Goal: Task Accomplishment & Management: Complete application form

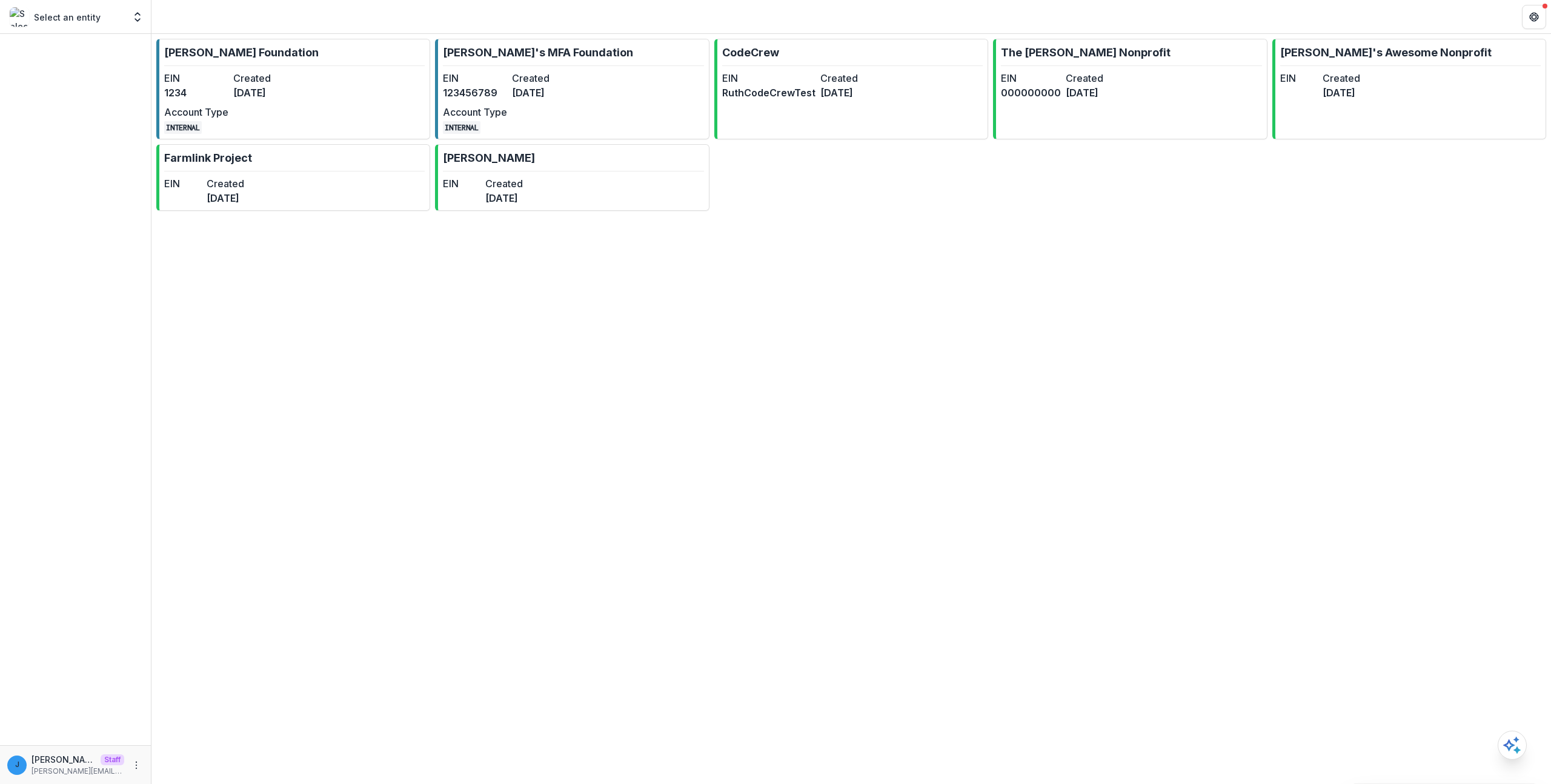
click at [393, 448] on div "[PERSON_NAME] Foundation EIN 1234 Created [DATE] Account Type INTERNAL [PERSON_…" at bounding box center [851, 408] width 1400 height 750
click at [304, 98] on link "[PERSON_NAME] Foundation EIN 1234 Created [DATE] Account Type INTERNAL" at bounding box center [293, 88] width 274 height 100
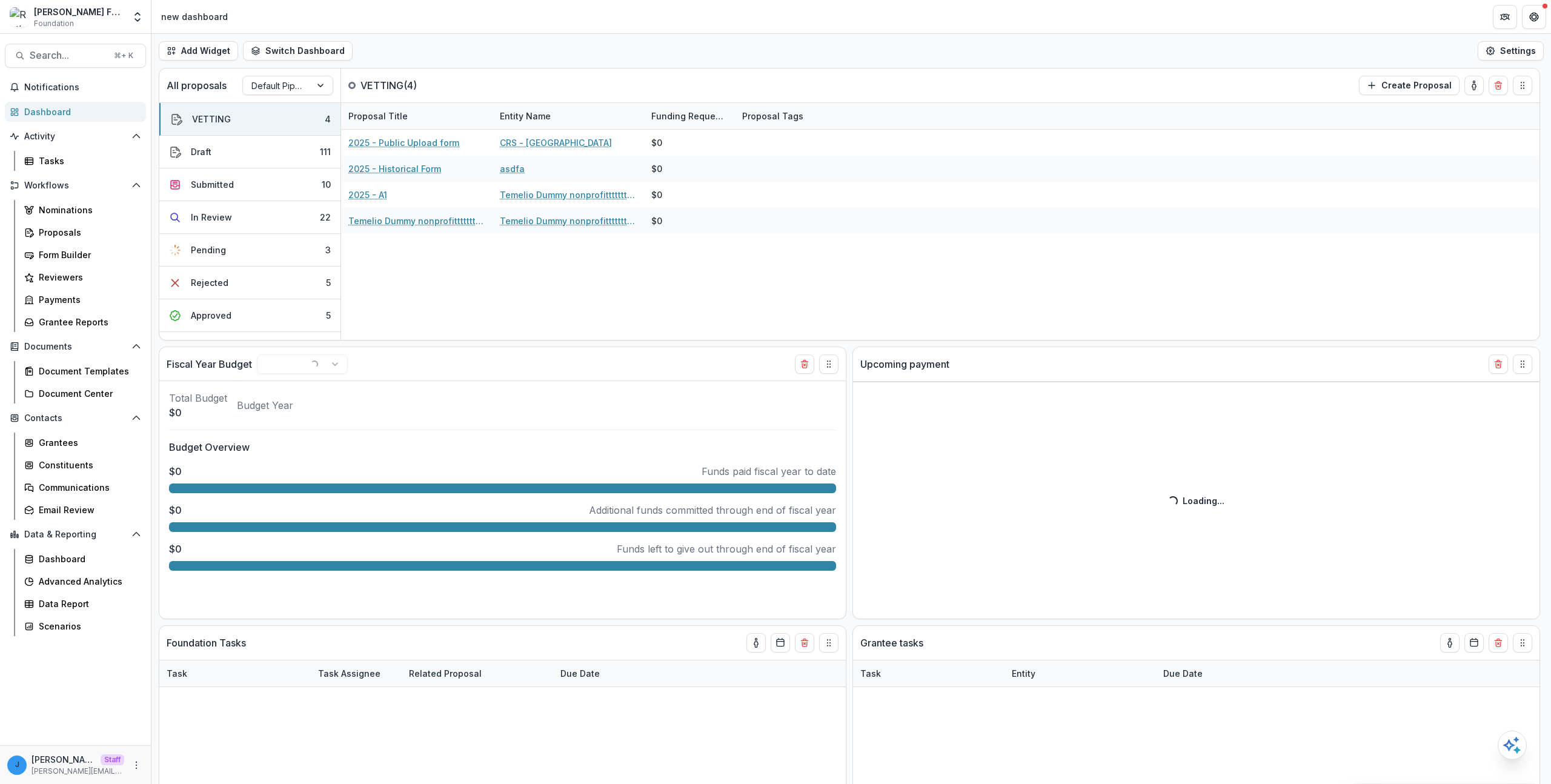
select select "******"
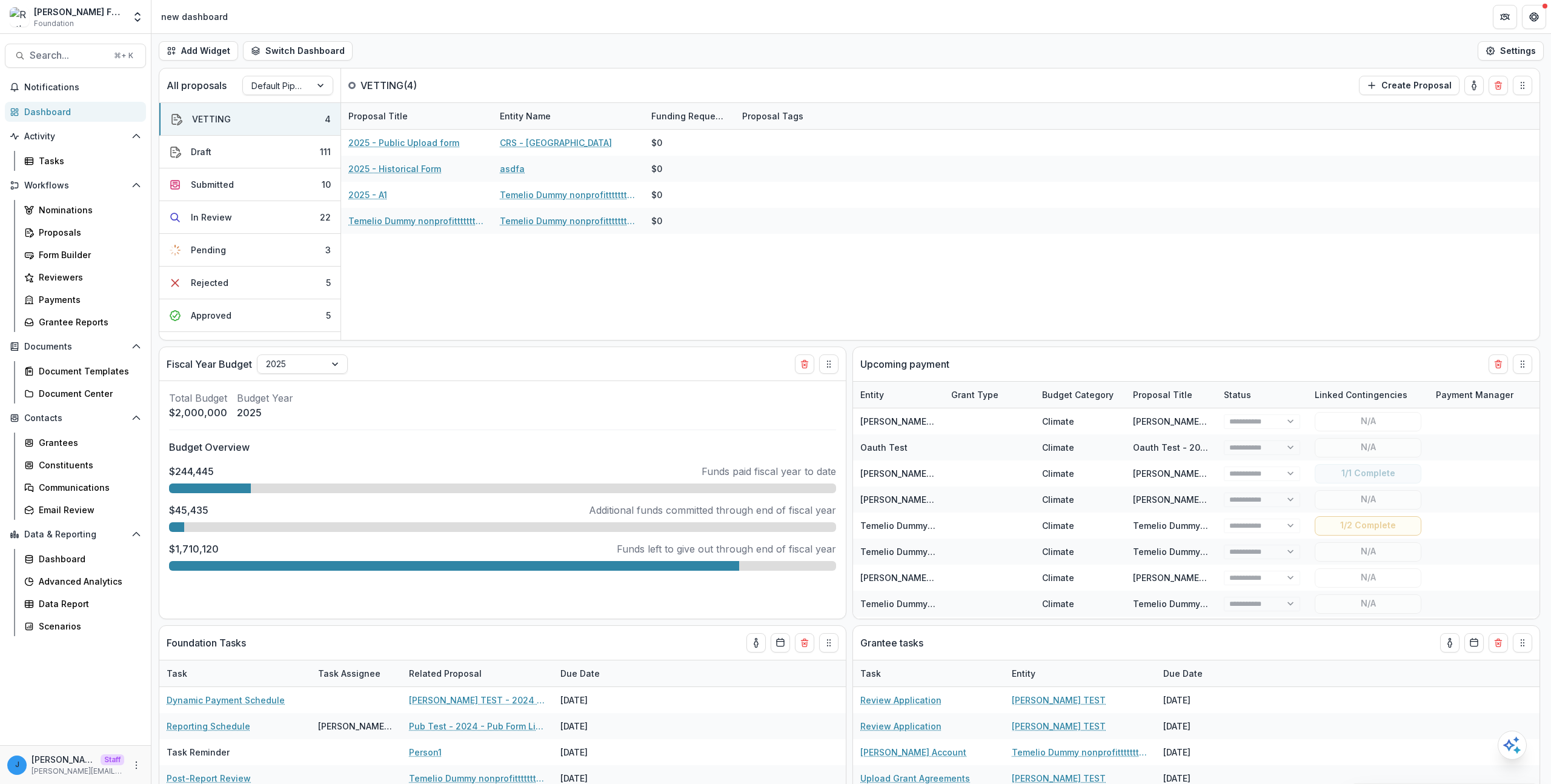
select select "******"
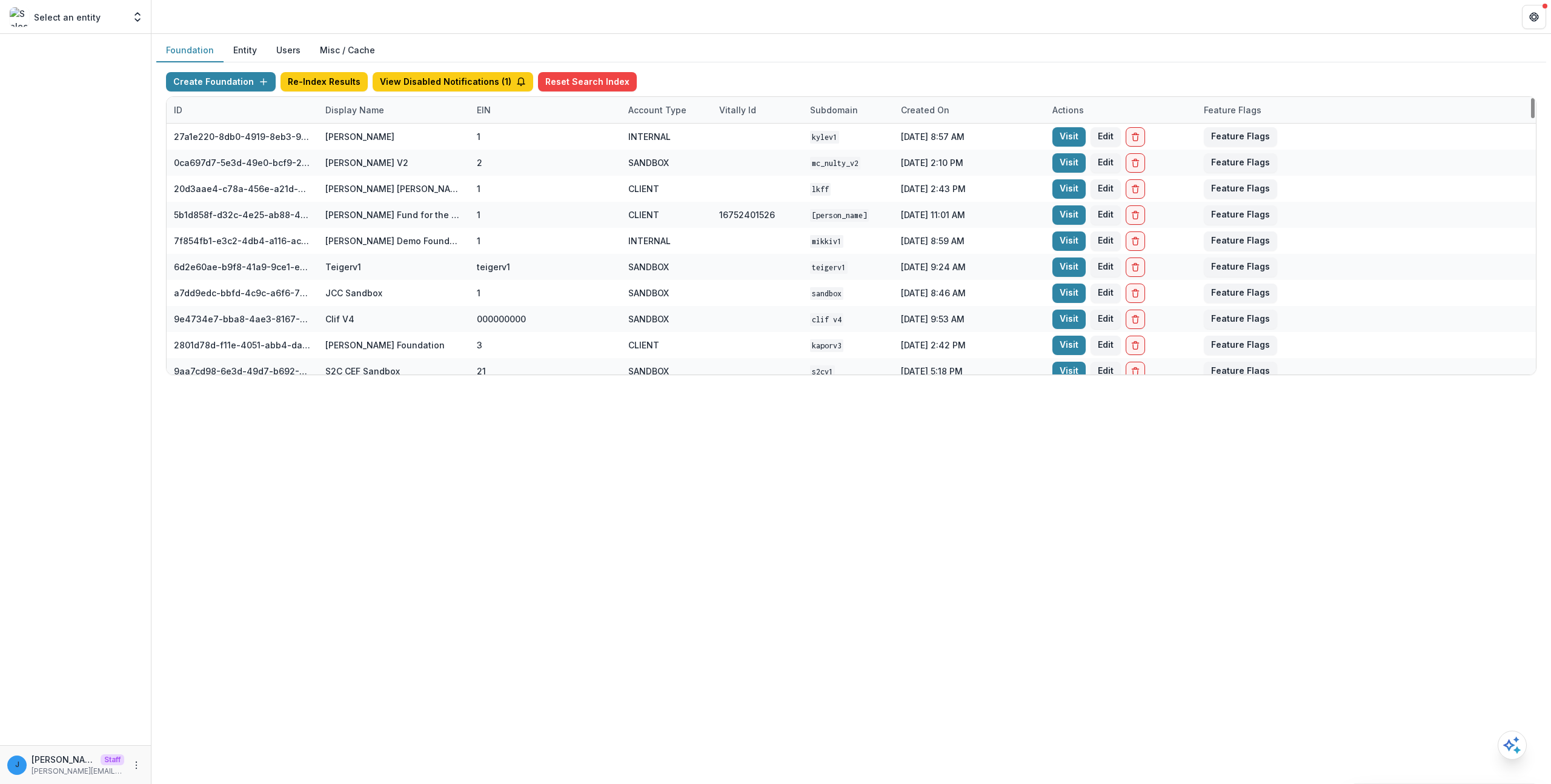
click at [369, 108] on div "Display Name" at bounding box center [355, 110] width 74 height 12
click at [381, 133] on input at bounding box center [393, 137] width 145 height 19
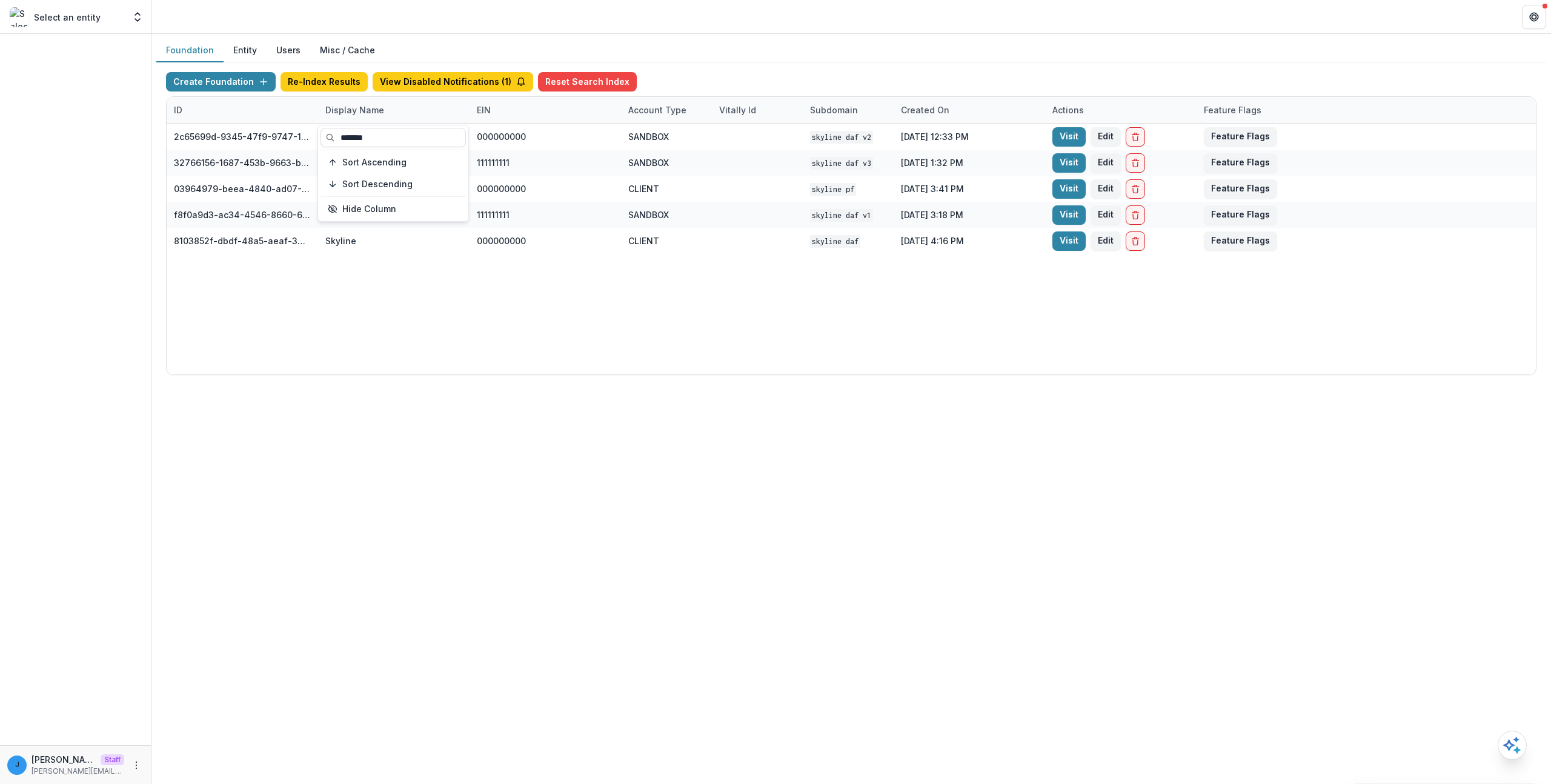
type input "*******"
click at [488, 634] on div "Foundation Entity Users Misc / Cache Create Foundation Re-Index Results View Di…" at bounding box center [851, 408] width 1400 height 750
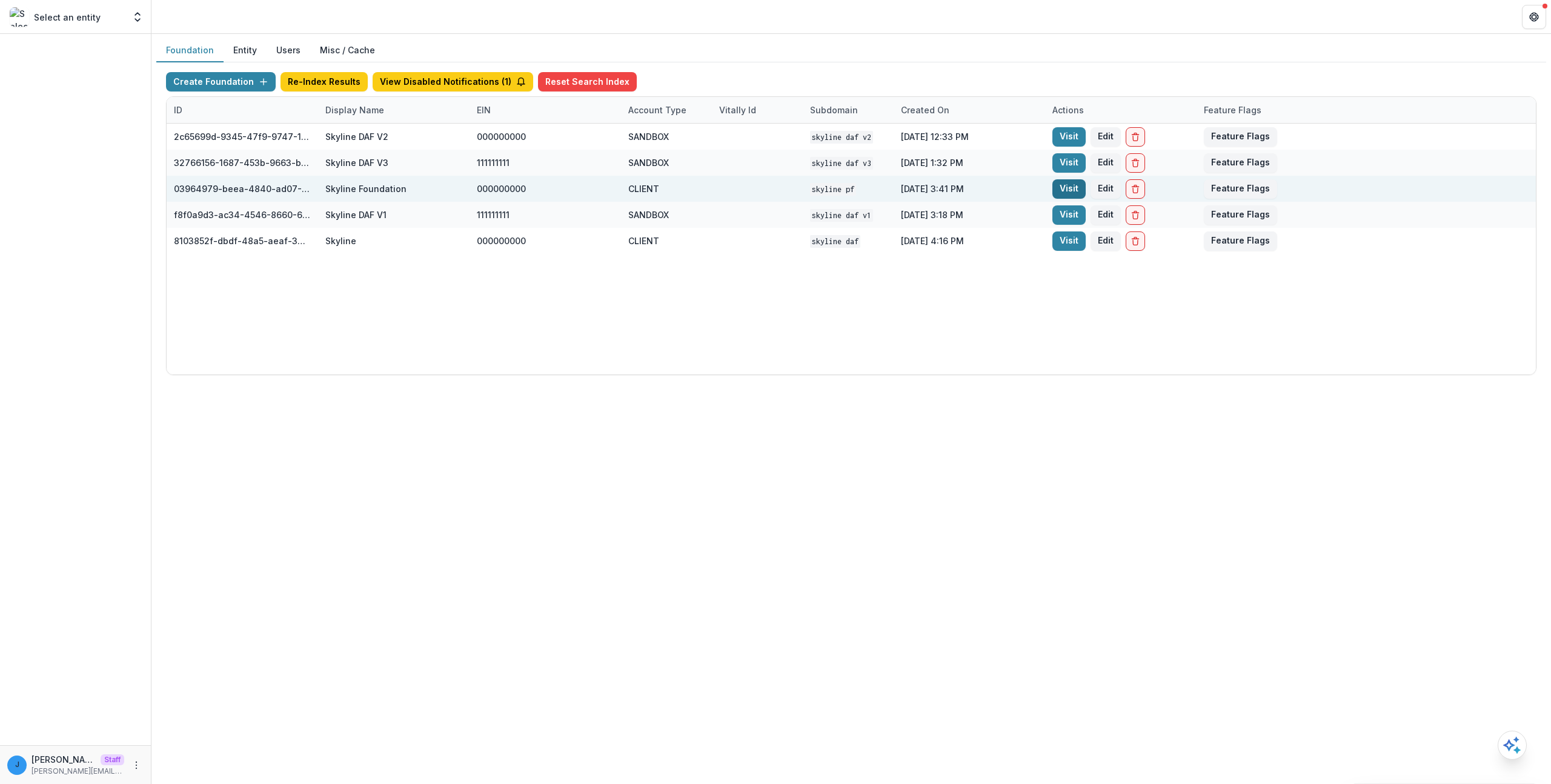
click at [1059, 188] on link "Visit" at bounding box center [1068, 189] width 33 height 19
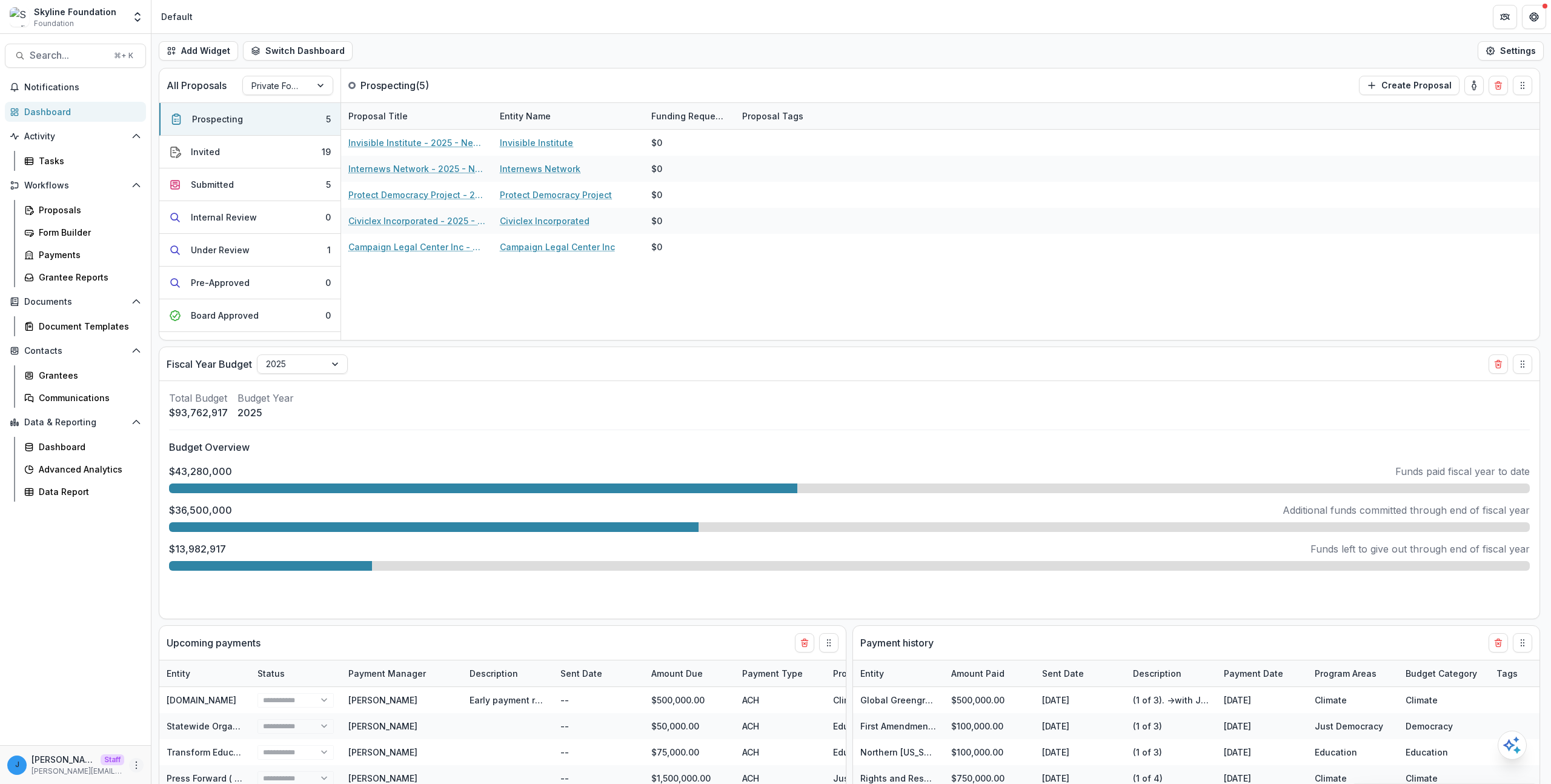
click at [138, 760] on icon "More" at bounding box center [137, 765] width 10 height 10
click at [190, 741] on link "User Settings" at bounding box center [216, 739] width 130 height 20
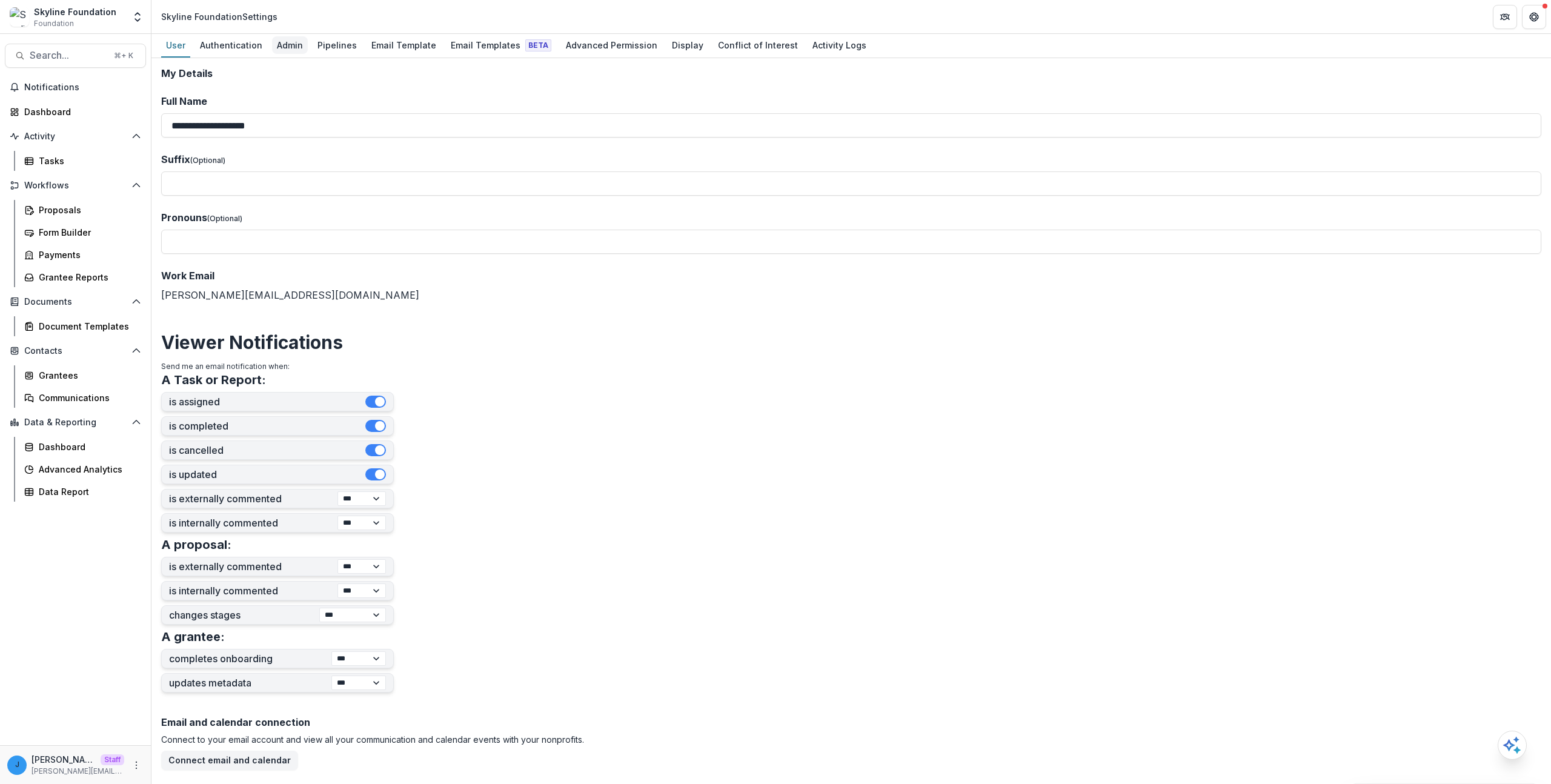
click at [291, 49] on div "Admin" at bounding box center [289, 45] width 36 height 17
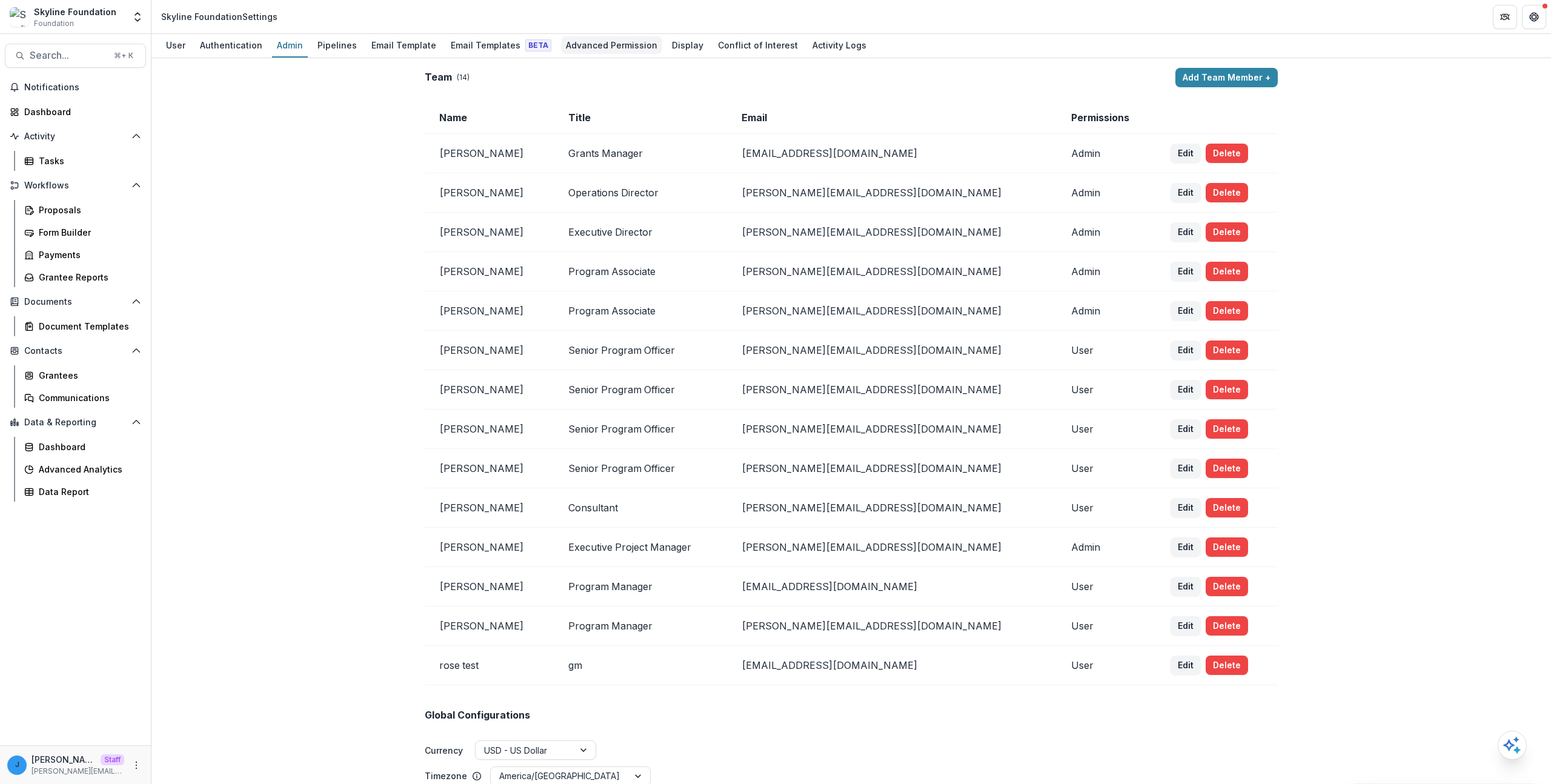
click at [608, 42] on div "Advanced Permission" at bounding box center [612, 45] width 101 height 17
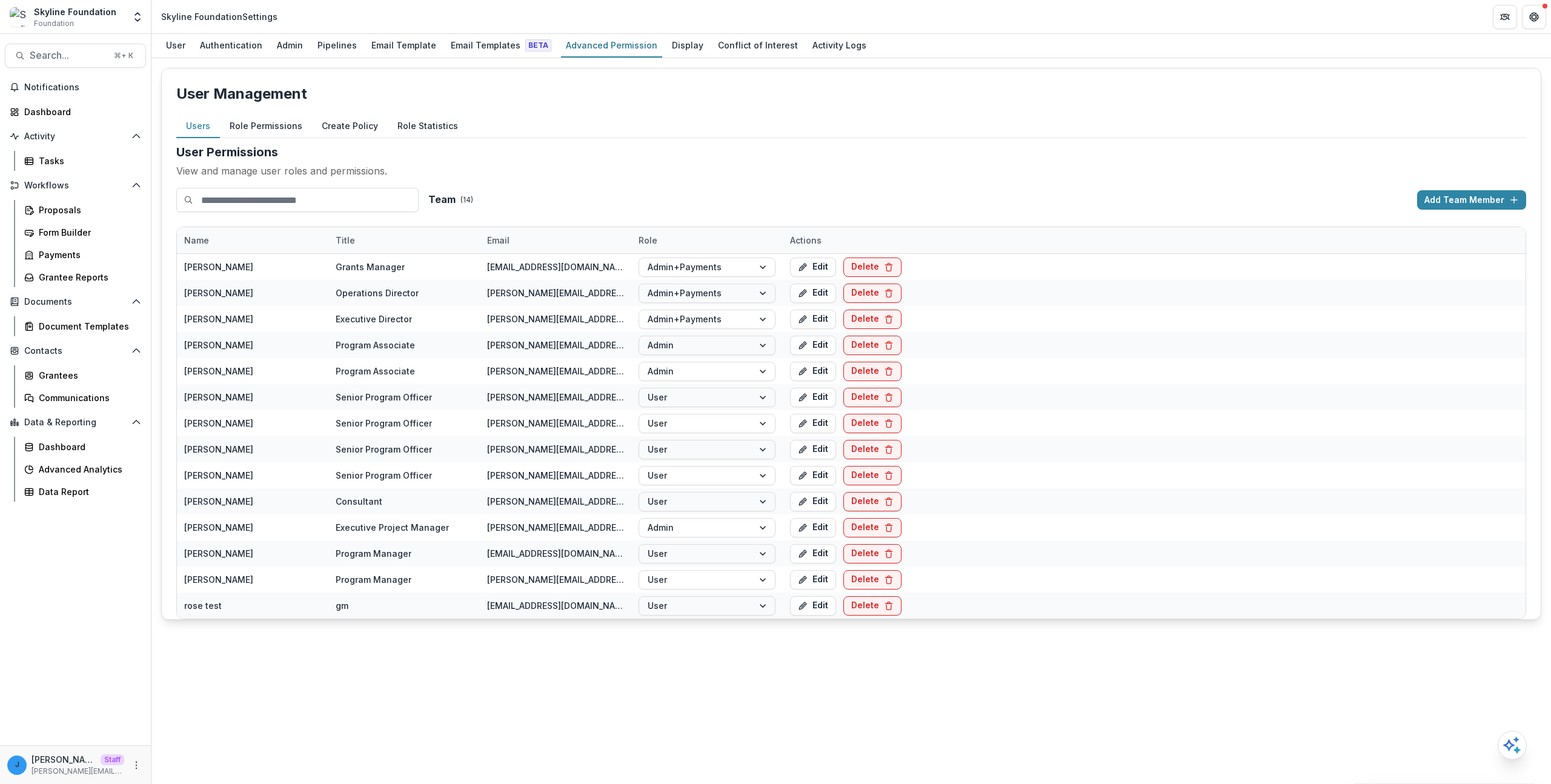
click at [282, 126] on button "Role Permissions" at bounding box center [266, 127] width 92 height 24
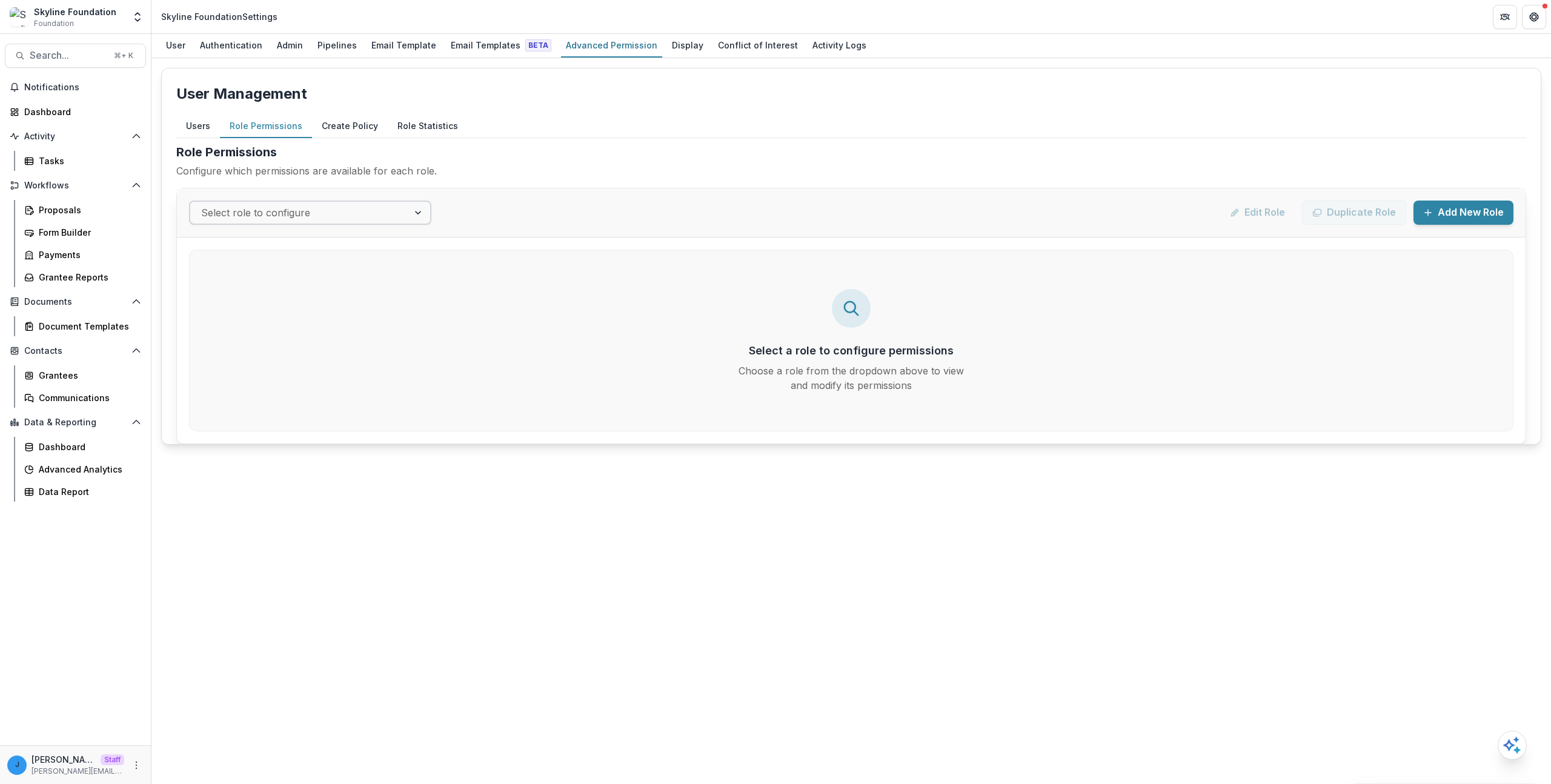
click at [364, 204] on div "Select role to configure" at bounding box center [299, 213] width 218 height 19
click at [350, 295] on div "Admin+Payments" at bounding box center [310, 289] width 236 height 22
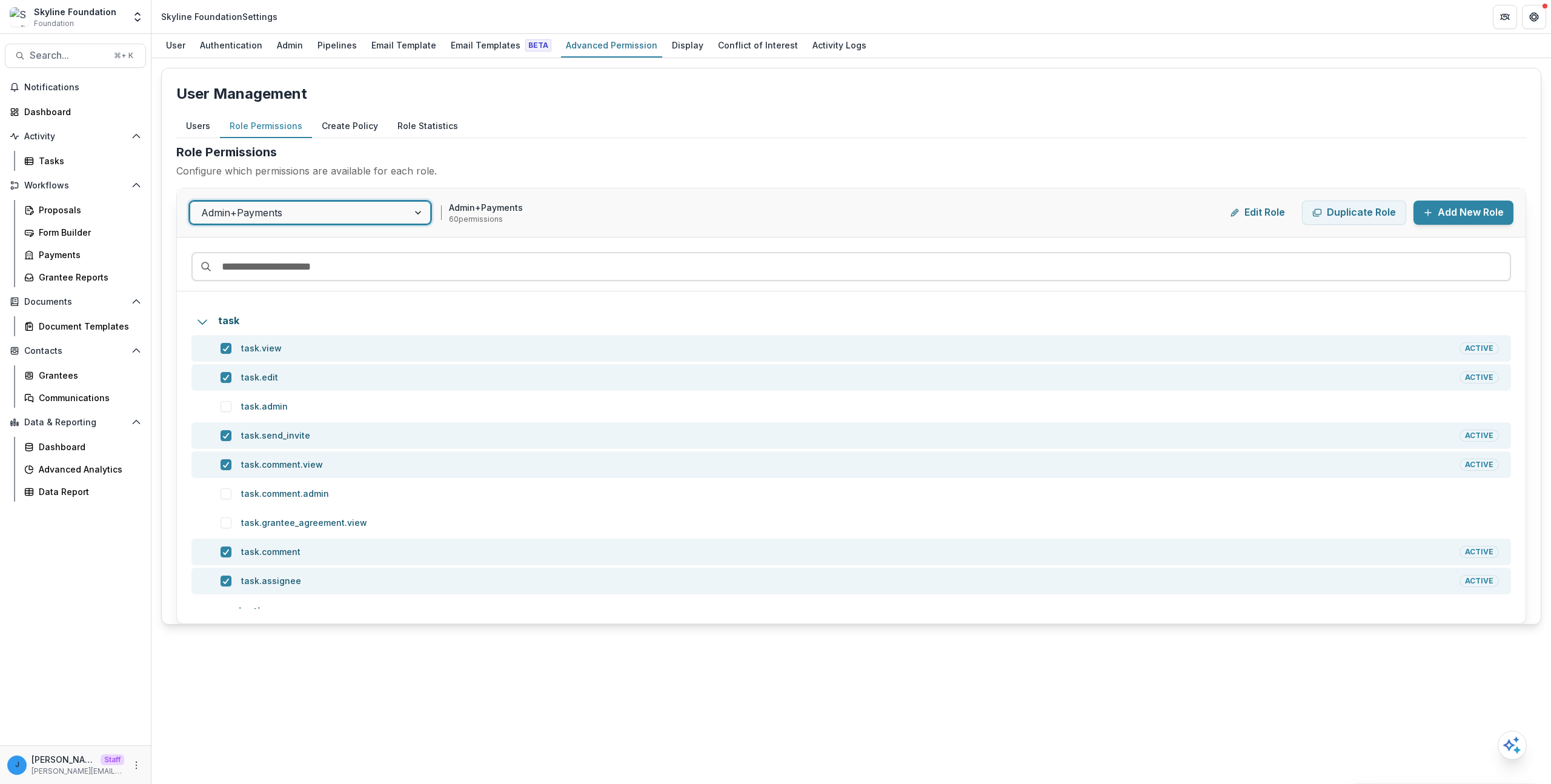
click at [261, 223] on div "Admin+Payments" at bounding box center [310, 213] width 242 height 24
click at [260, 259] on div "Admin" at bounding box center [310, 266] width 236 height 22
click at [285, 208] on div at bounding box center [299, 213] width 196 height 17
click at [281, 295] on div "Admin+Payments" at bounding box center [310, 289] width 236 height 22
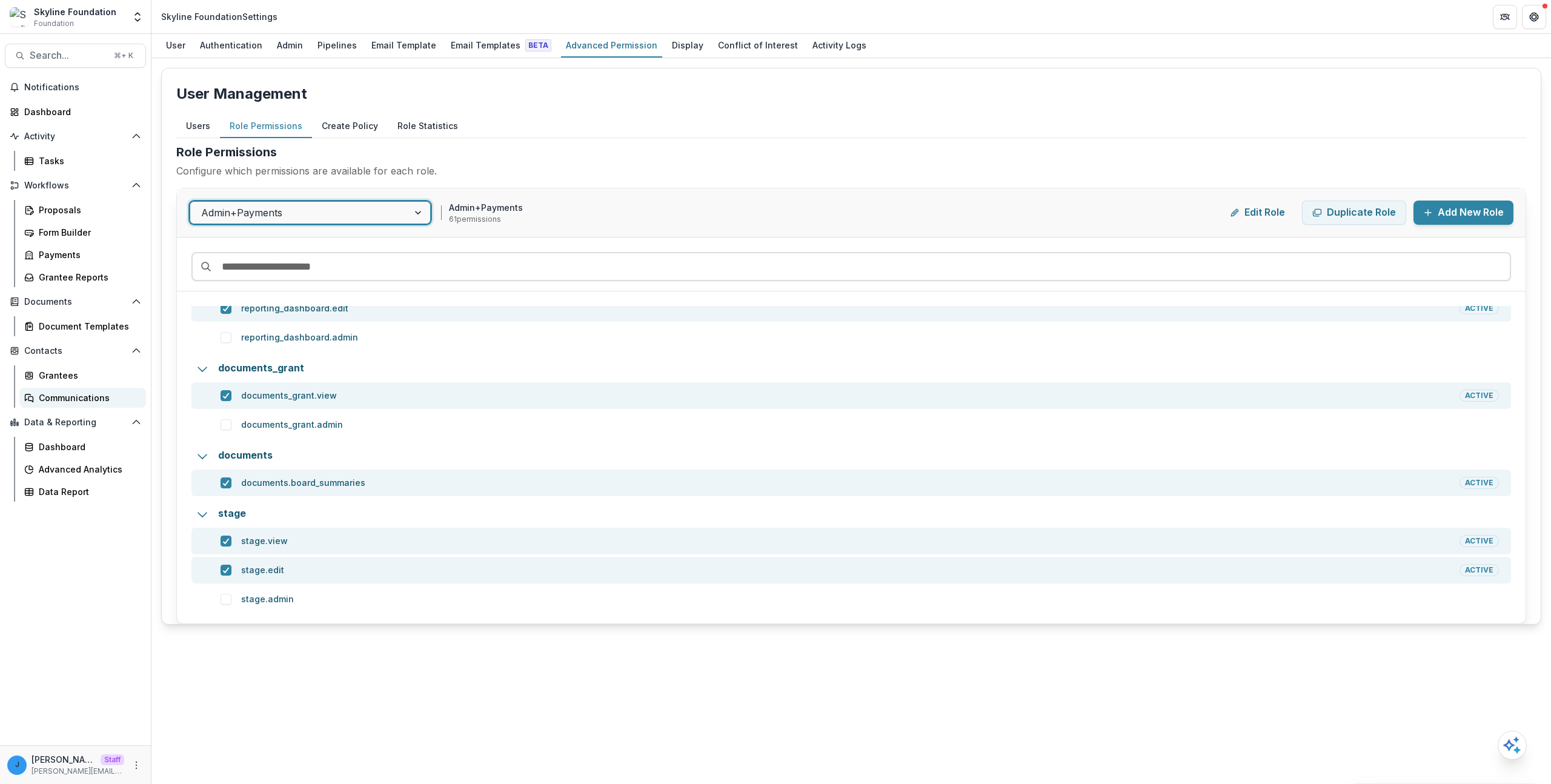
scroll to position [3157, 0]
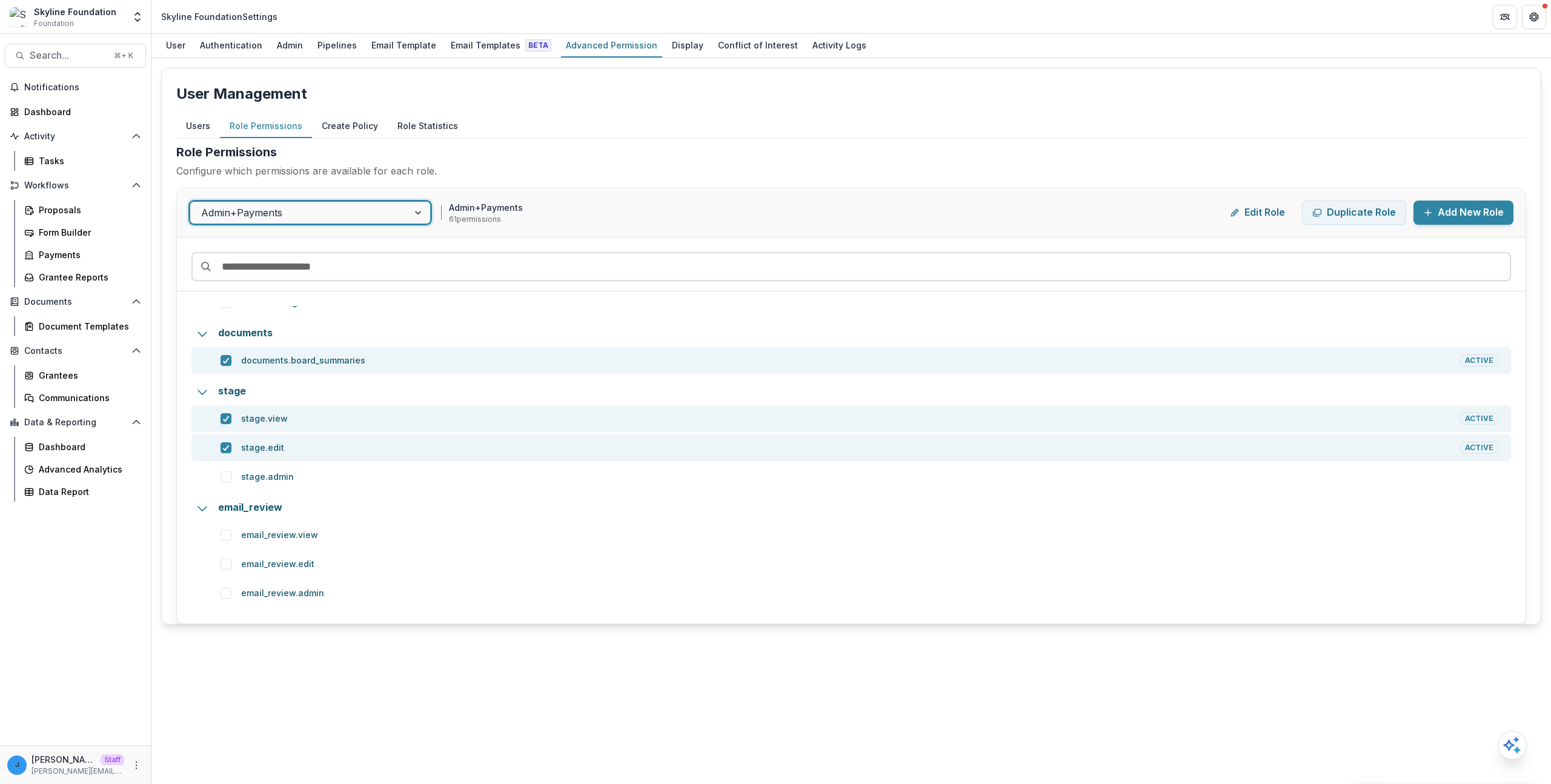
click at [181, 127] on button "Users" at bounding box center [198, 127] width 44 height 24
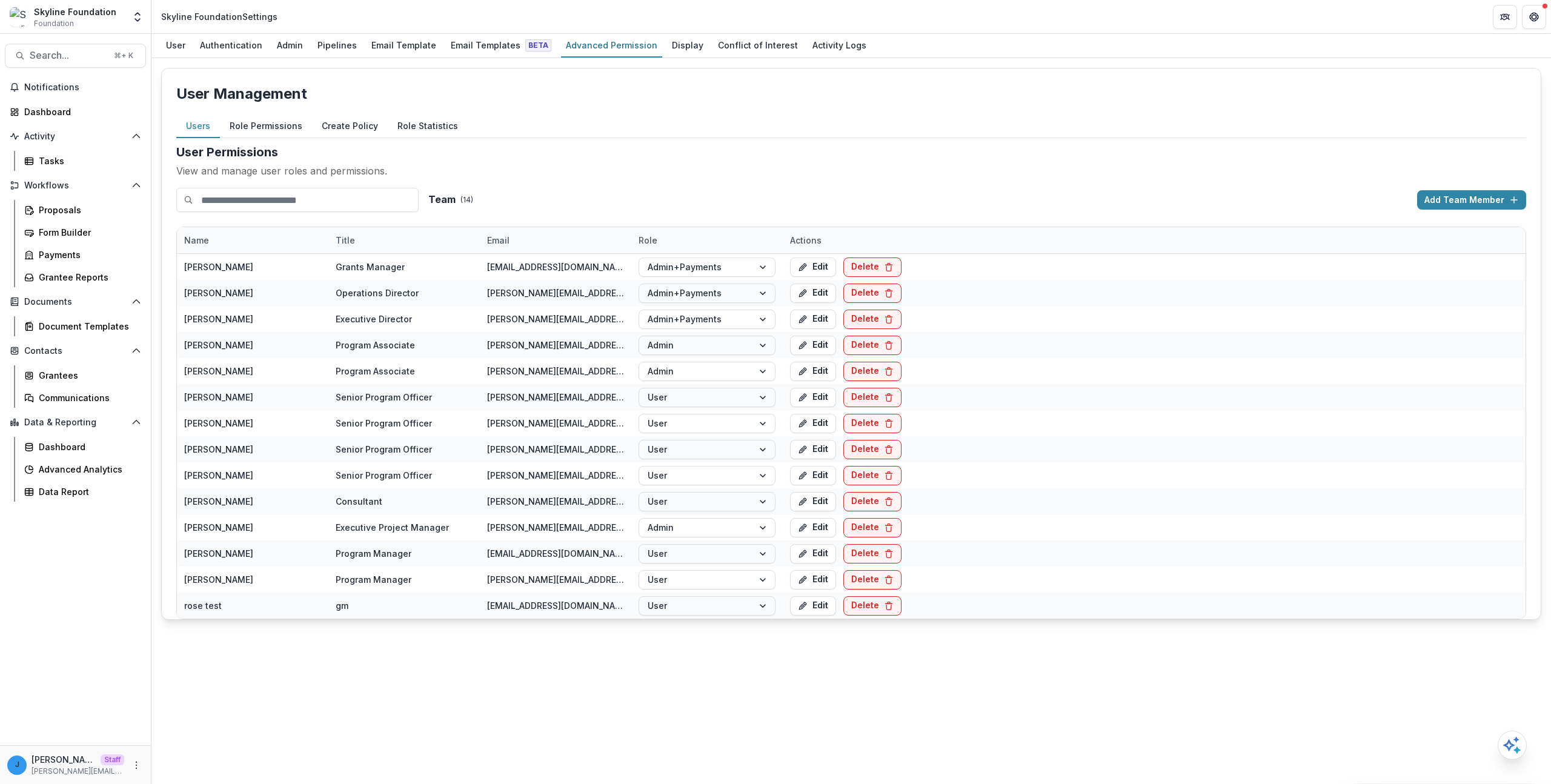
click at [517, 84] on p "User Management" at bounding box center [851, 93] width 1350 height 22
click at [257, 122] on button "Role Permissions" at bounding box center [266, 127] width 92 height 24
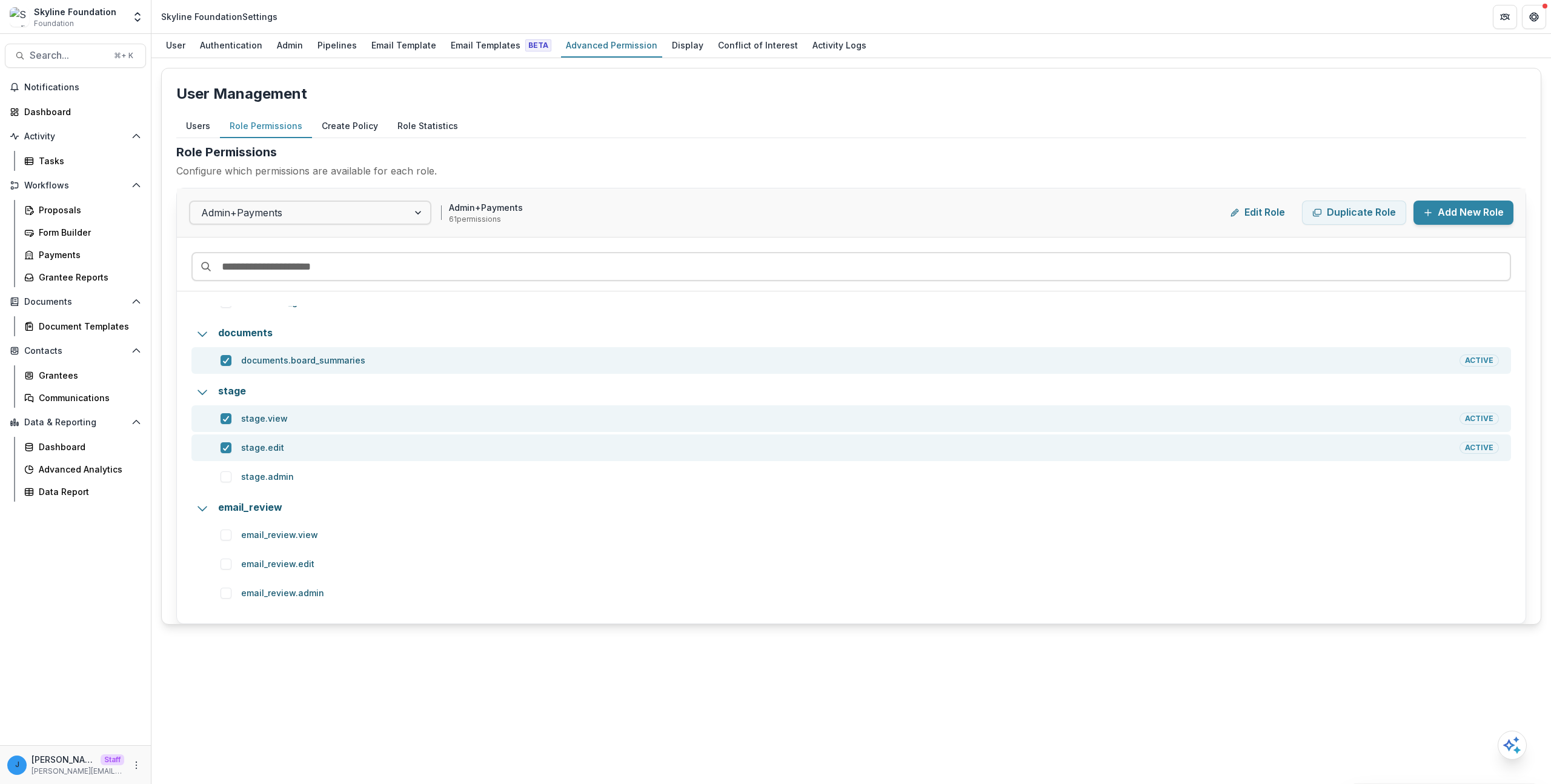
click at [341, 134] on button "Create Policy" at bounding box center [350, 127] width 75 height 24
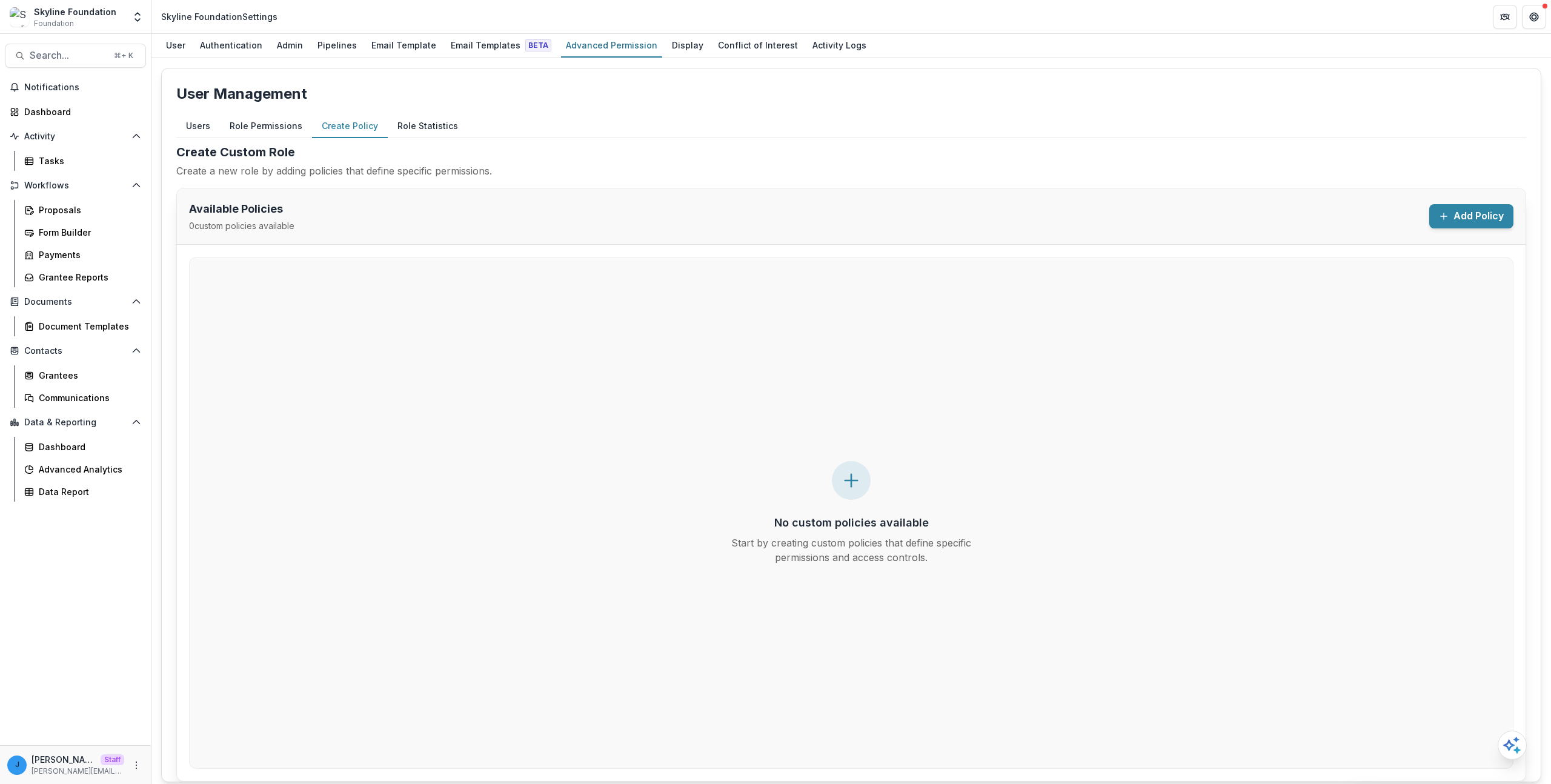
click at [388, 126] on button "Role Statistics" at bounding box center [428, 127] width 80 height 24
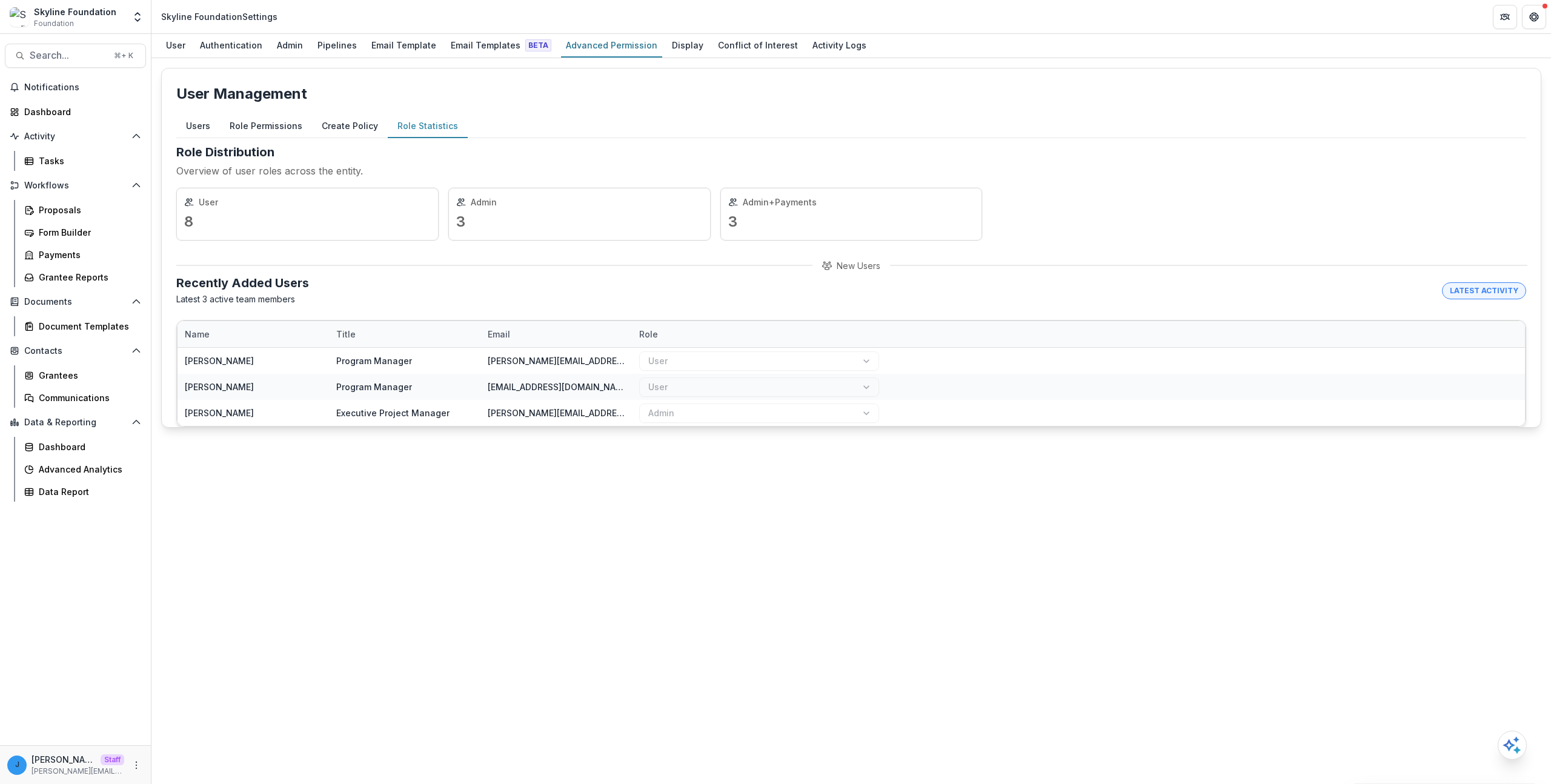
click at [208, 128] on button "Users" at bounding box center [198, 127] width 44 height 24
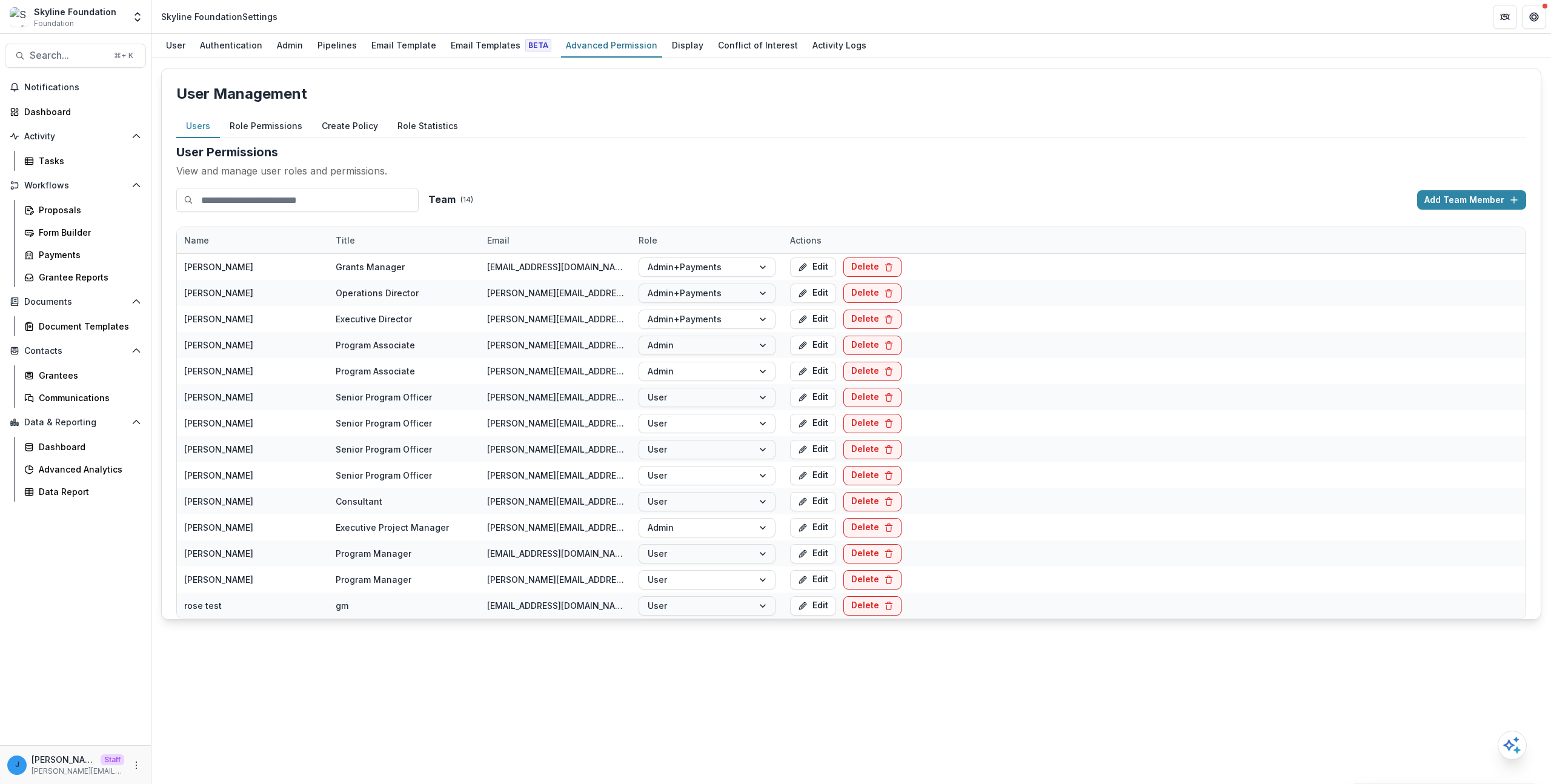
click at [644, 129] on div "Users Role Permissions Create Policy Role Statistics" at bounding box center [851, 127] width 1350 height 24
click at [251, 127] on button "Role Permissions" at bounding box center [266, 127] width 92 height 24
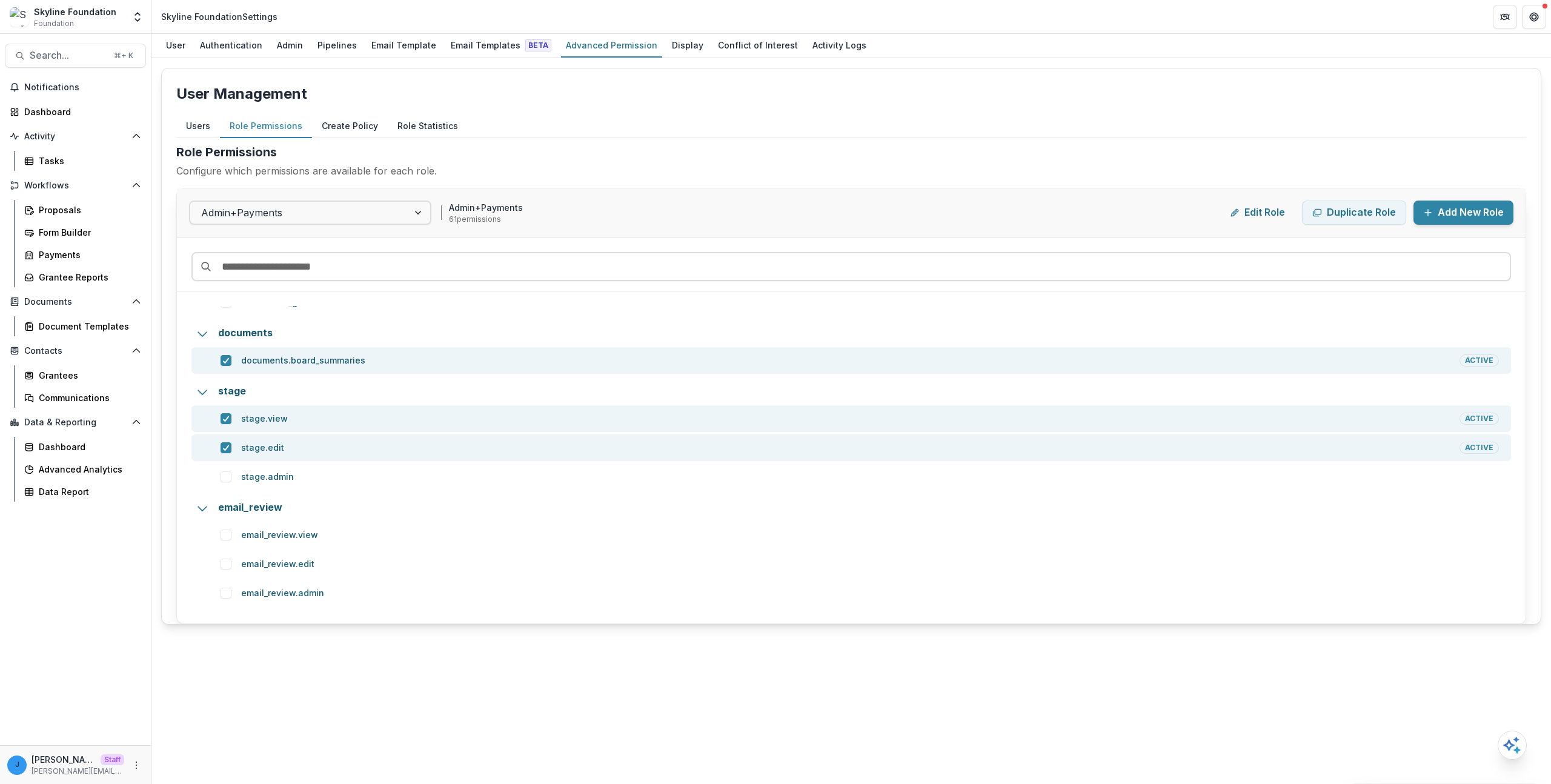
click at [201, 133] on button "Users" at bounding box center [198, 127] width 44 height 24
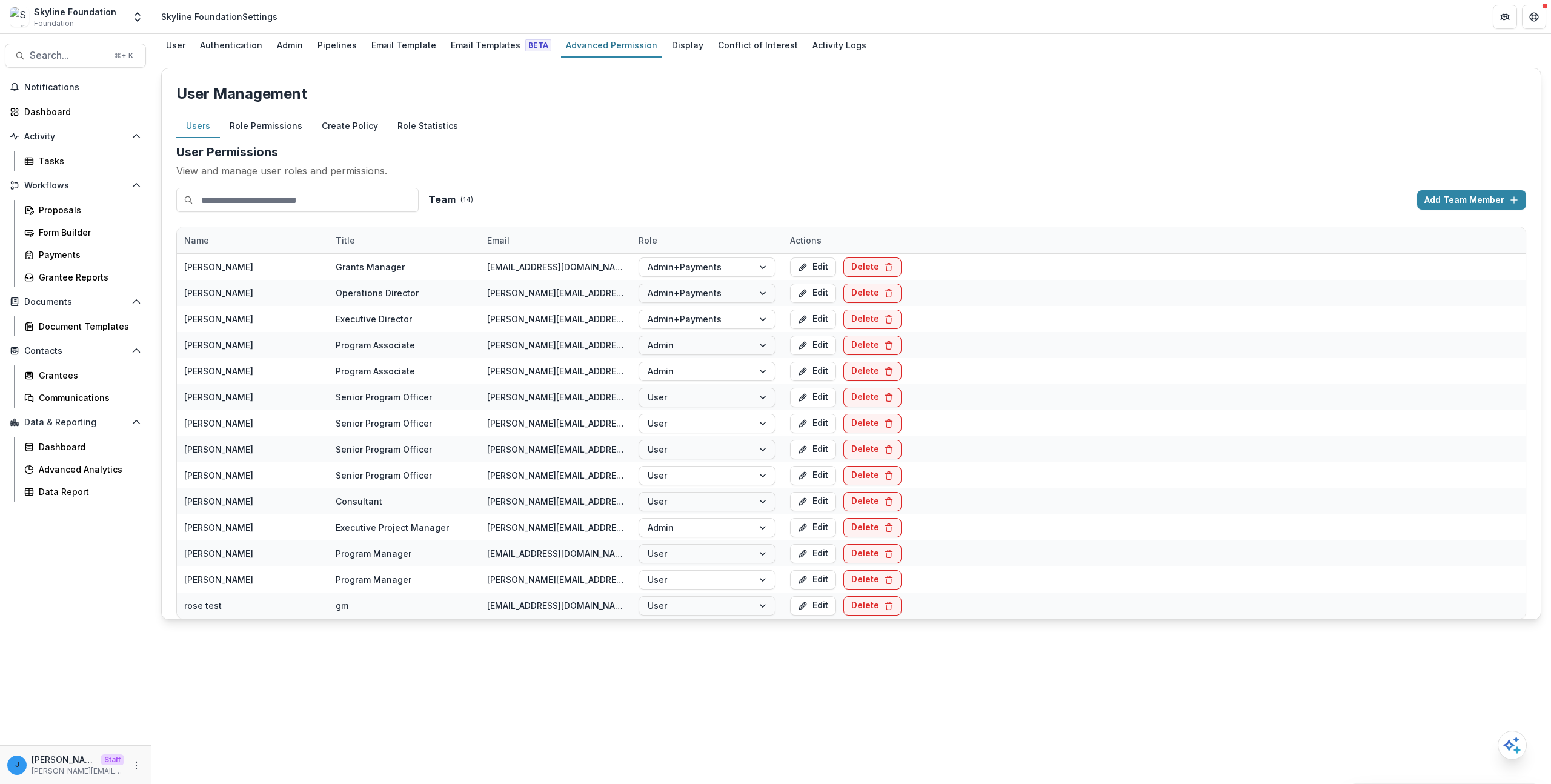
click at [281, 122] on button "Role Permissions" at bounding box center [266, 127] width 92 height 24
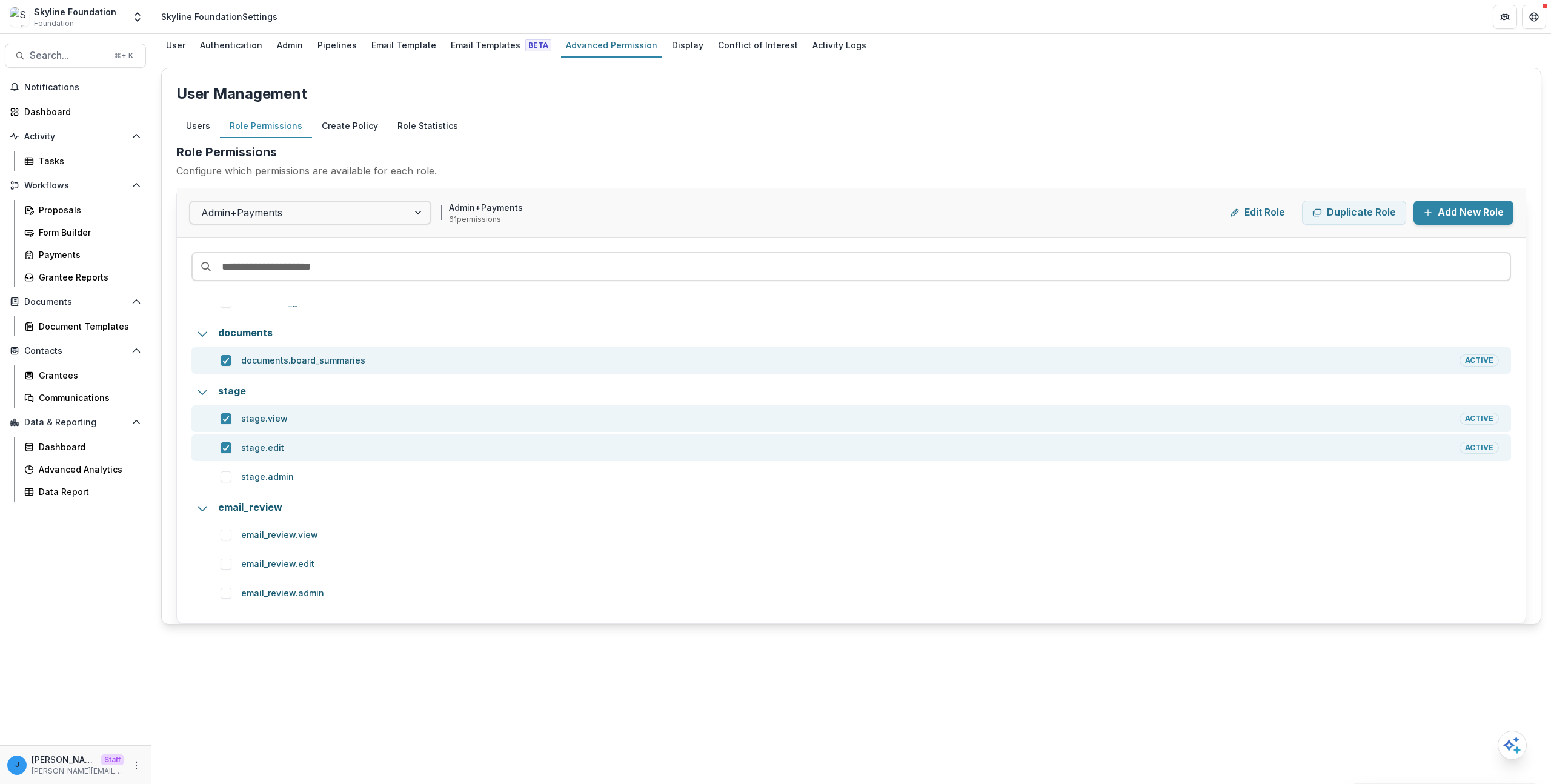
click at [245, 159] on h2 "Role Permissions" at bounding box center [851, 151] width 1350 height 18
click at [246, 158] on h2 "Role Permissions" at bounding box center [851, 151] width 1350 height 18
copy h2 "Role Permissions"
click at [345, 135] on button "Create Policy" at bounding box center [350, 127] width 75 height 24
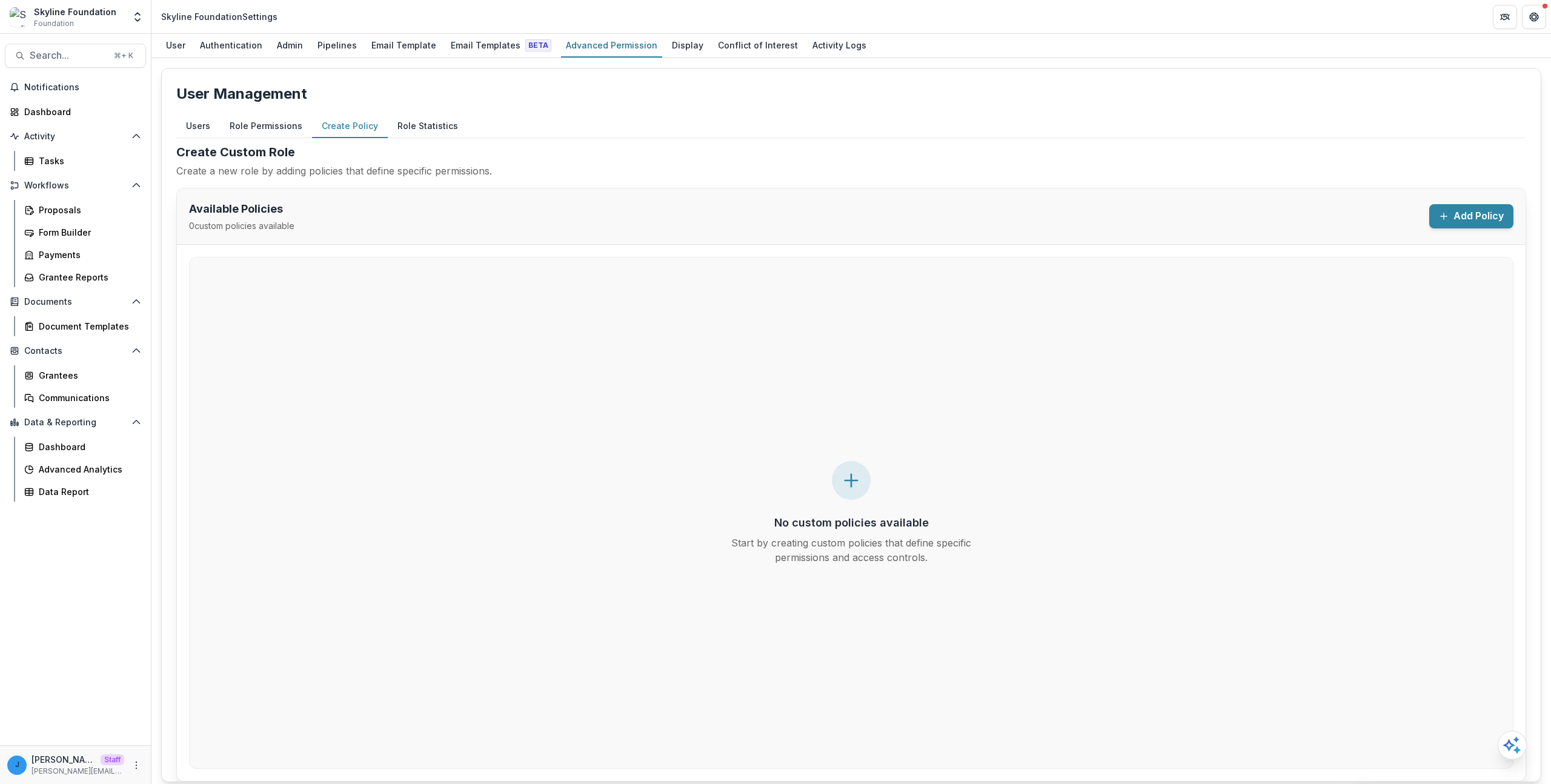
click at [413, 124] on button "Role Statistics" at bounding box center [428, 127] width 80 height 24
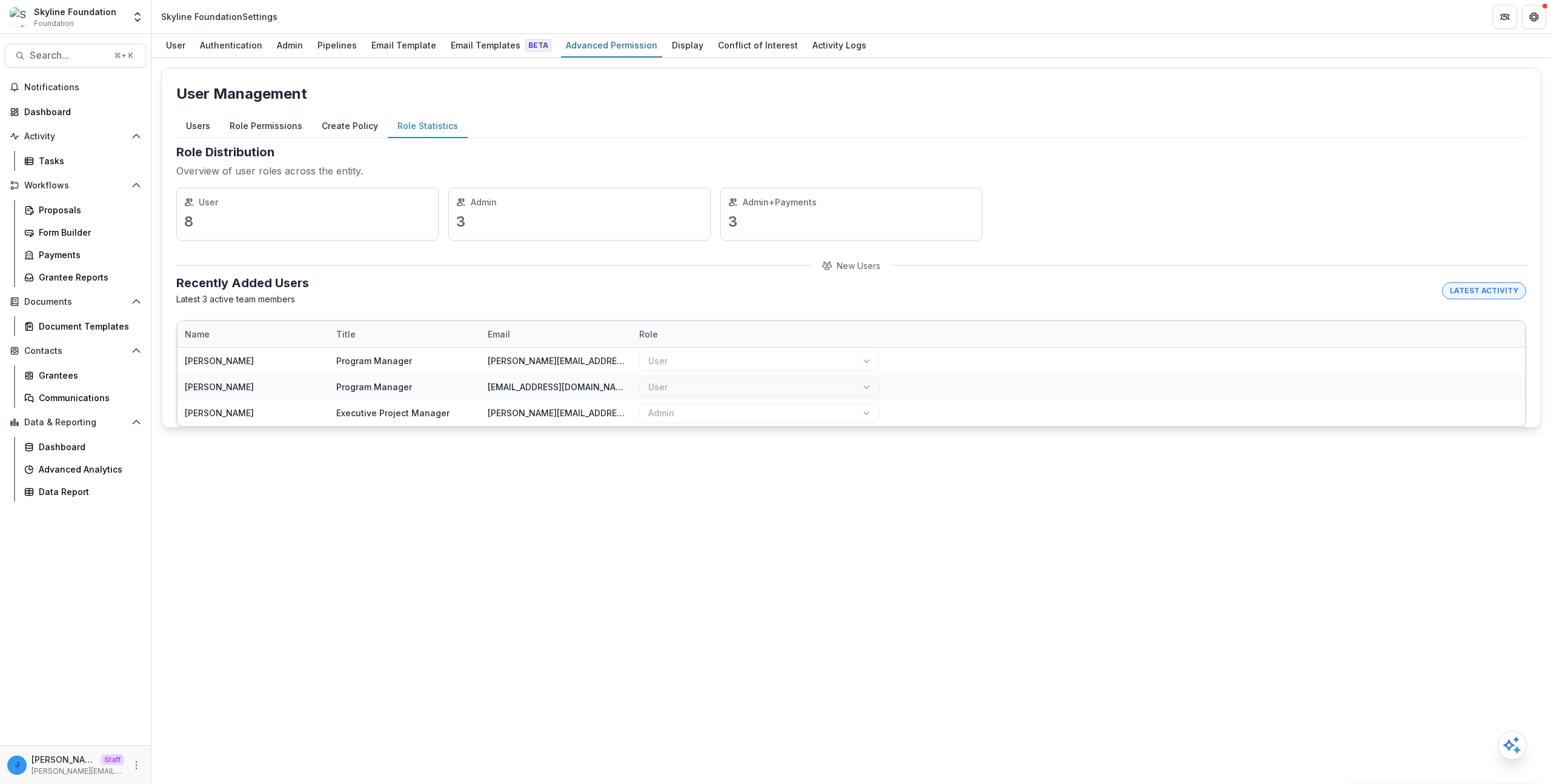
click at [272, 125] on button "Role Permissions" at bounding box center [266, 127] width 92 height 24
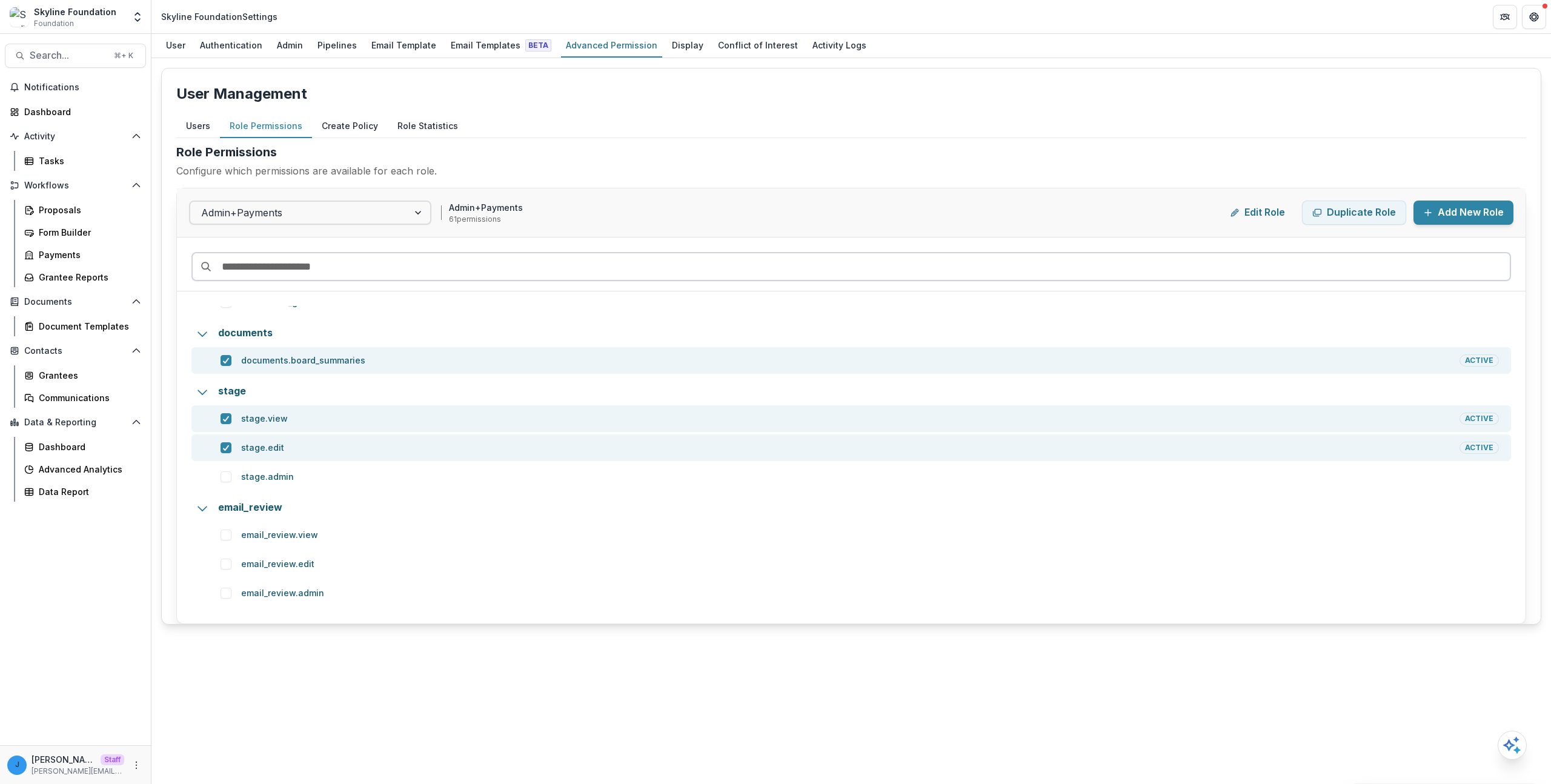
click at [304, 271] on input at bounding box center [851, 266] width 1320 height 29
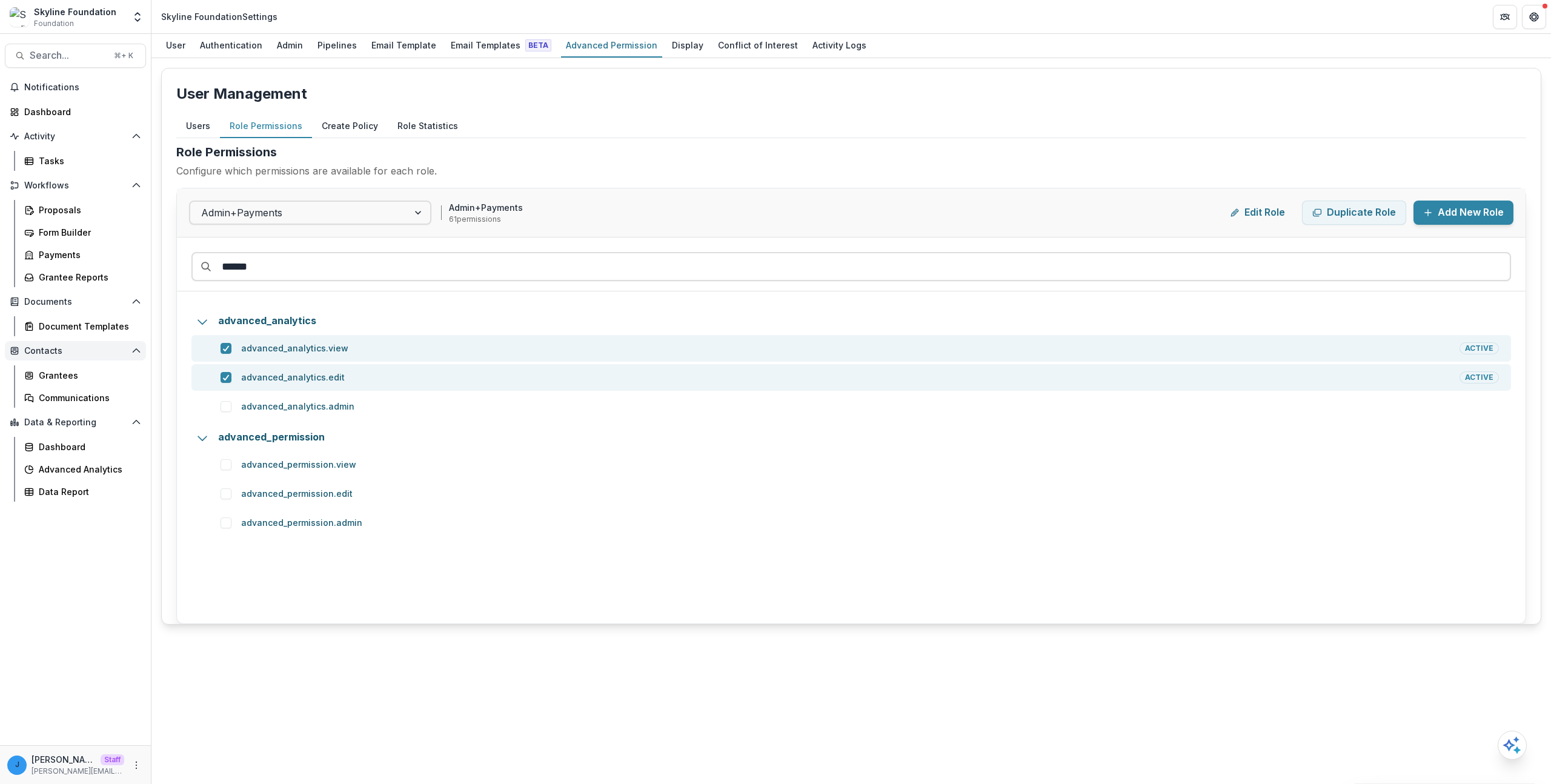
type input "******"
click at [191, 127] on button "Users" at bounding box center [198, 127] width 44 height 24
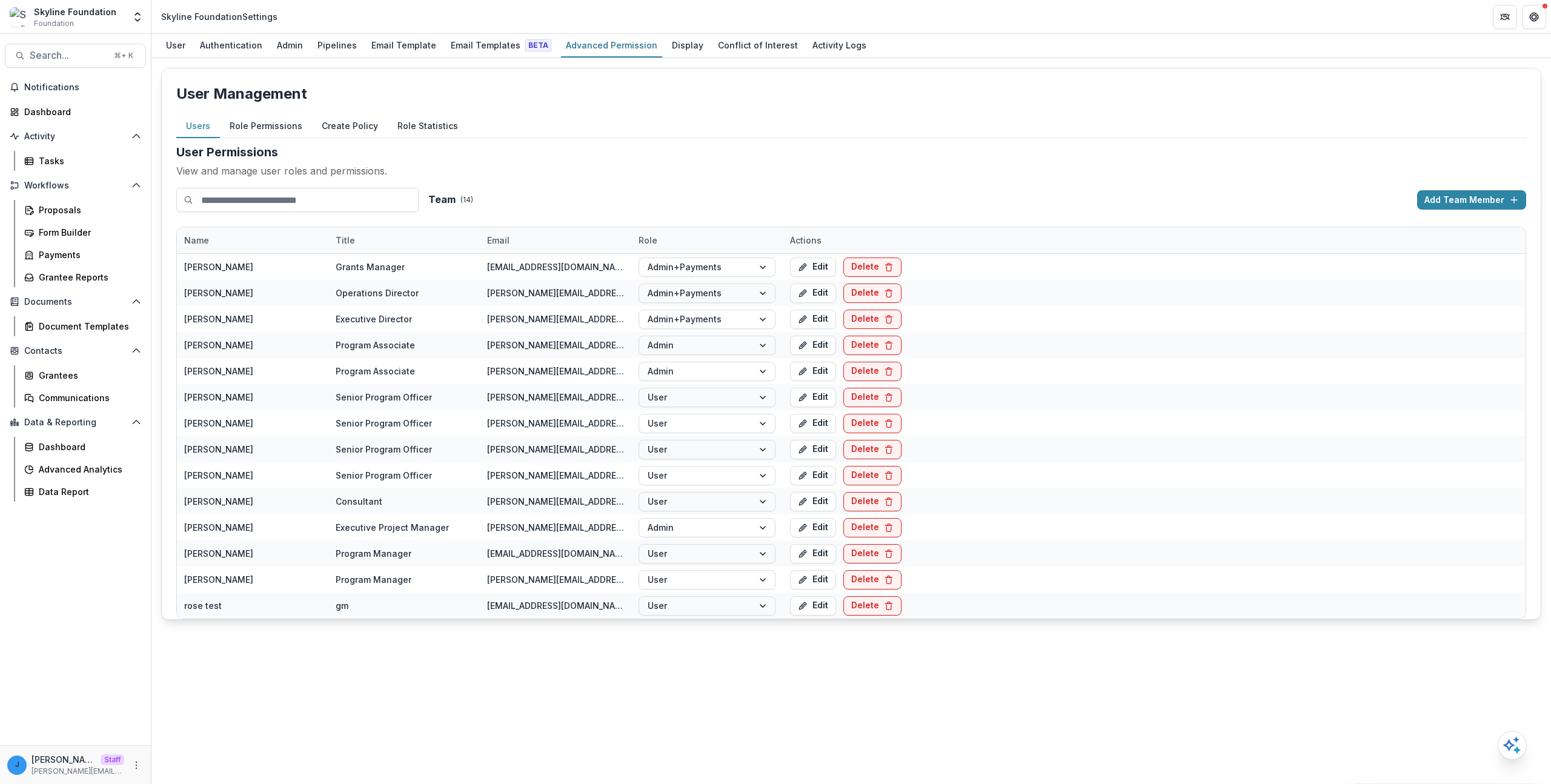
click at [267, 124] on button "Role Permissions" at bounding box center [266, 127] width 92 height 24
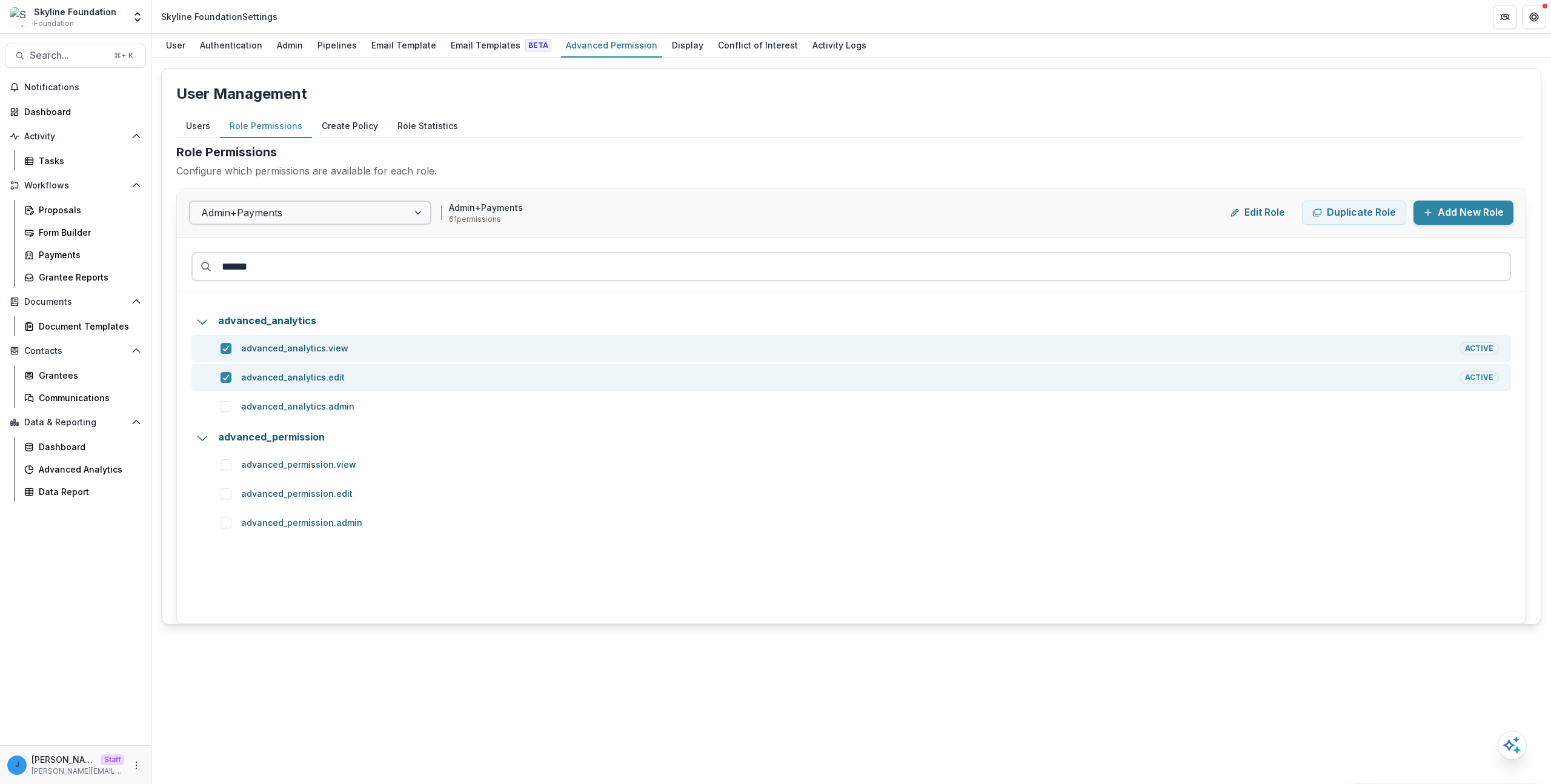
click at [289, 211] on div at bounding box center [299, 213] width 196 height 17
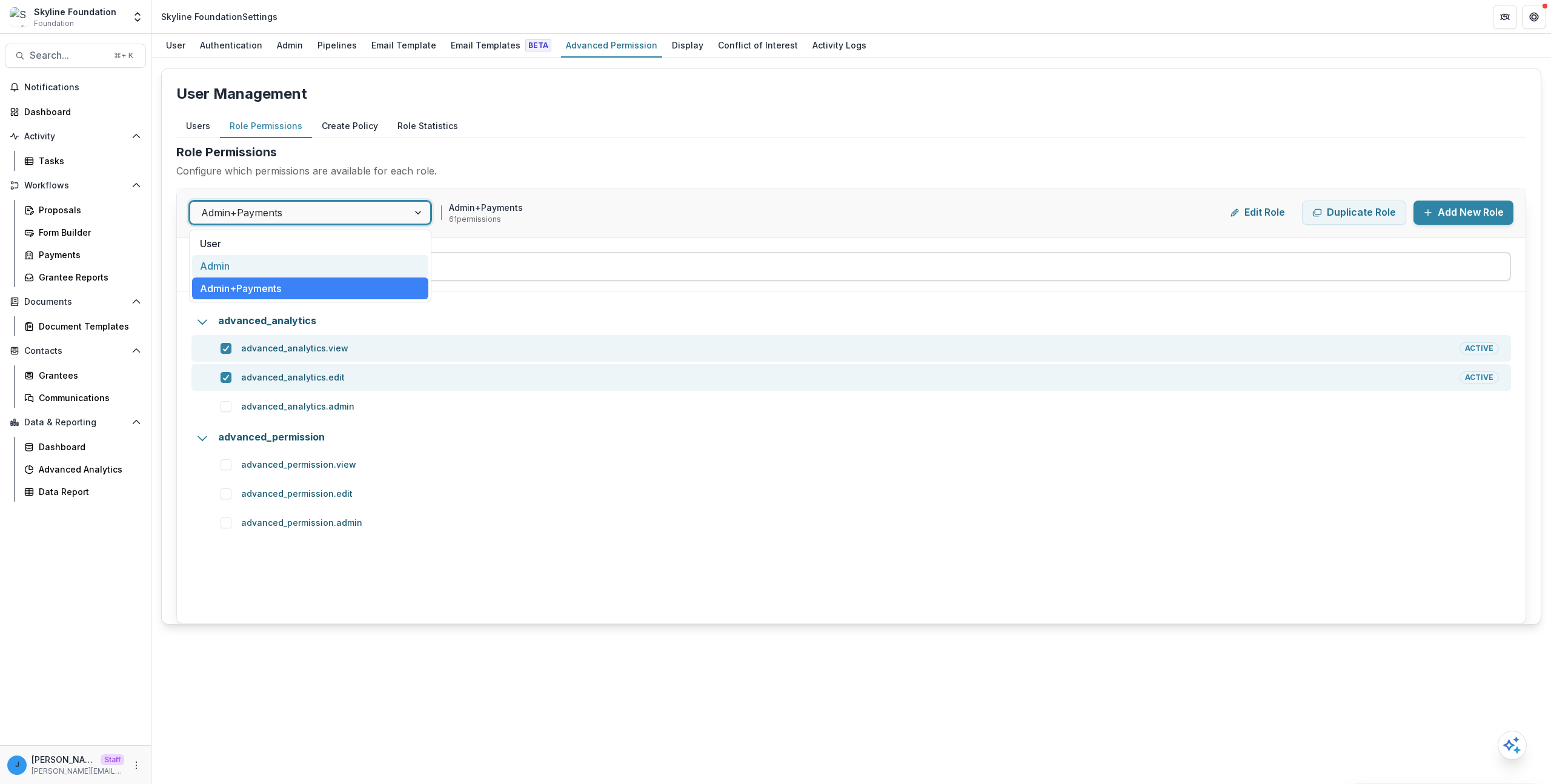
click at [282, 264] on div "Admin" at bounding box center [310, 266] width 236 height 22
click at [266, 215] on div at bounding box center [299, 213] width 196 height 17
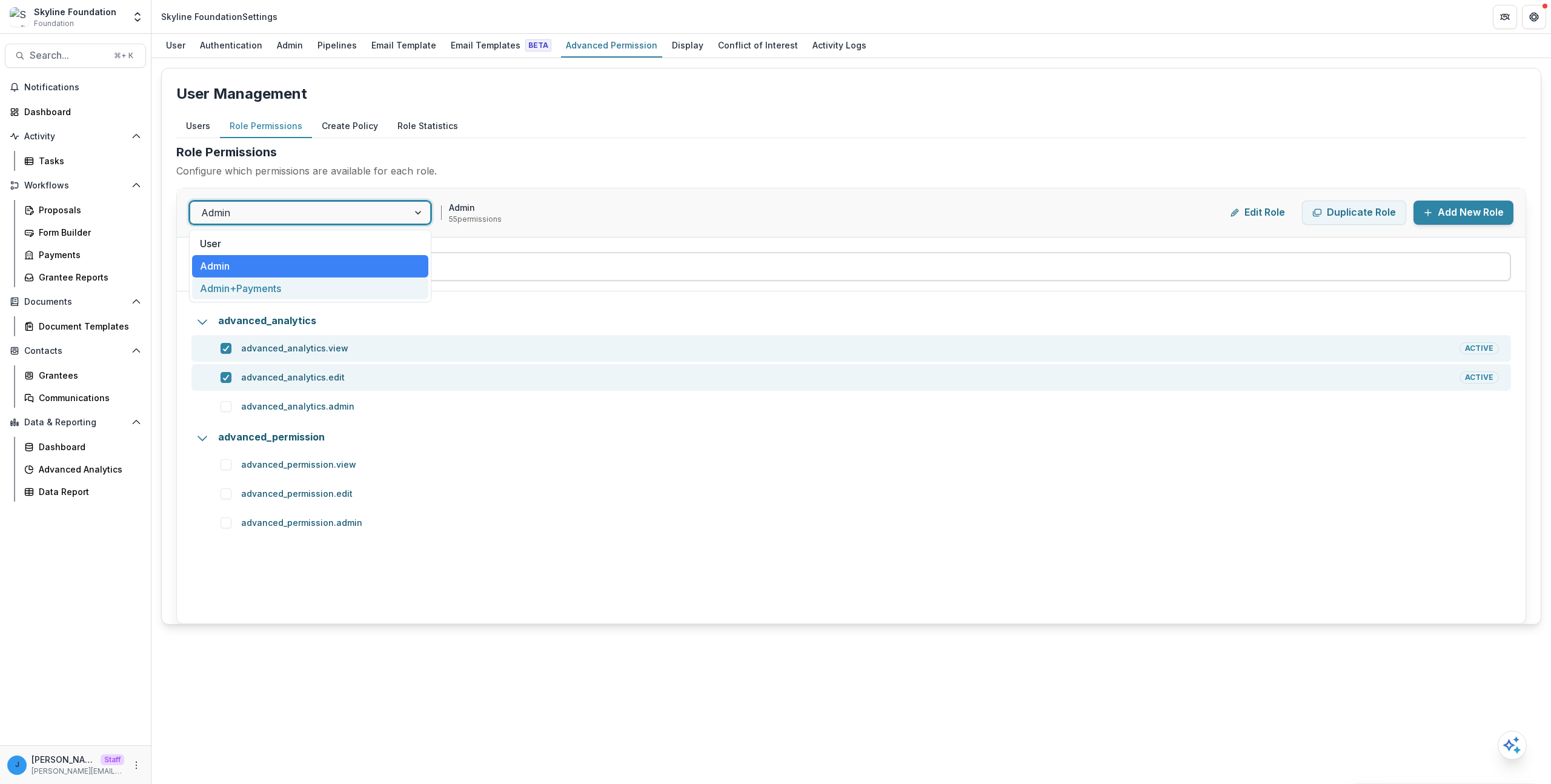
click at [264, 290] on div "Admin+Payments" at bounding box center [310, 289] width 236 height 22
click at [198, 127] on button "Users" at bounding box center [198, 127] width 44 height 24
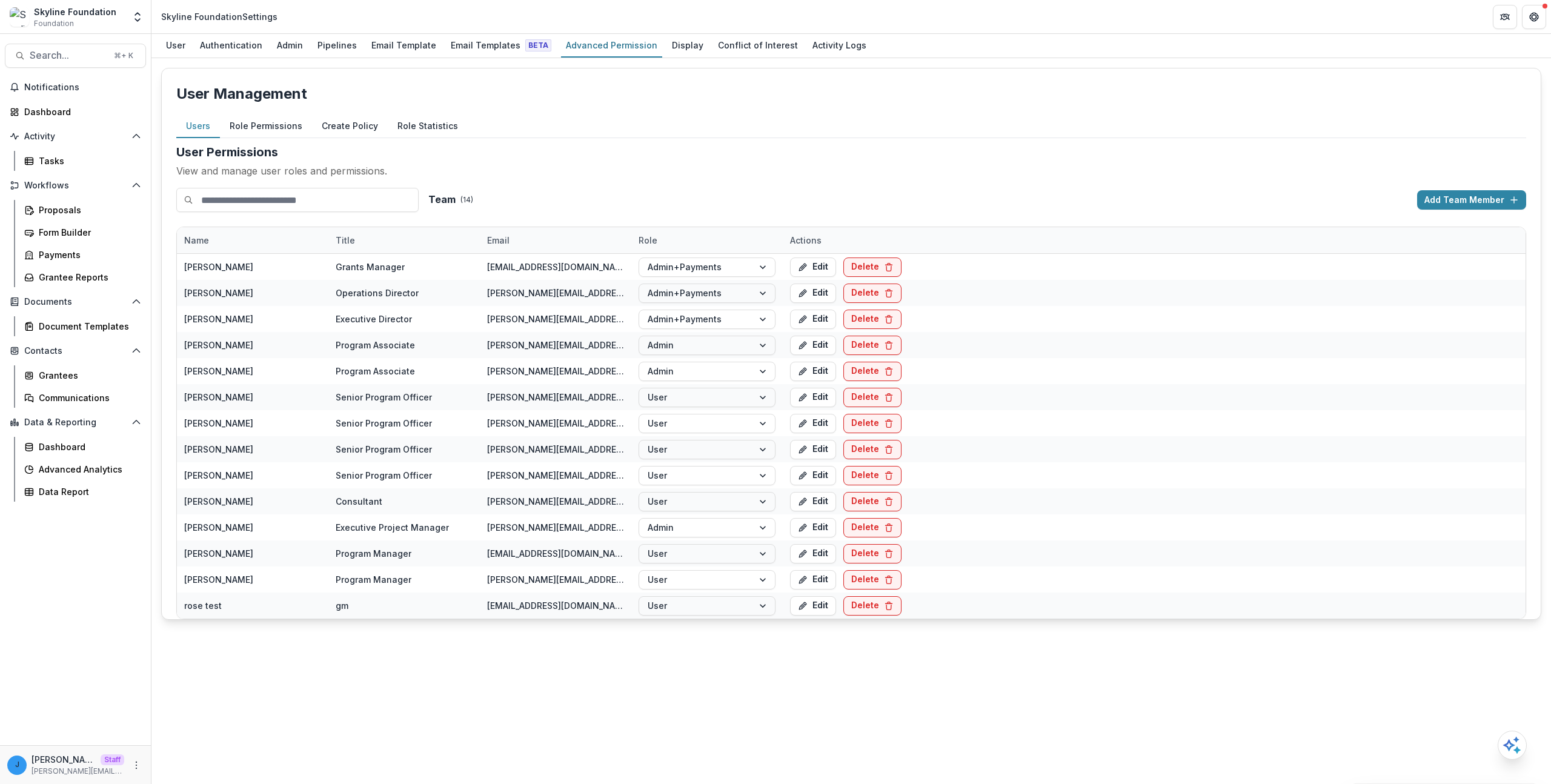
click at [229, 127] on button "Role Permissions" at bounding box center [266, 127] width 92 height 24
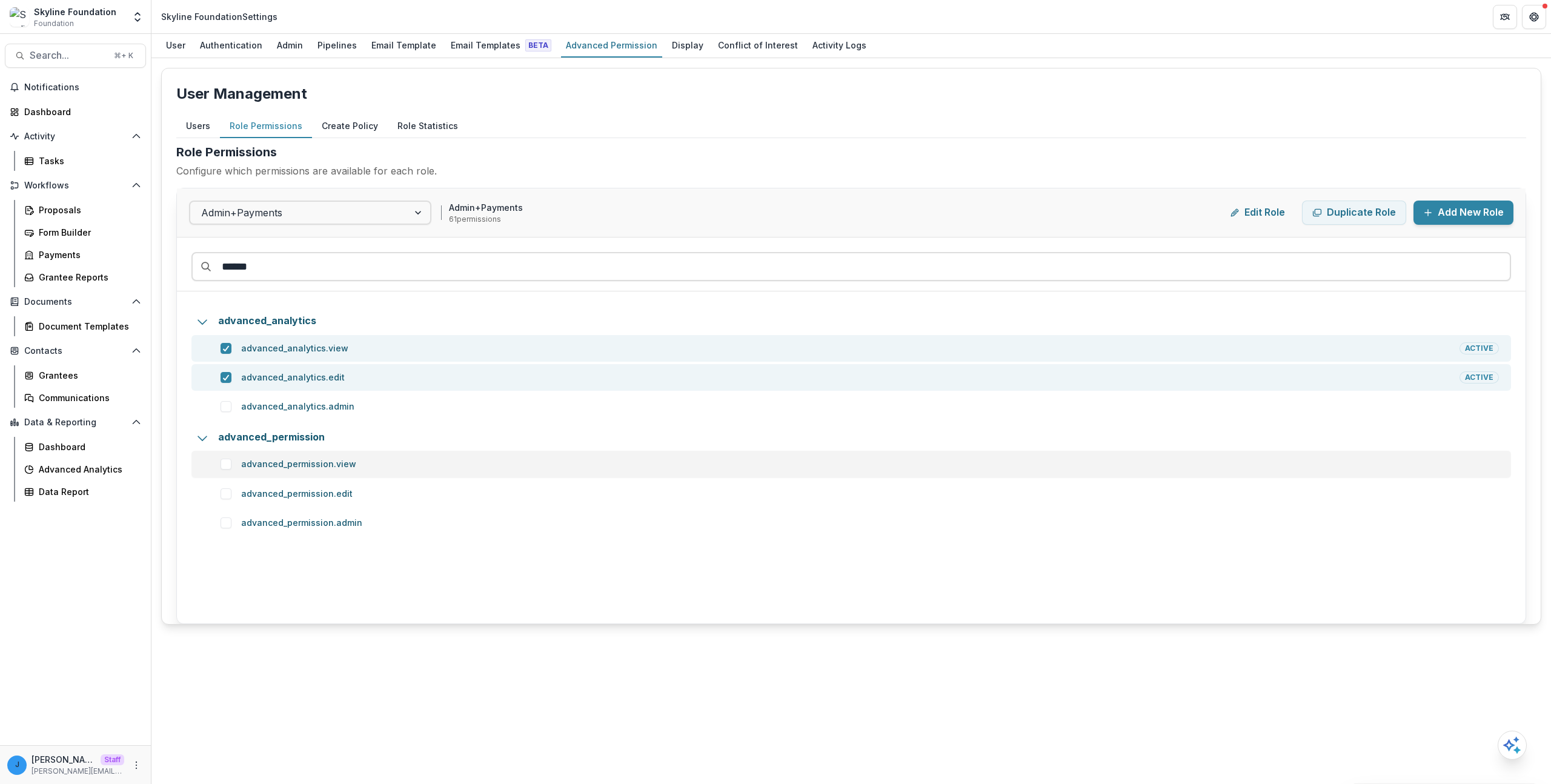
click at [226, 458] on div "advanced_permission.view" at bounding box center [855, 464] width 1298 height 12
click at [226, 495] on span at bounding box center [226, 493] width 11 height 11
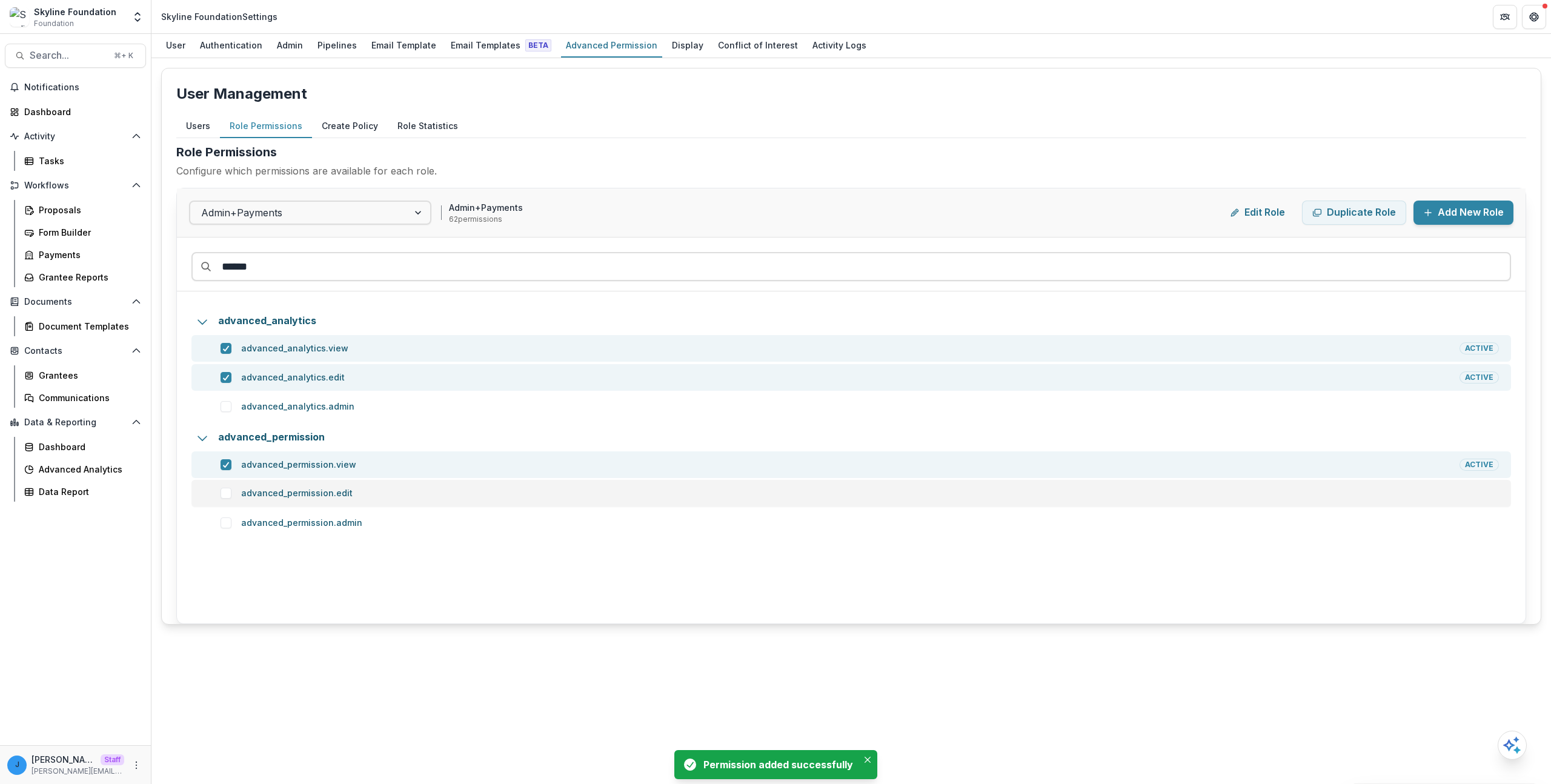
click at [228, 495] on span at bounding box center [226, 492] width 11 height 11
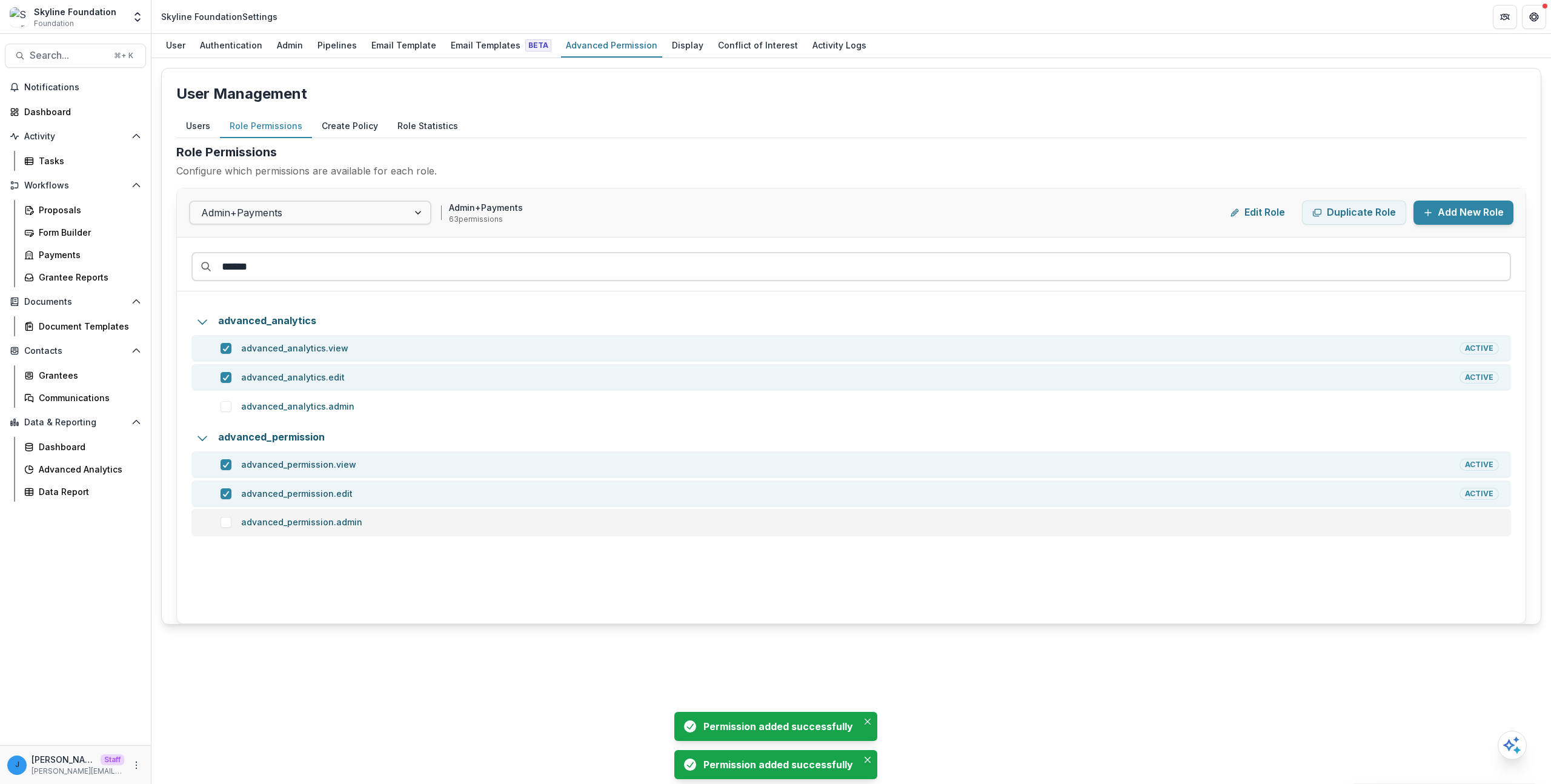
click at [225, 520] on span at bounding box center [226, 522] width 11 height 11
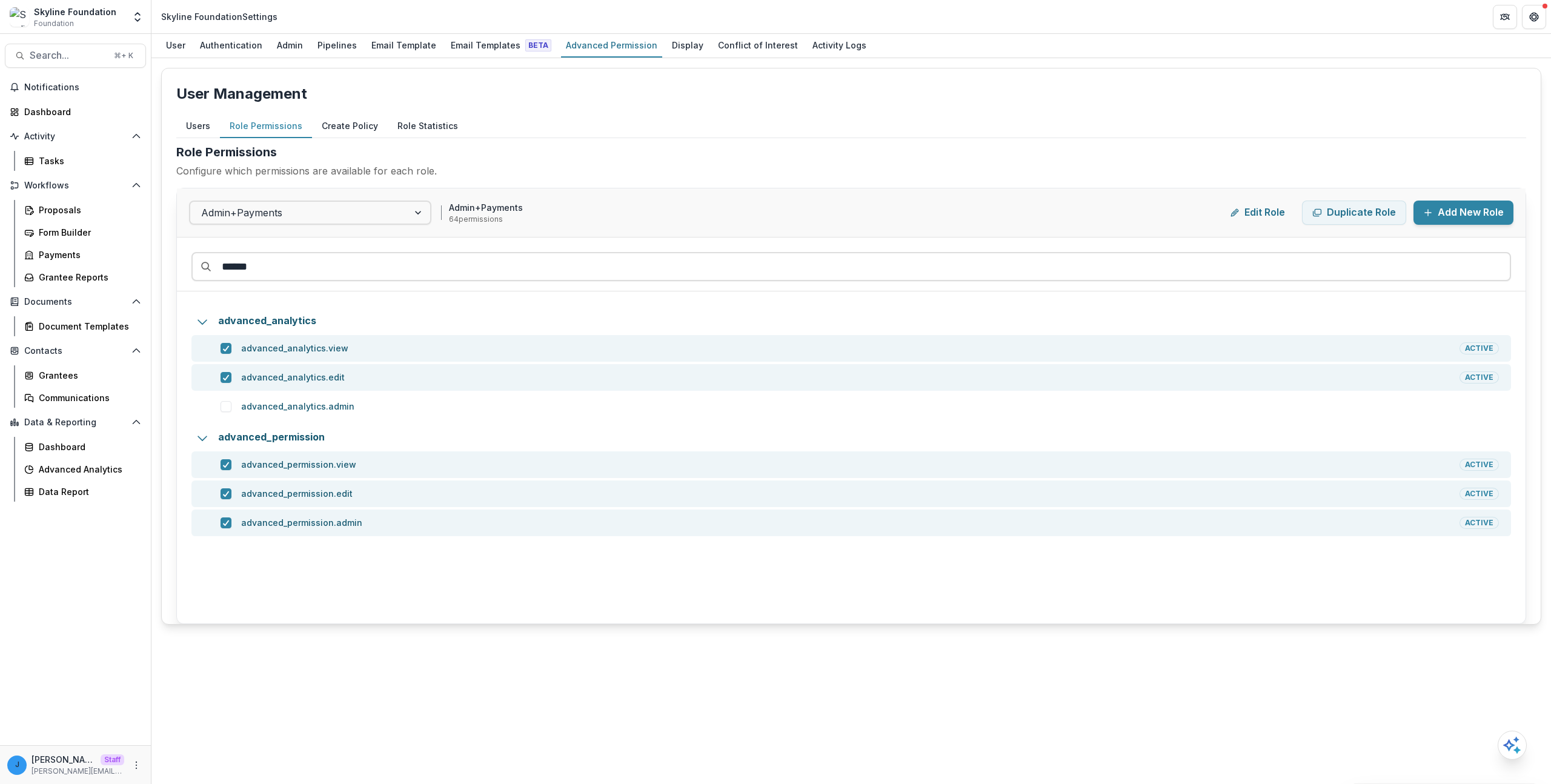
click at [598, 121] on div "Users Role Permissions Create Policy Role Statistics" at bounding box center [851, 127] width 1350 height 24
click at [203, 136] on button "Users" at bounding box center [198, 127] width 44 height 24
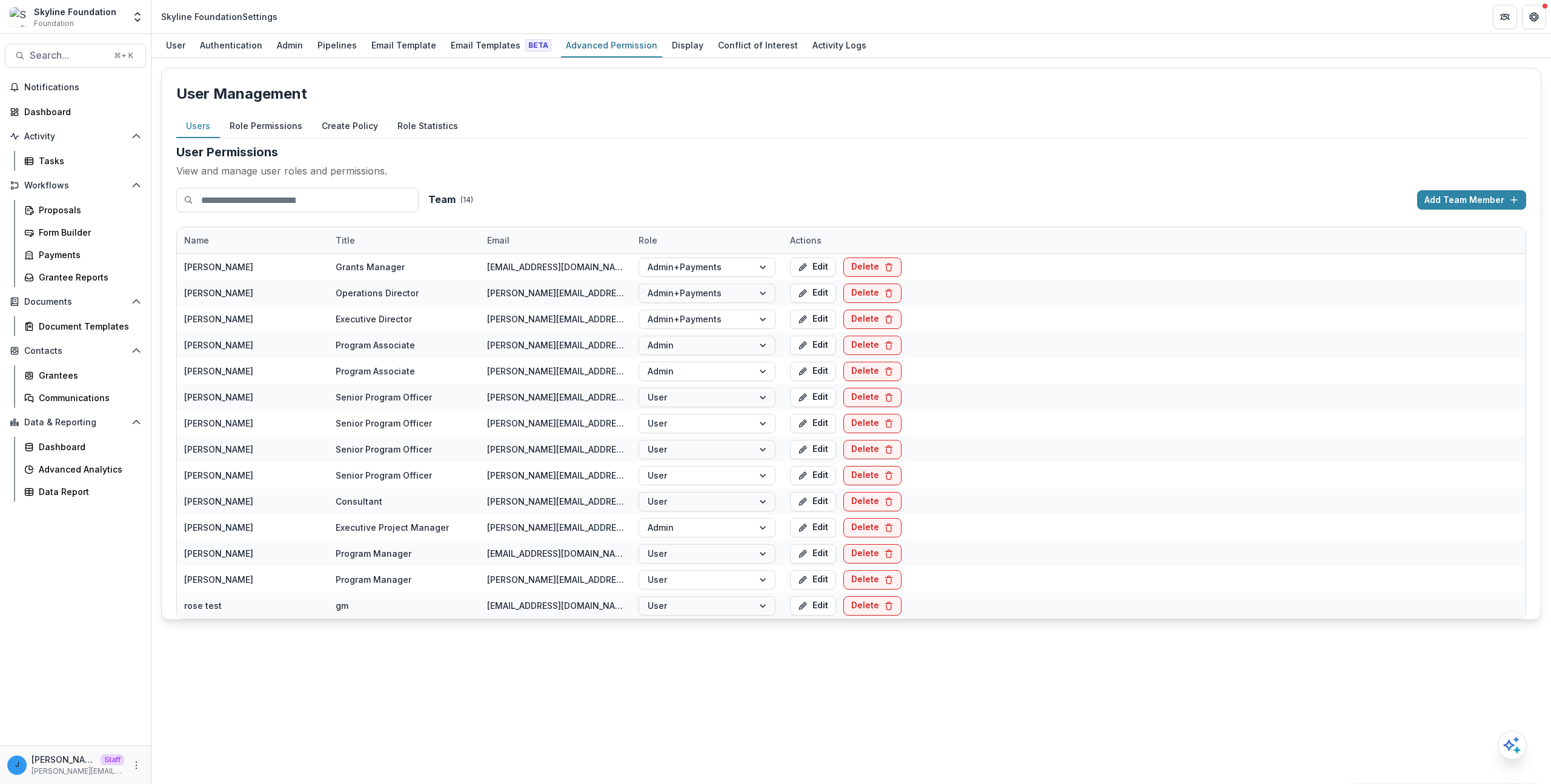
click at [701, 116] on div "Users Role Permissions Create Policy Role Statistics" at bounding box center [851, 127] width 1350 height 24
click at [953, 731] on div "User Management Users Role Permissions Create Policy Role Statistics User Permi…" at bounding box center [851, 421] width 1400 height 725
click at [267, 115] on button "Role Permissions" at bounding box center [266, 127] width 92 height 24
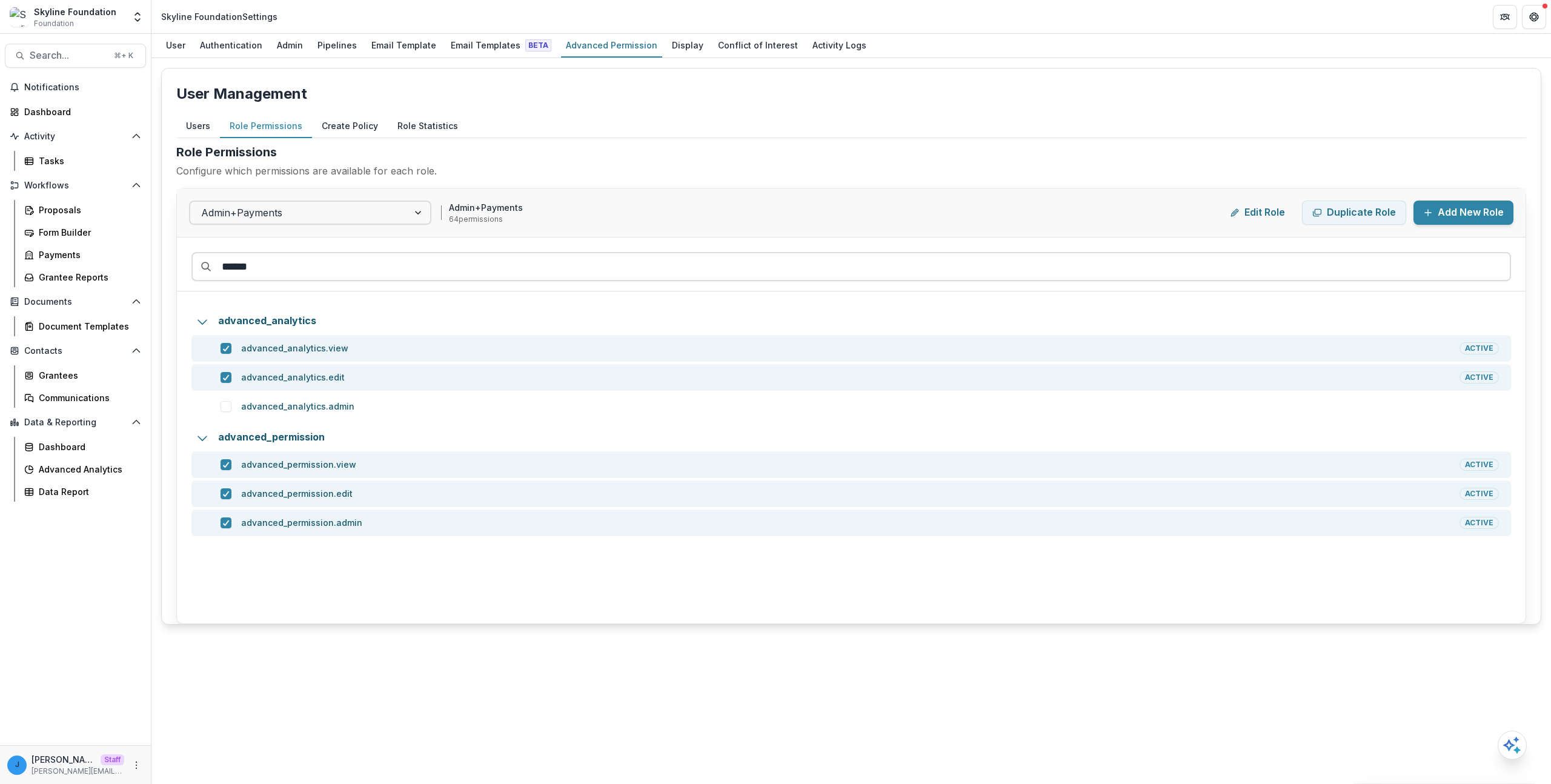
click at [809, 151] on h2 "Role Permissions" at bounding box center [851, 151] width 1350 height 18
click at [193, 132] on button "Users" at bounding box center [198, 127] width 44 height 24
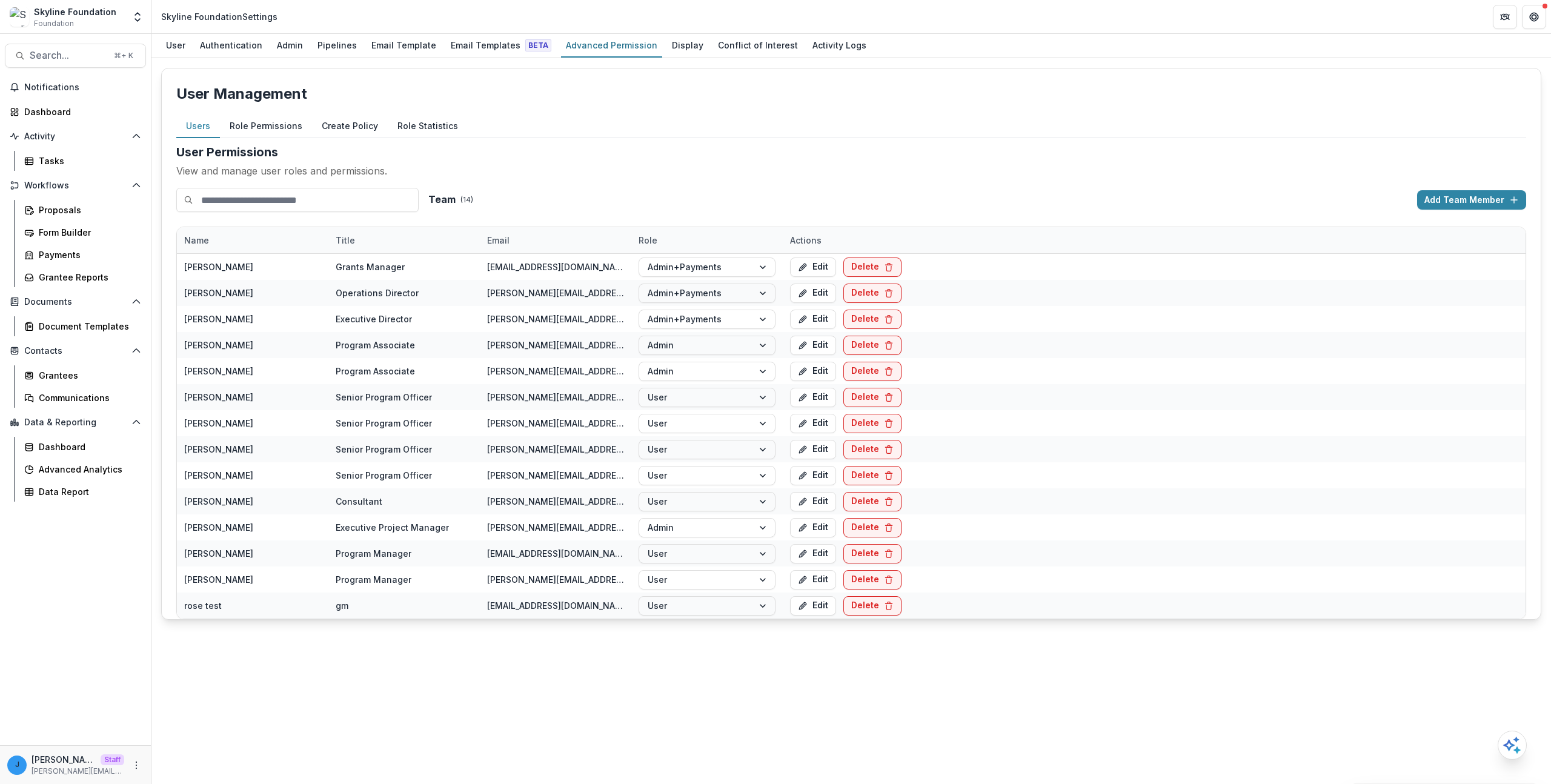
click at [537, 148] on h2 "User Permissions" at bounding box center [851, 151] width 1350 height 18
click at [779, 102] on p "User Management" at bounding box center [851, 93] width 1350 height 22
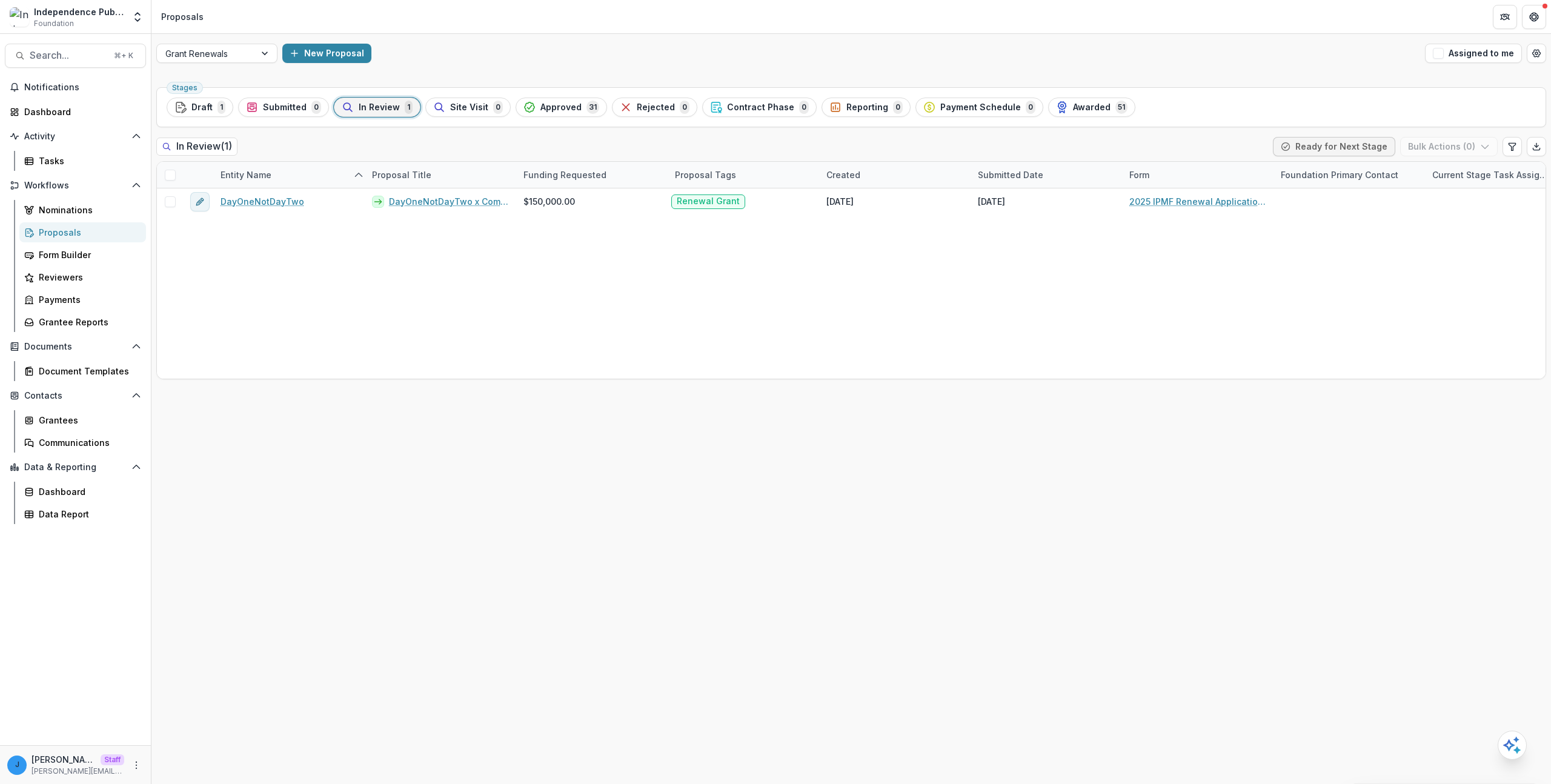
click at [78, 236] on div "Proposals" at bounding box center [87, 232] width 97 height 12
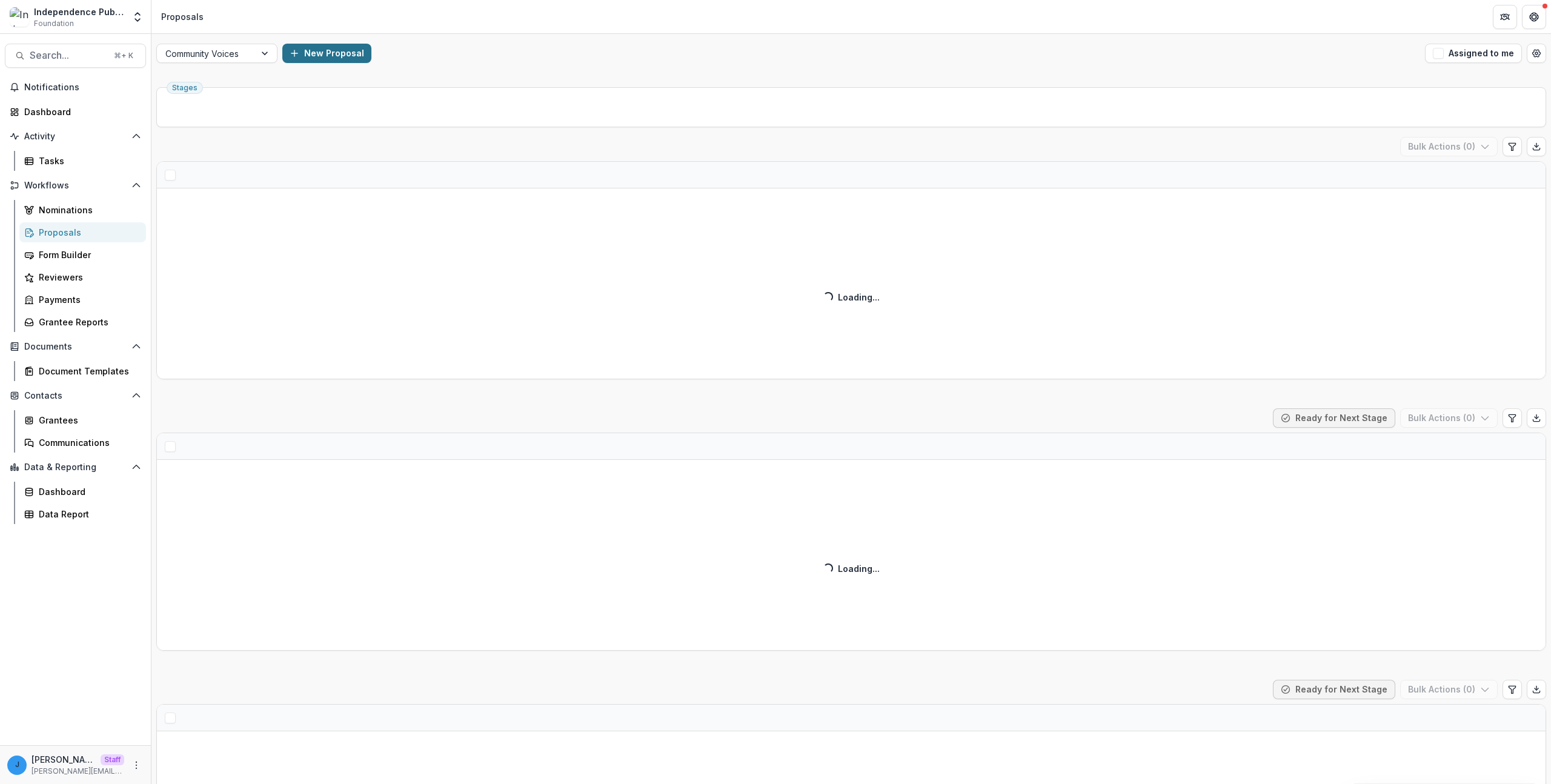
click at [352, 38] on div "Community Voices New Proposal Assigned to me" at bounding box center [851, 53] width 1400 height 39
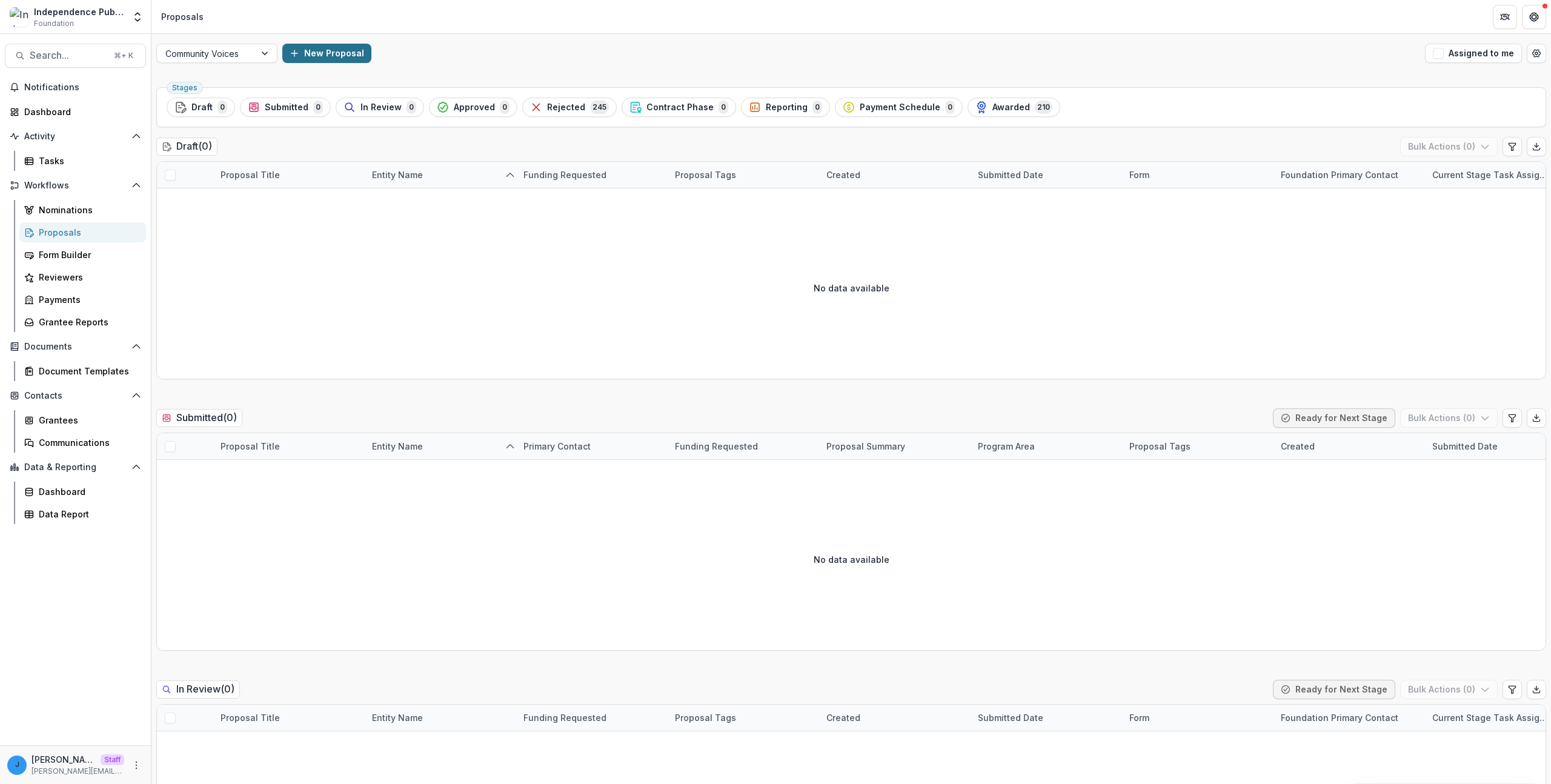
click at [337, 50] on button "New Proposal" at bounding box center [327, 53] width 89 height 19
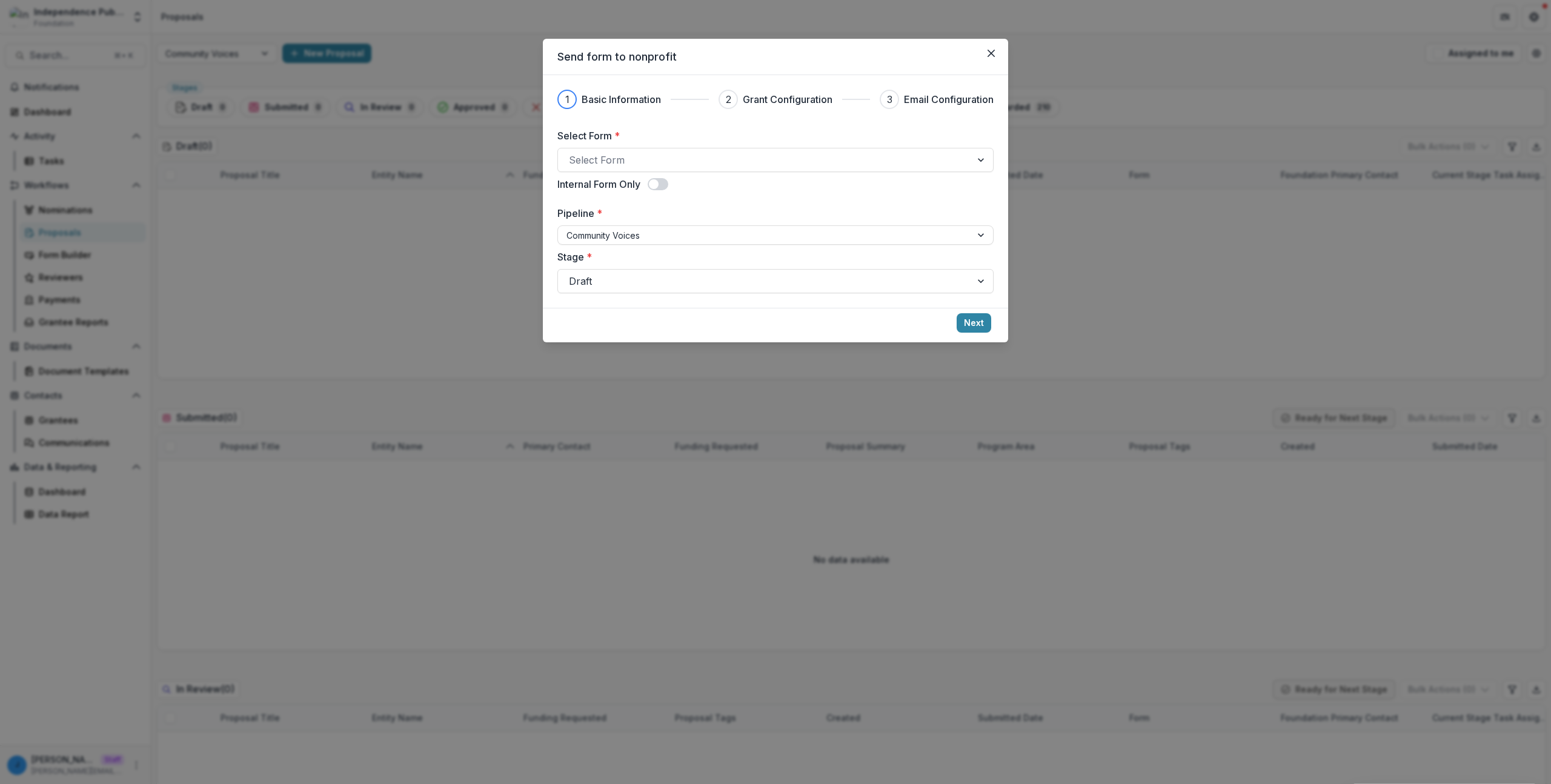
click at [777, 92] on h3 "Grant Configuration" at bounding box center [787, 99] width 90 height 14
click at [969, 322] on button "Next" at bounding box center [974, 322] width 34 height 19
click at [602, 159] on div at bounding box center [765, 160] width 391 height 17
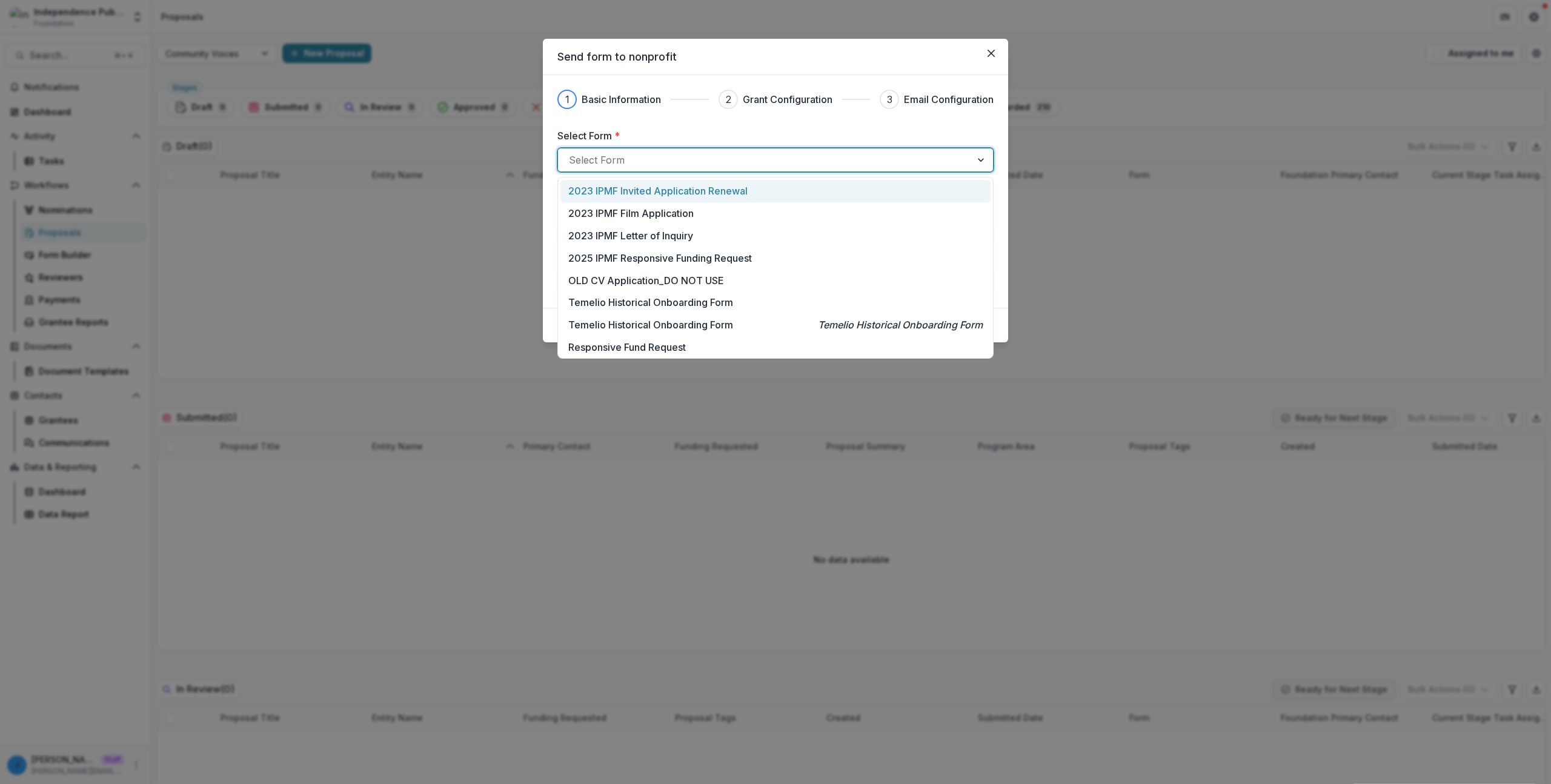
click at [602, 181] on div "2023 IPMF Invited Application Renewal" at bounding box center [776, 191] width 430 height 22
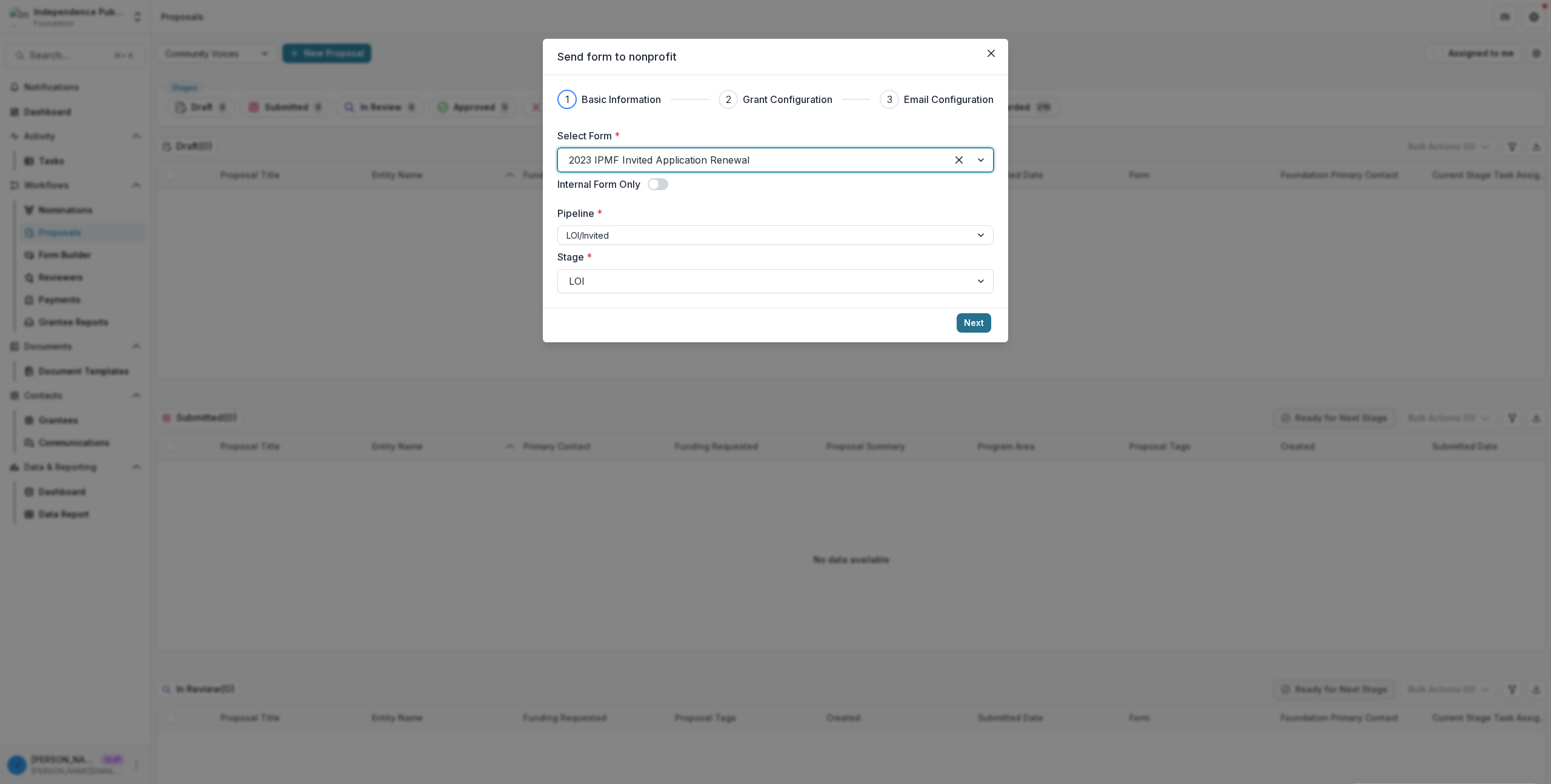
click at [962, 312] on footer "Next" at bounding box center [776, 325] width 465 height 34
click at [964, 325] on button "Next" at bounding box center [974, 322] width 34 height 19
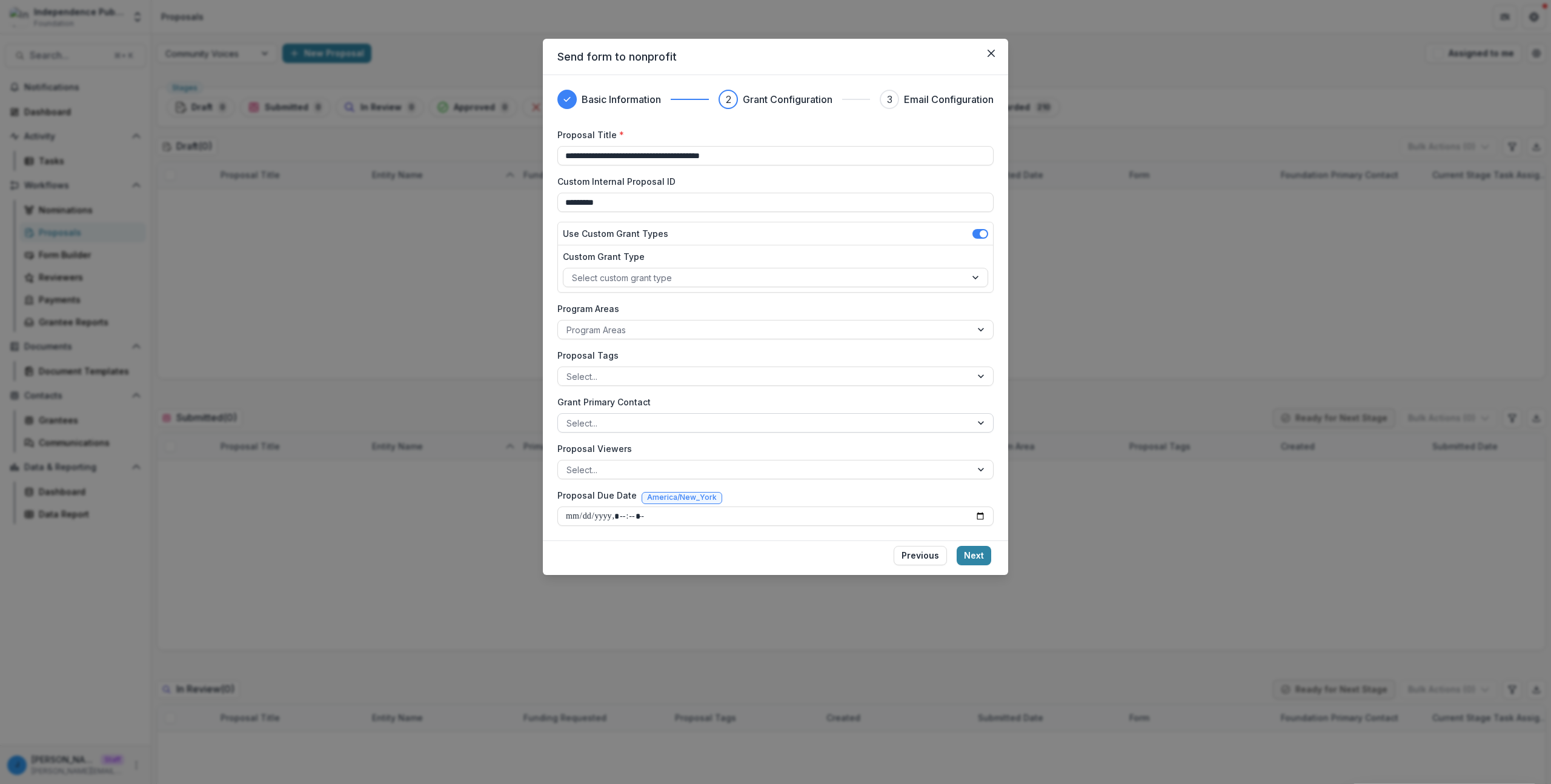
click at [702, 414] on div "Select..." at bounding box center [764, 423] width 413 height 17
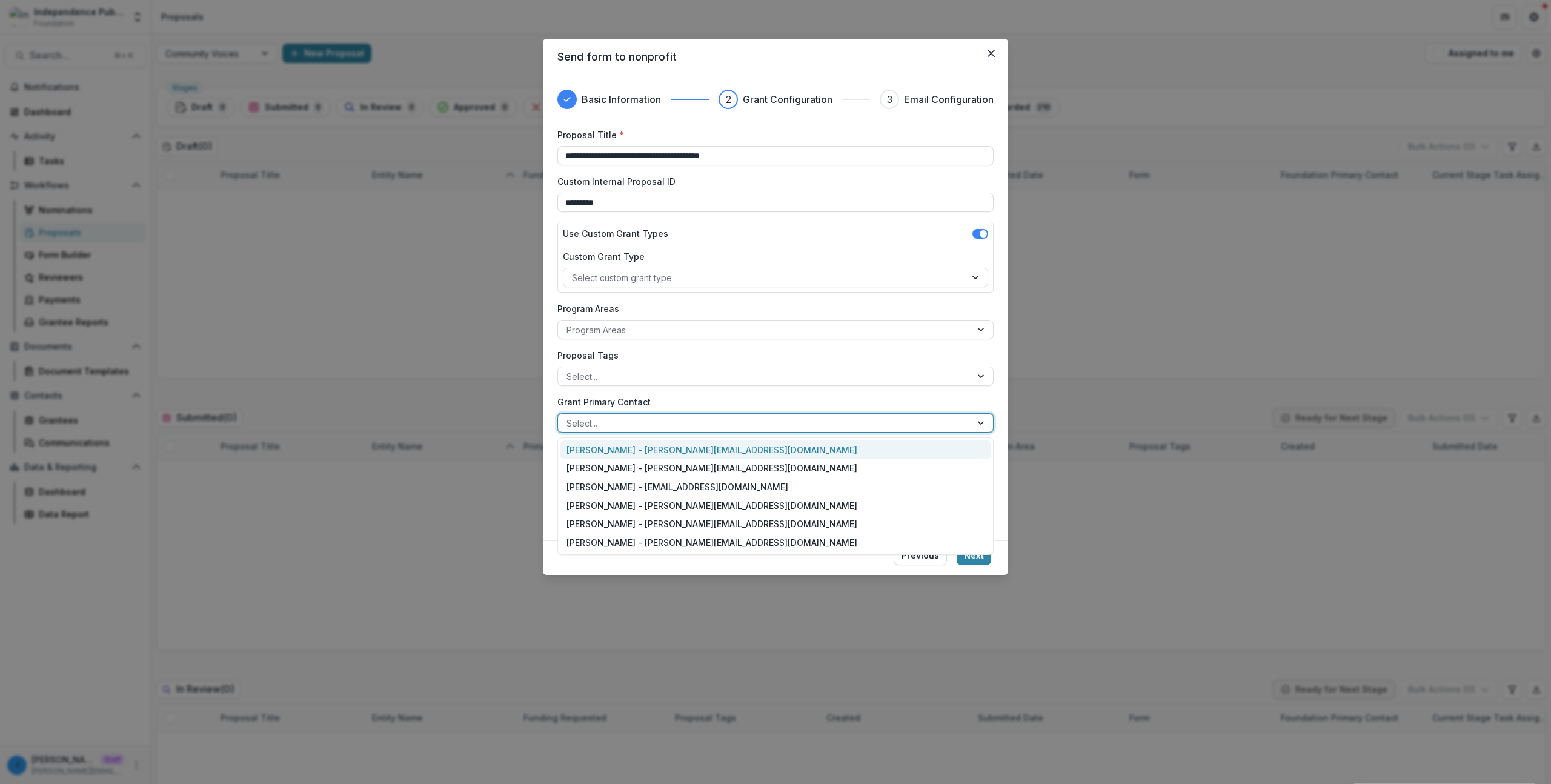
click at [858, 340] on div "**********" at bounding box center [776, 327] width 436 height 398
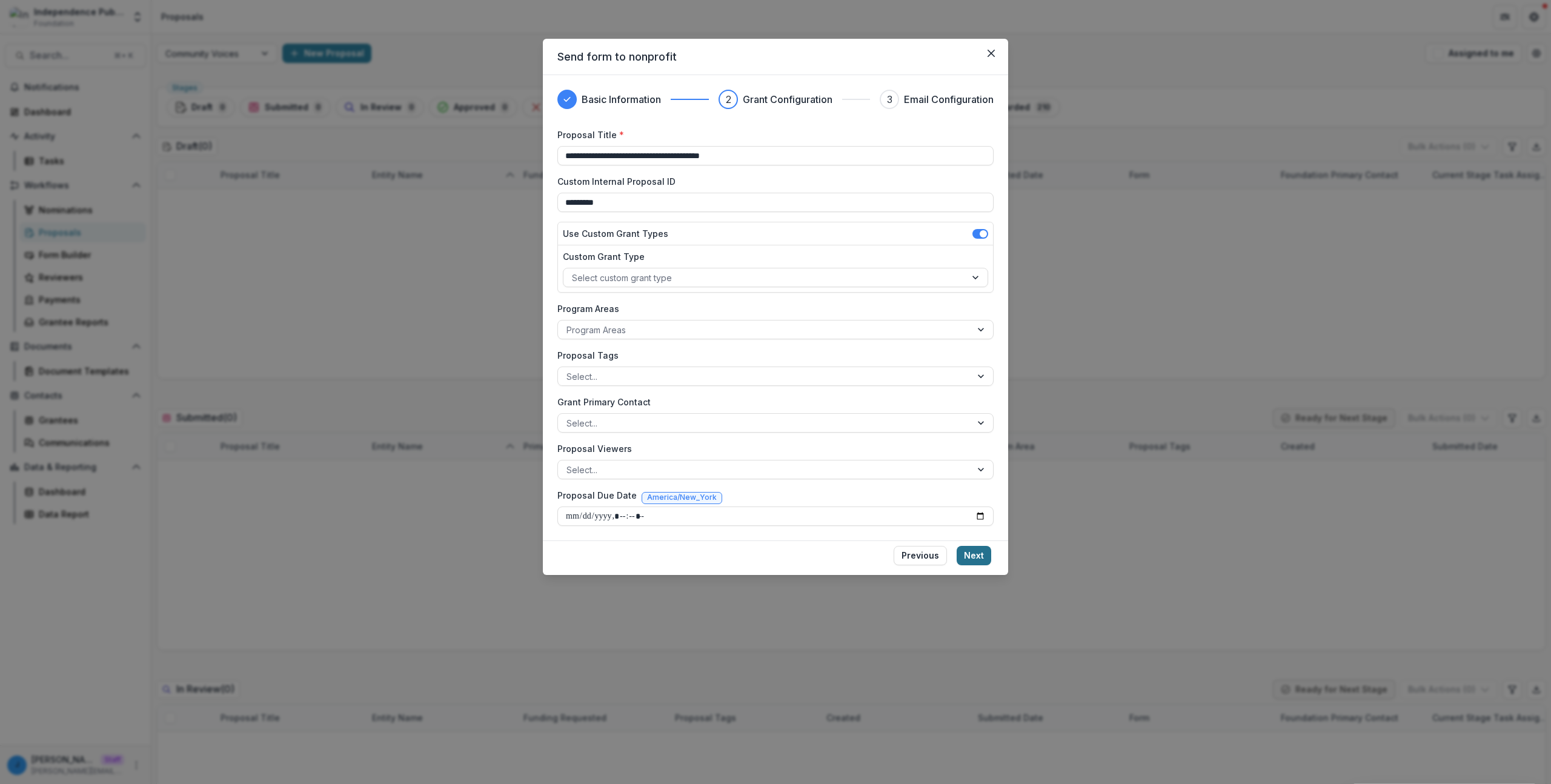
click at [984, 562] on button "Next" at bounding box center [974, 555] width 34 height 19
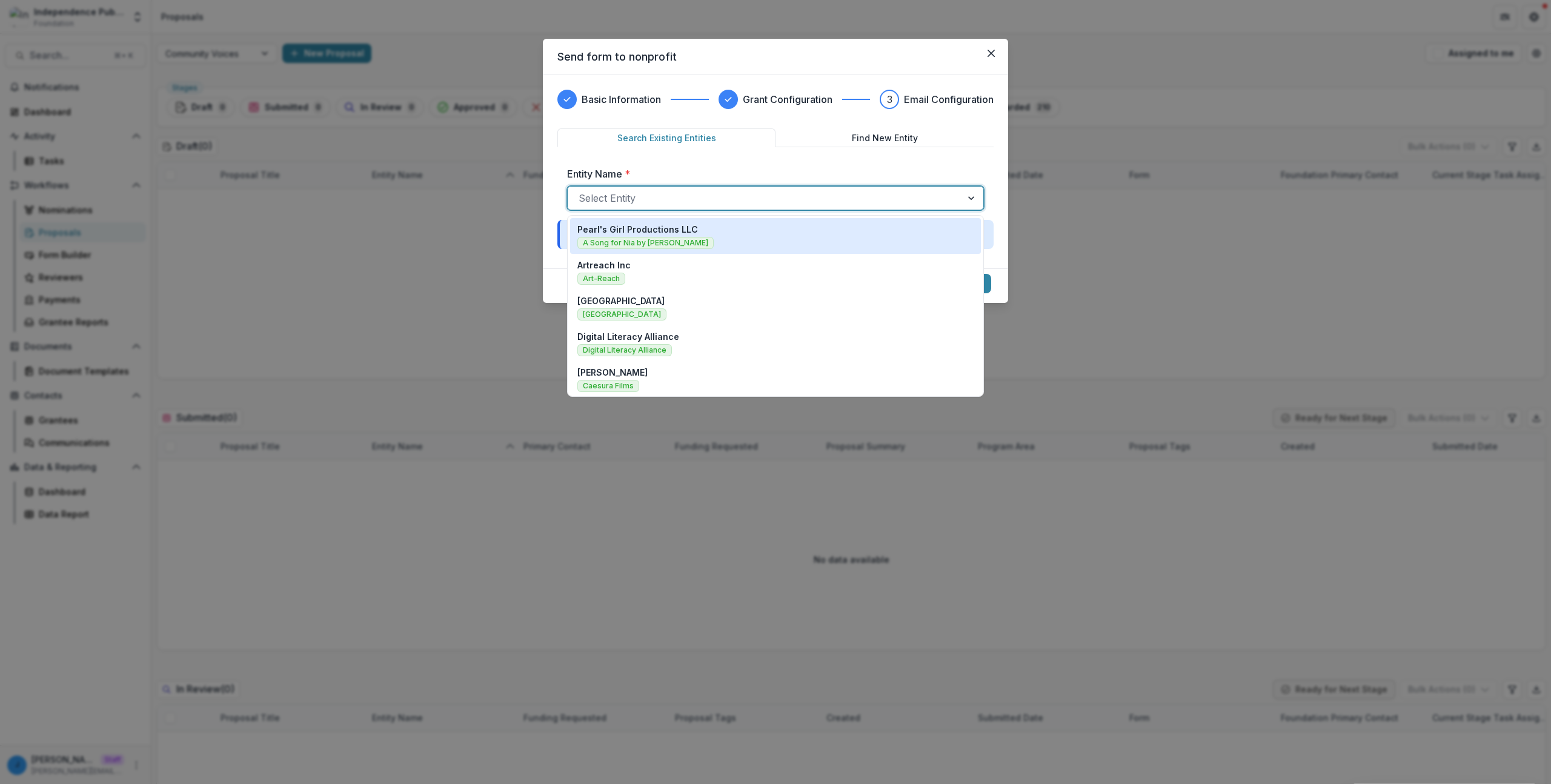
click at [736, 204] on div at bounding box center [764, 198] width 372 height 17
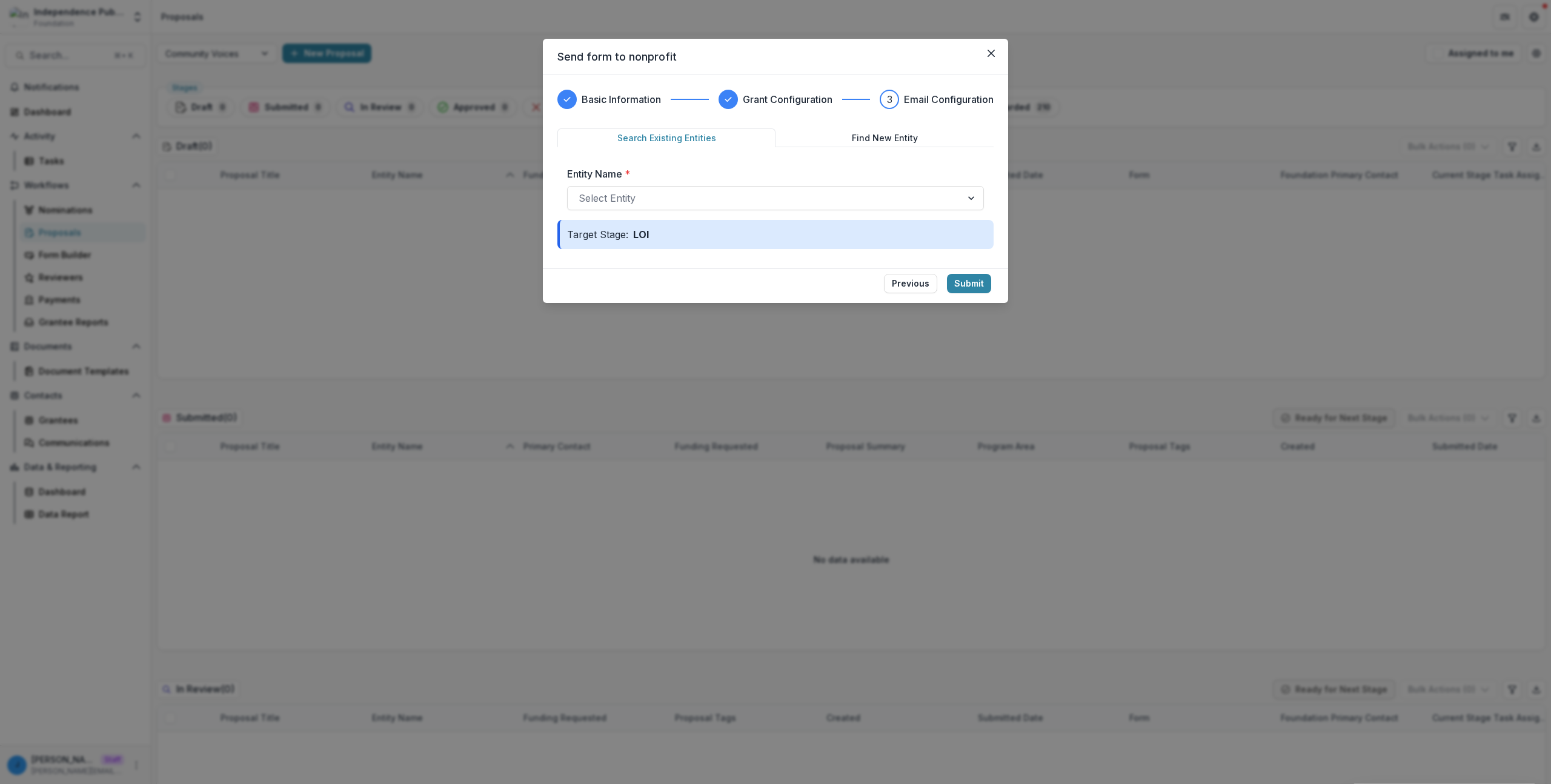
click at [787, 161] on div "Entity Name * Select Entity" at bounding box center [776, 188] width 436 height 63
click at [678, 196] on div at bounding box center [764, 198] width 372 height 17
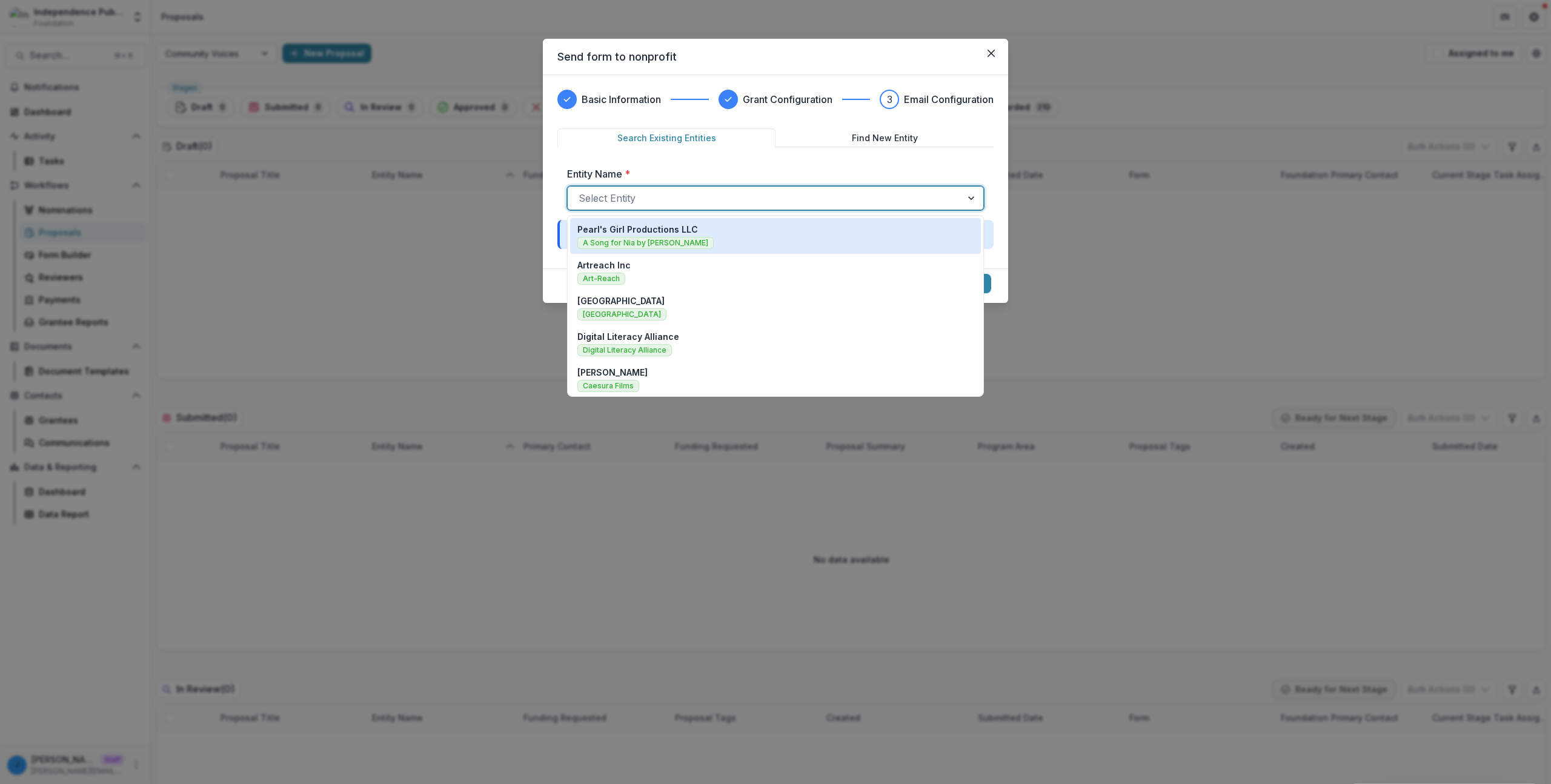
click at [663, 230] on p "Pearl's Girl Productions LLC" at bounding box center [637, 229] width 120 height 12
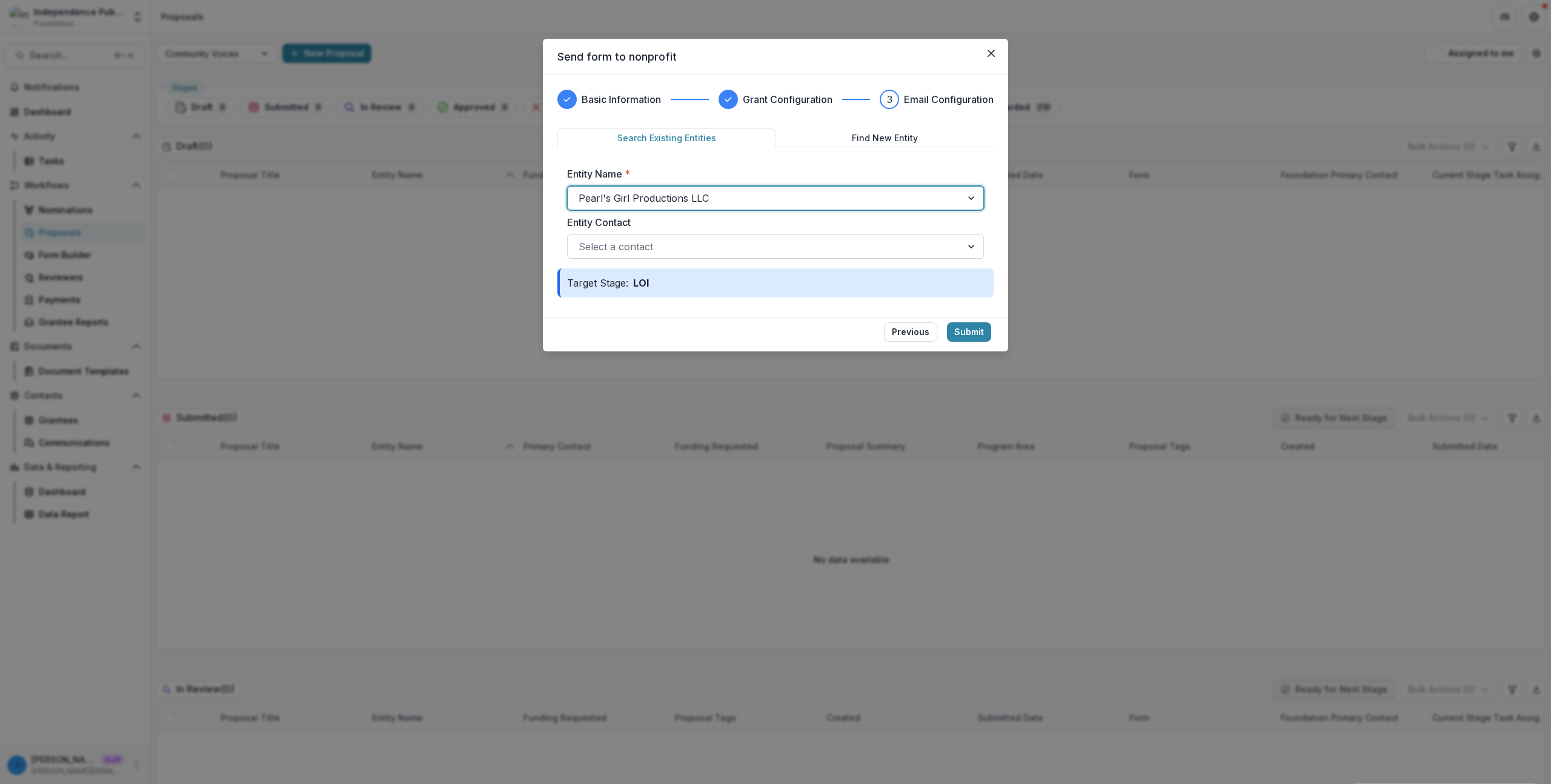
drag, startPoint x: 656, startPoint y: 242, endPoint x: 656, endPoint y: 250, distance: 8.0
click at [657, 244] on div at bounding box center [764, 246] width 372 height 17
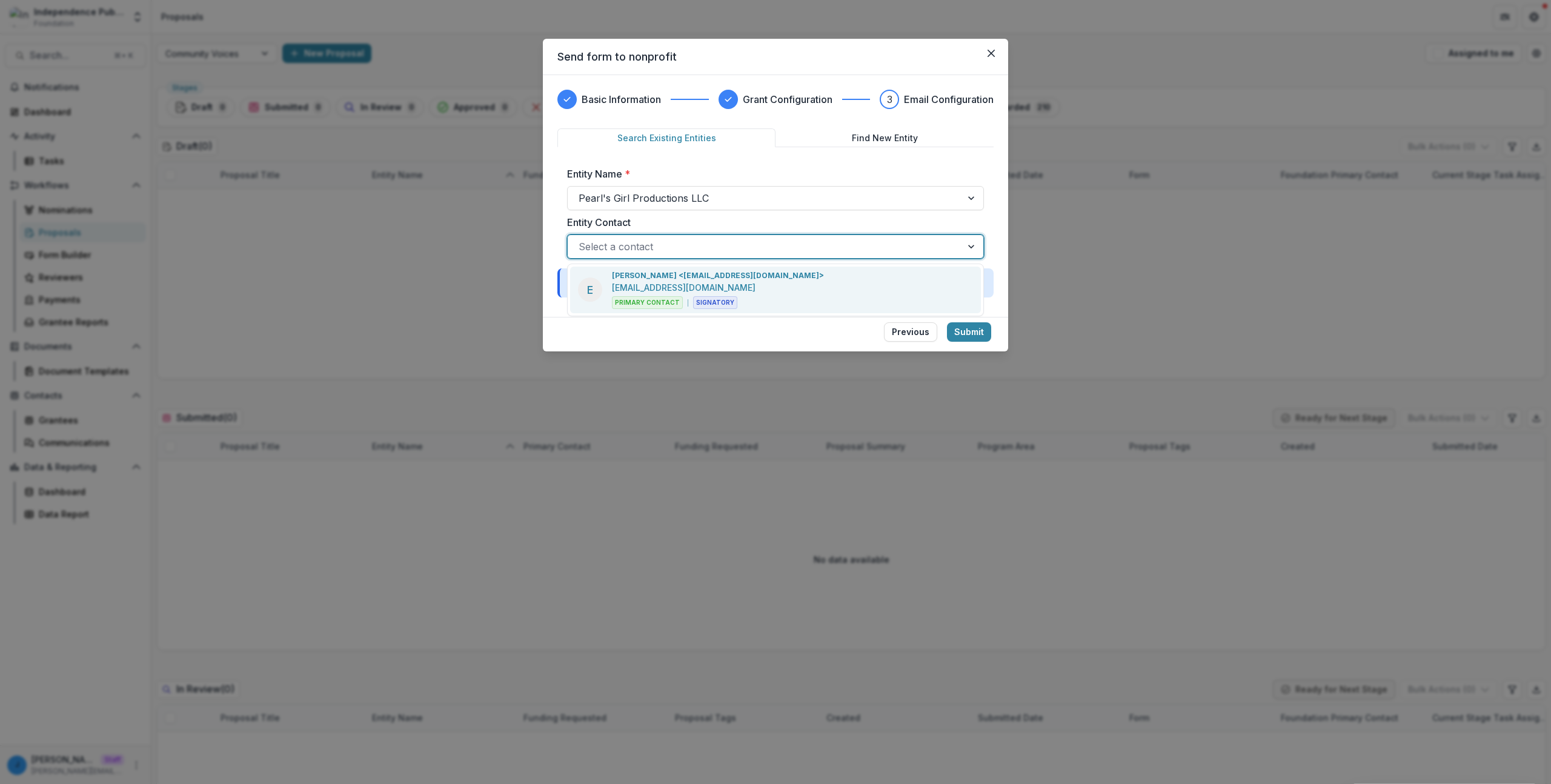
click at [648, 275] on p "Eboni Zamani <ebonizamani@gmail.com>" at bounding box center [718, 275] width 212 height 11
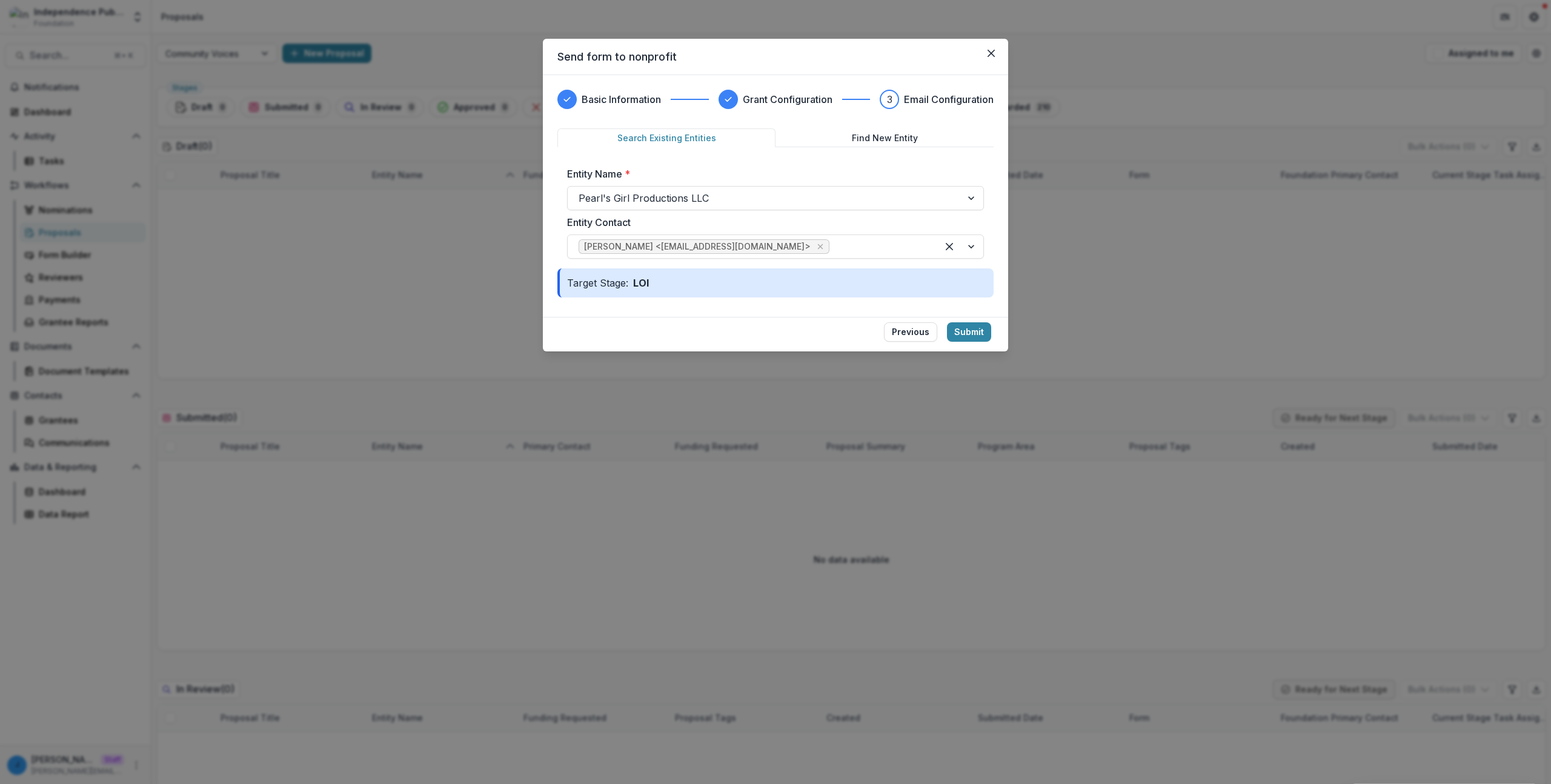
click at [819, 303] on div "Basic Information Grant Configuration 3 Email Configuration Search Existing Ent…" at bounding box center [776, 196] width 465 height 242
click at [718, 289] on div "Target Stage: LOI" at bounding box center [776, 283] width 436 height 29
click at [709, 186] on div "Pearl's Girl Productions LLC" at bounding box center [776, 198] width 417 height 24
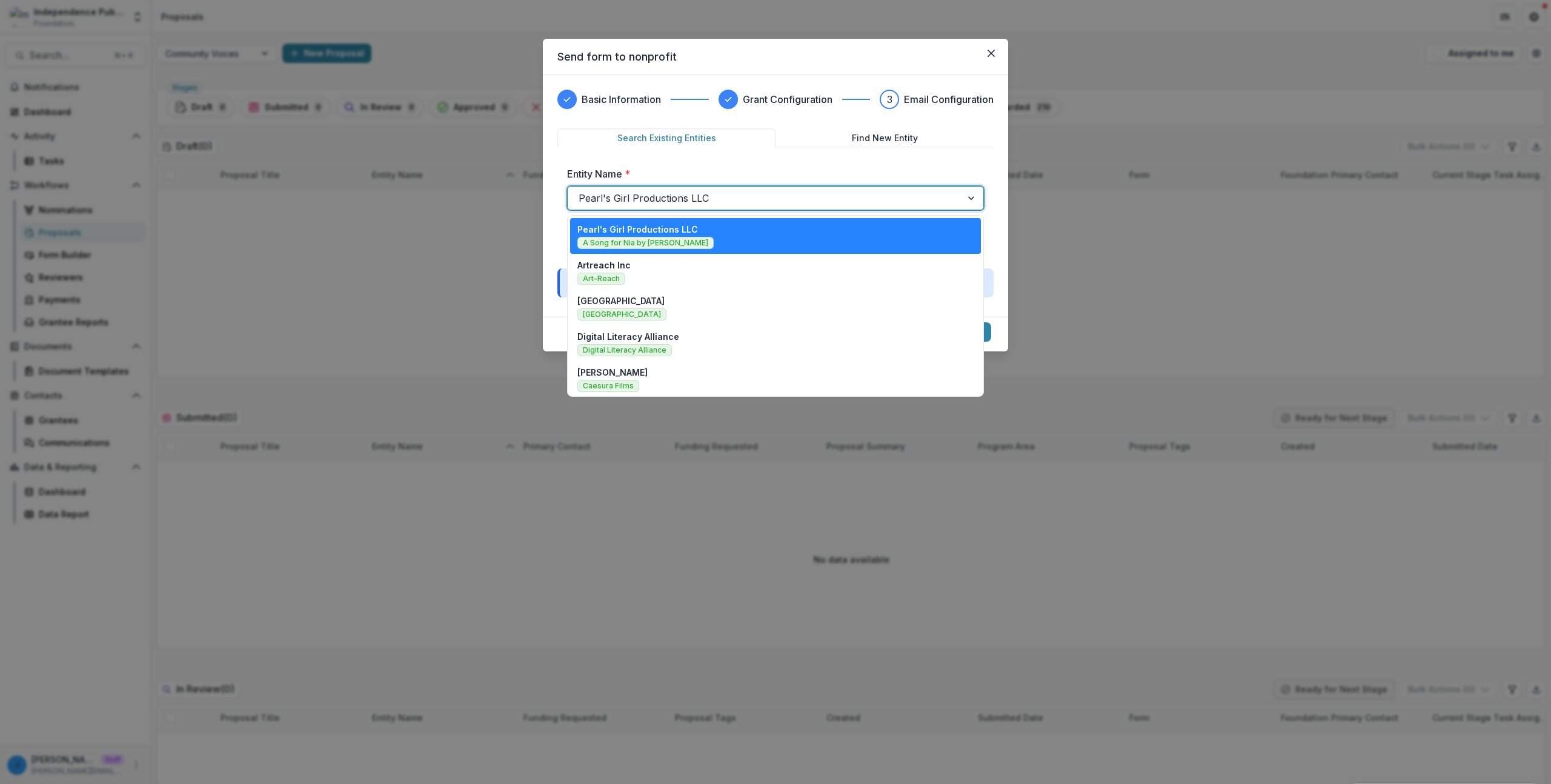
click at [710, 194] on div at bounding box center [764, 198] width 372 height 17
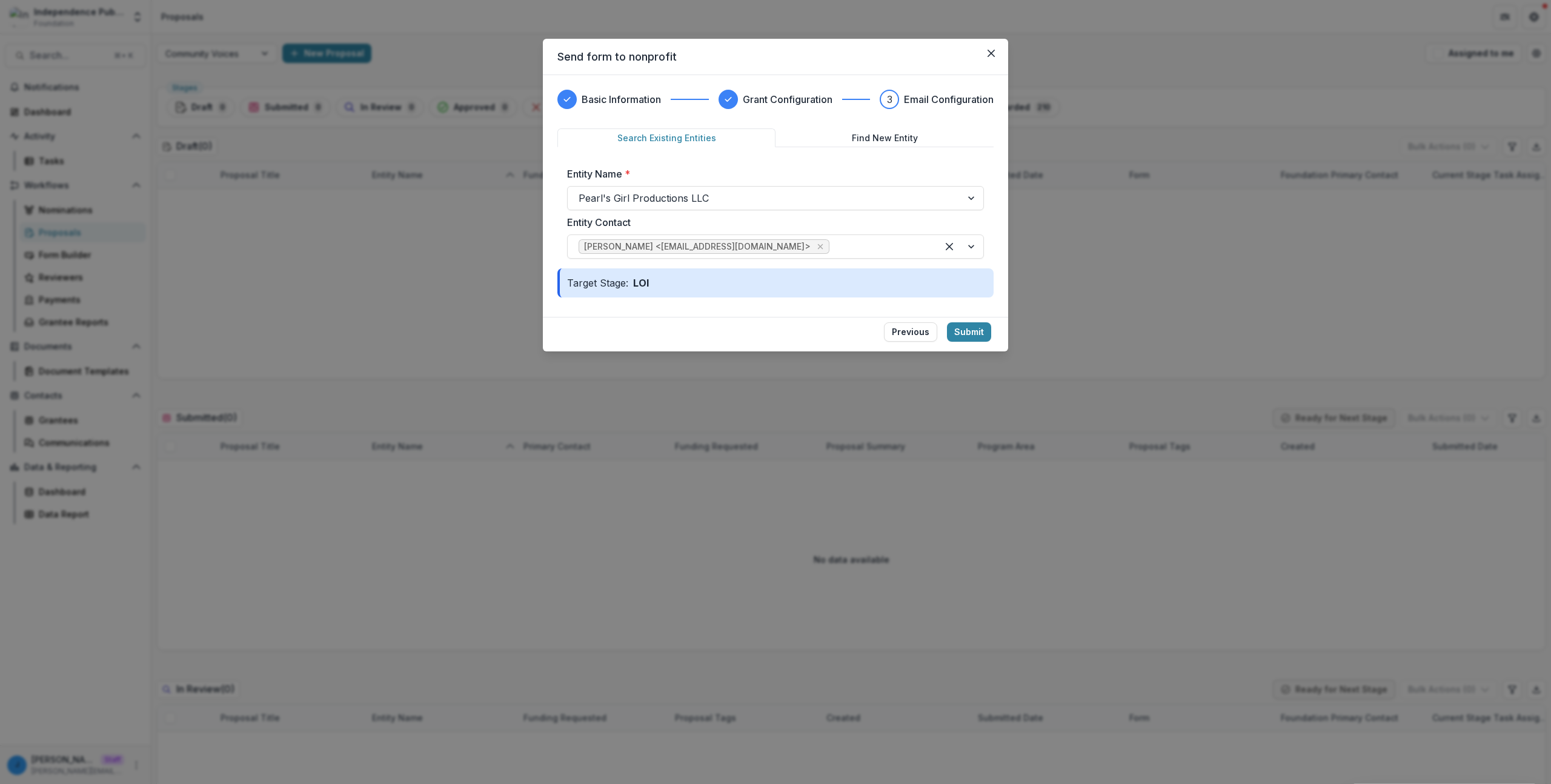
click at [862, 148] on div "Search Existing Entities Find New Entity Entity Name * Pearl's Girl Productions…" at bounding box center [776, 198] width 436 height 140
drag, startPoint x: 636, startPoint y: 284, endPoint x: 668, endPoint y: 282, distance: 32.1
click at [668, 282] on div "Target Stage: LOI" at bounding box center [776, 283] width 436 height 29
click at [658, 282] on div "Target Stage: LOI" at bounding box center [776, 283] width 436 height 29
drag, startPoint x: 645, startPoint y: 285, endPoint x: 635, endPoint y: 285, distance: 10.0
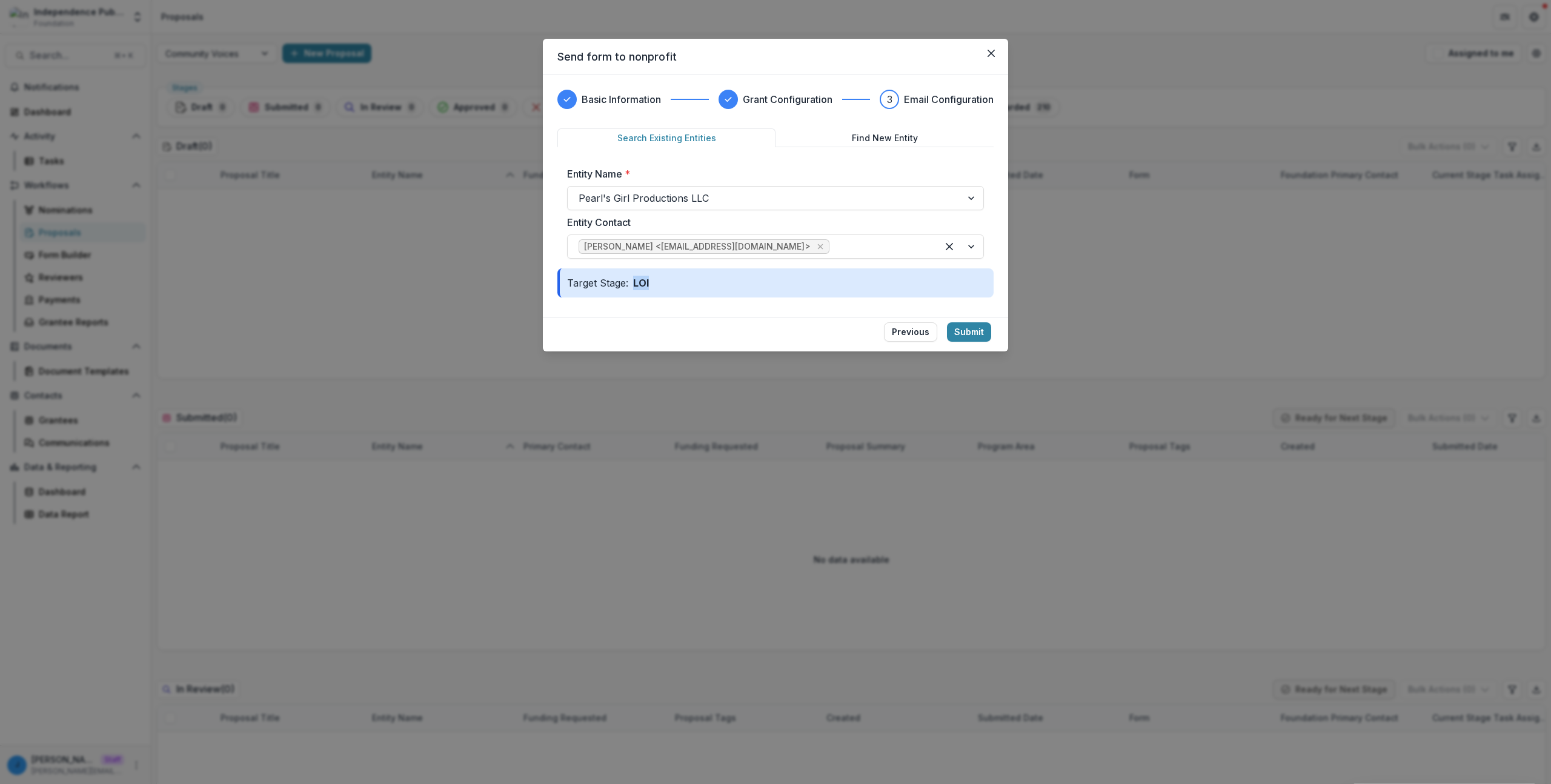
click at [635, 285] on p "LOI" at bounding box center [641, 282] width 26 height 14
click at [629, 287] on p "LOI" at bounding box center [641, 282] width 26 height 14
drag, startPoint x: 645, startPoint y: 284, endPoint x: 659, endPoint y: 286, distance: 14.1
click at [657, 285] on div "Target Stage: LOI" at bounding box center [776, 283] width 436 height 29
click at [647, 285] on p "LOI" at bounding box center [641, 282] width 26 height 14
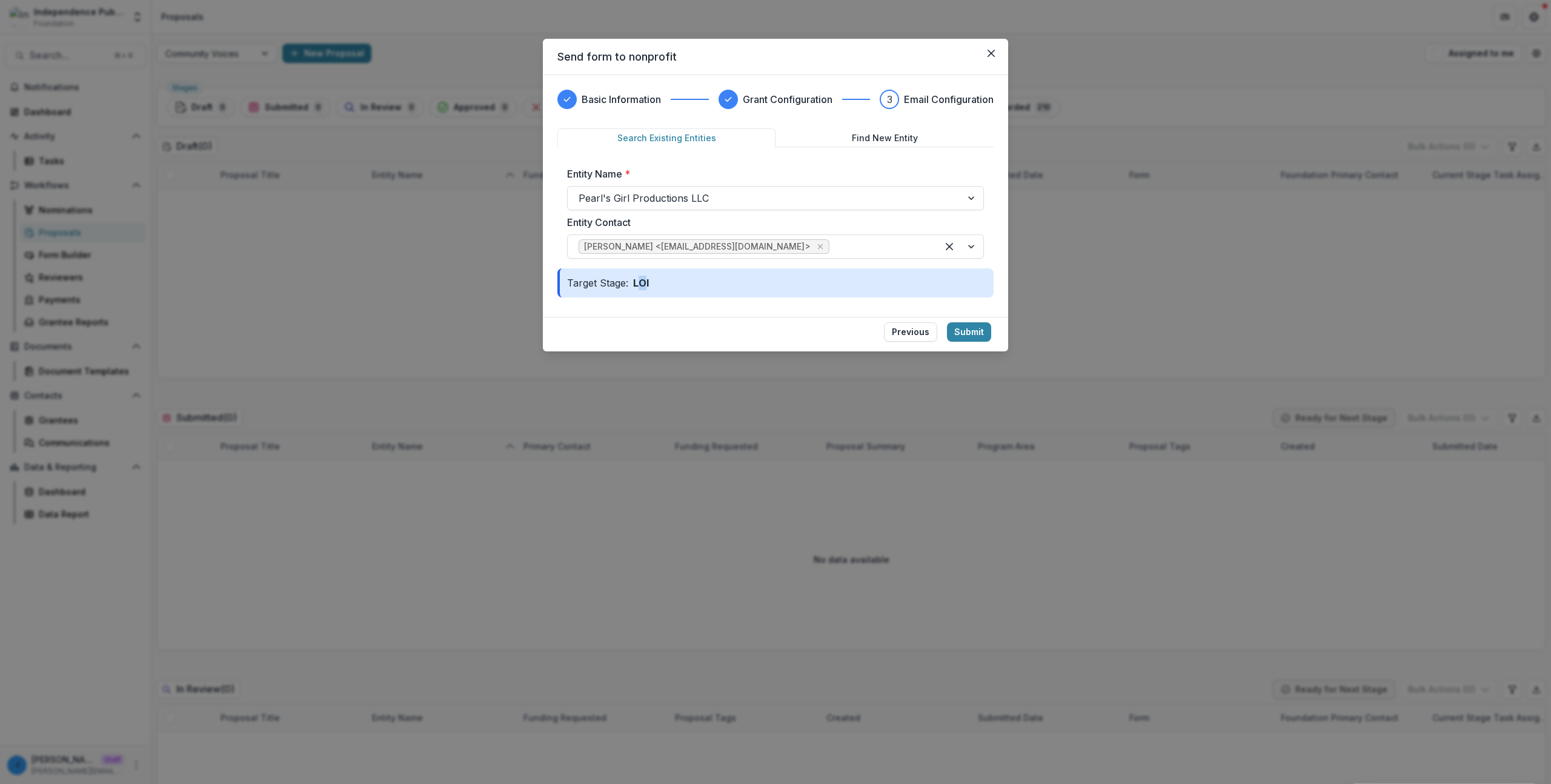
click at [640, 285] on p "LOI" at bounding box center [641, 282] width 26 height 14
click at [638, 284] on p "LOI" at bounding box center [641, 282] width 26 height 14
click at [701, 312] on div "Basic Information Grant Configuration 3 Email Configuration Search Existing Ent…" at bounding box center [776, 196] width 465 height 242
drag, startPoint x: 944, startPoint y: 213, endPoint x: 941, endPoint y: 193, distance: 20.2
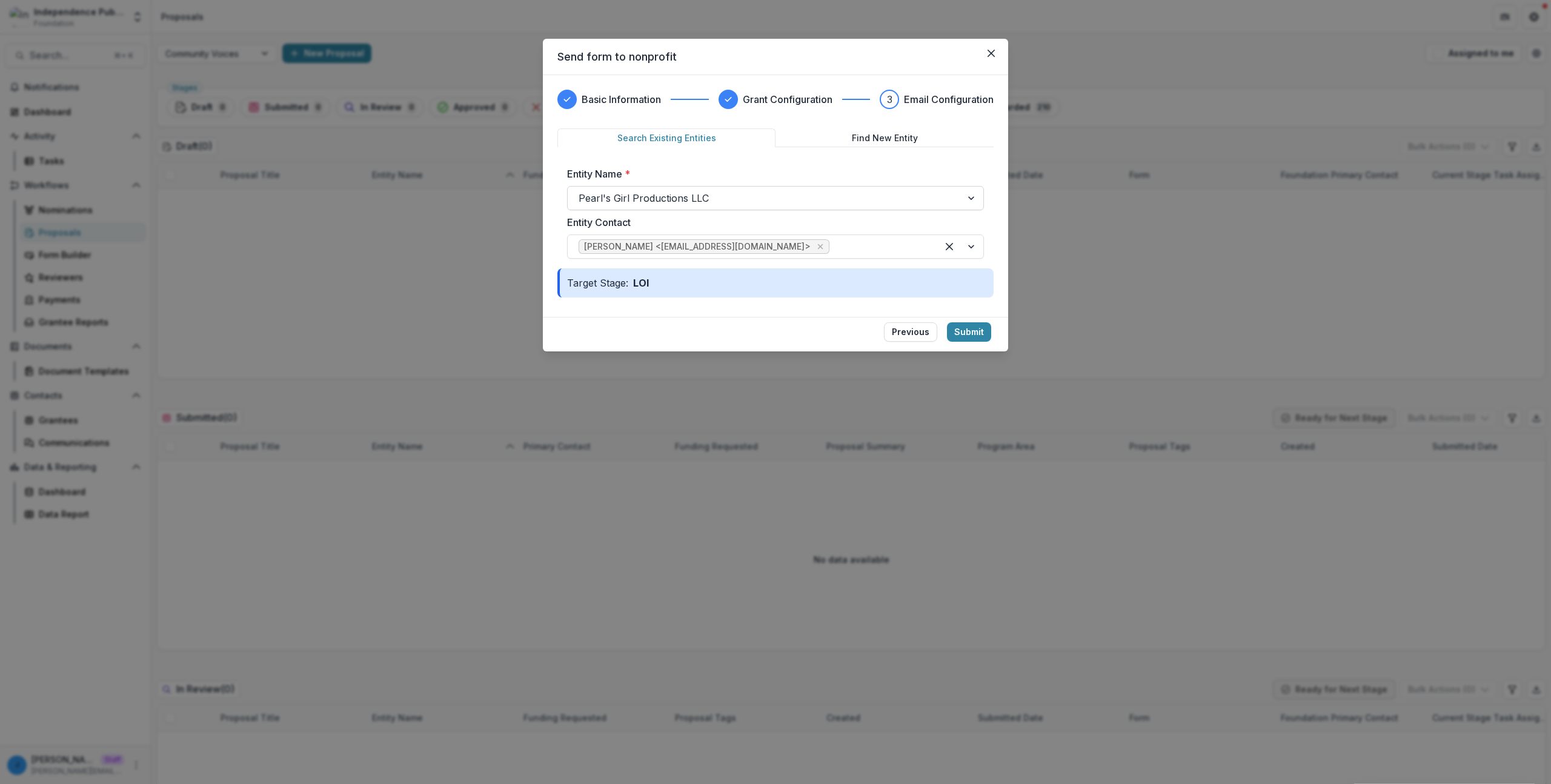
click at [944, 213] on div "Entity Name * Pearl's Girl Productions LLC Entity Contact Eboni Zamani <eboniza…" at bounding box center [776, 213] width 417 height 92
click at [974, 88] on div "Basic Information Grant Configuration 3 Email Configuration Search Existing Ent…" at bounding box center [776, 196] width 465 height 242
click at [612, 282] on div "Target Stage: LOI" at bounding box center [776, 283] width 436 height 29
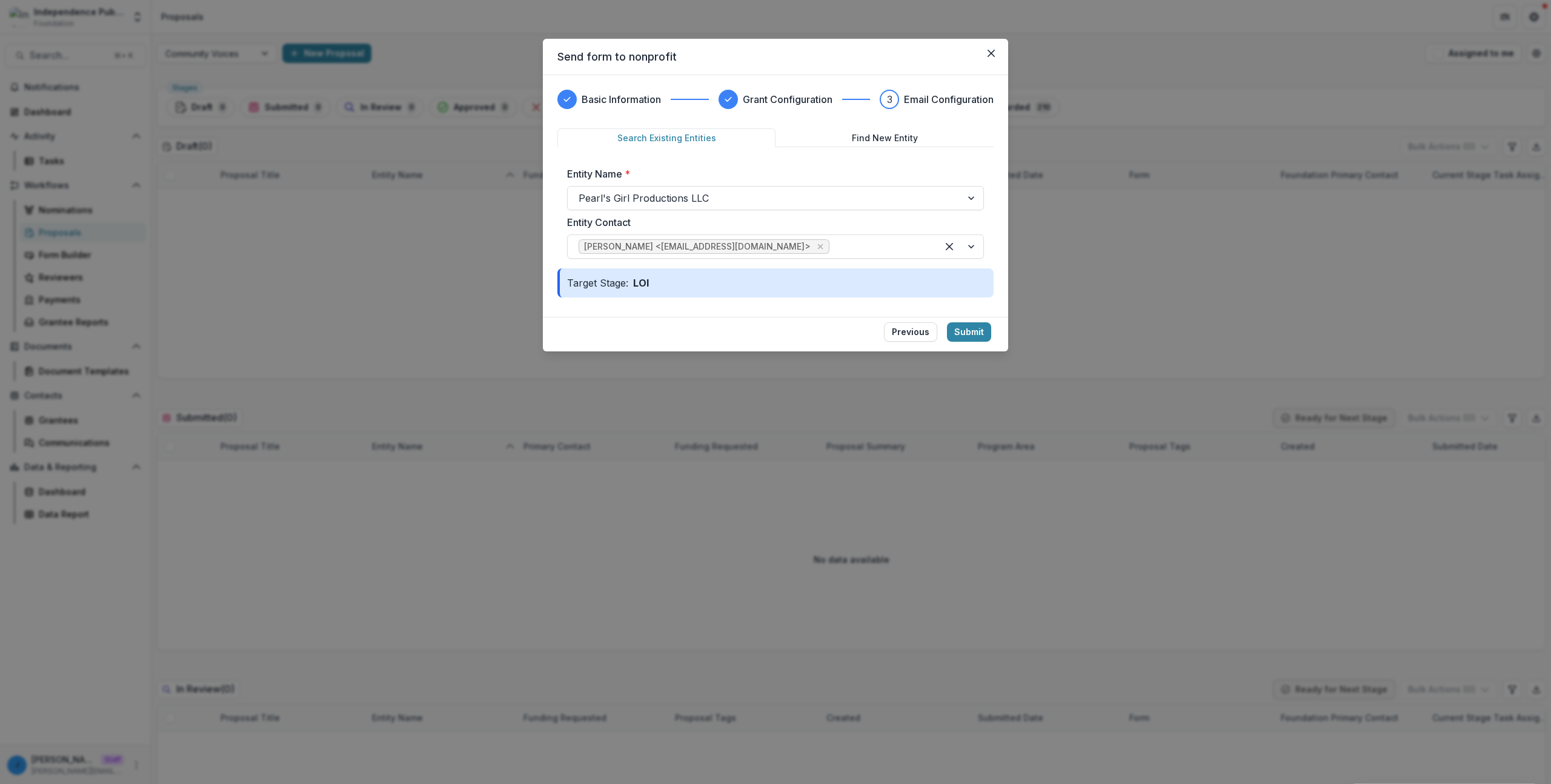
click at [840, 147] on div "Search Existing Entities Find New Entity Entity Name * Pearl's Girl Productions…" at bounding box center [776, 198] width 436 height 140
click at [844, 133] on button "Find New Entity" at bounding box center [885, 138] width 218 height 19
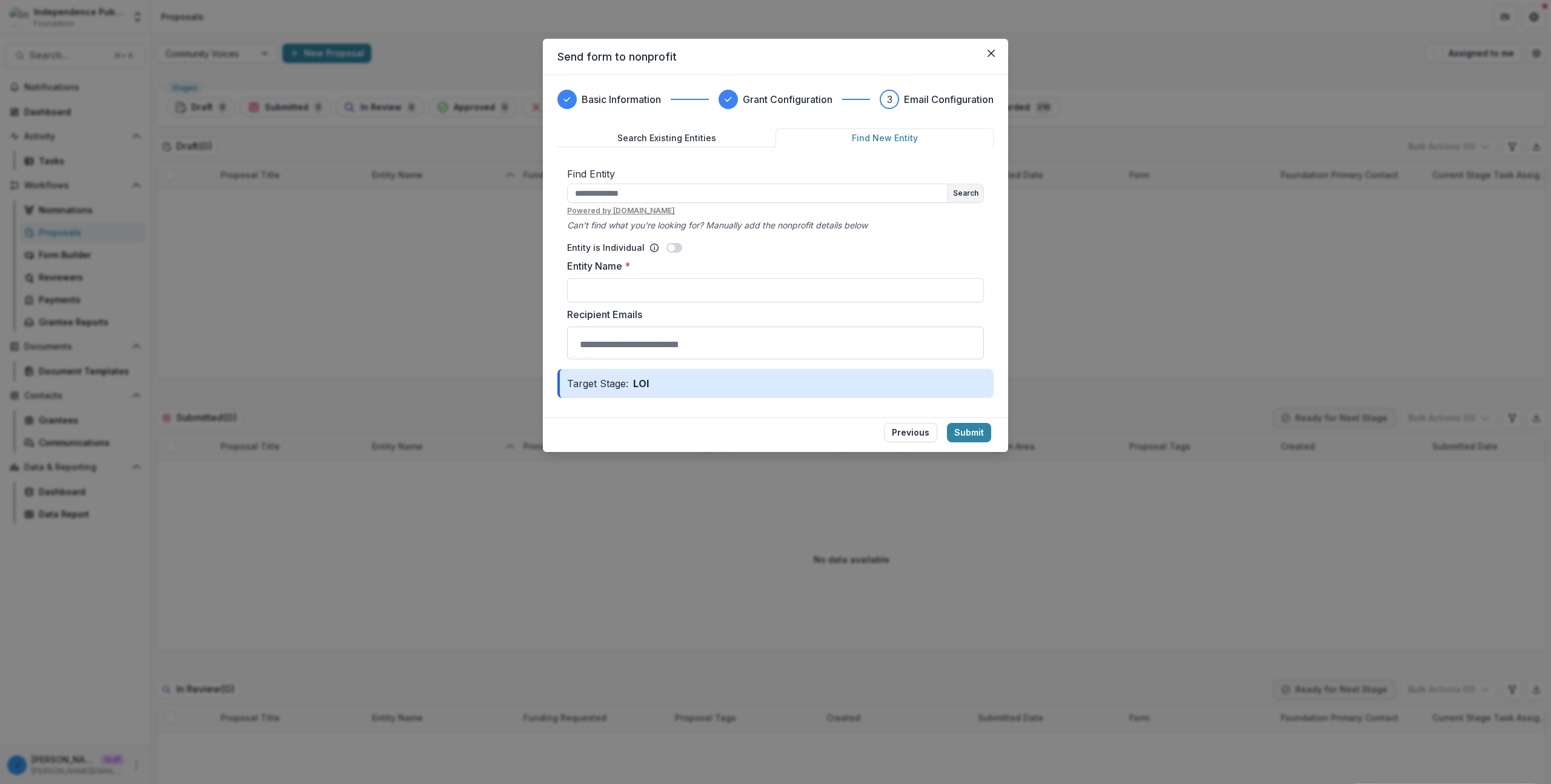
click at [689, 138] on button "Search Existing Entities" at bounding box center [666, 138] width 218 height 19
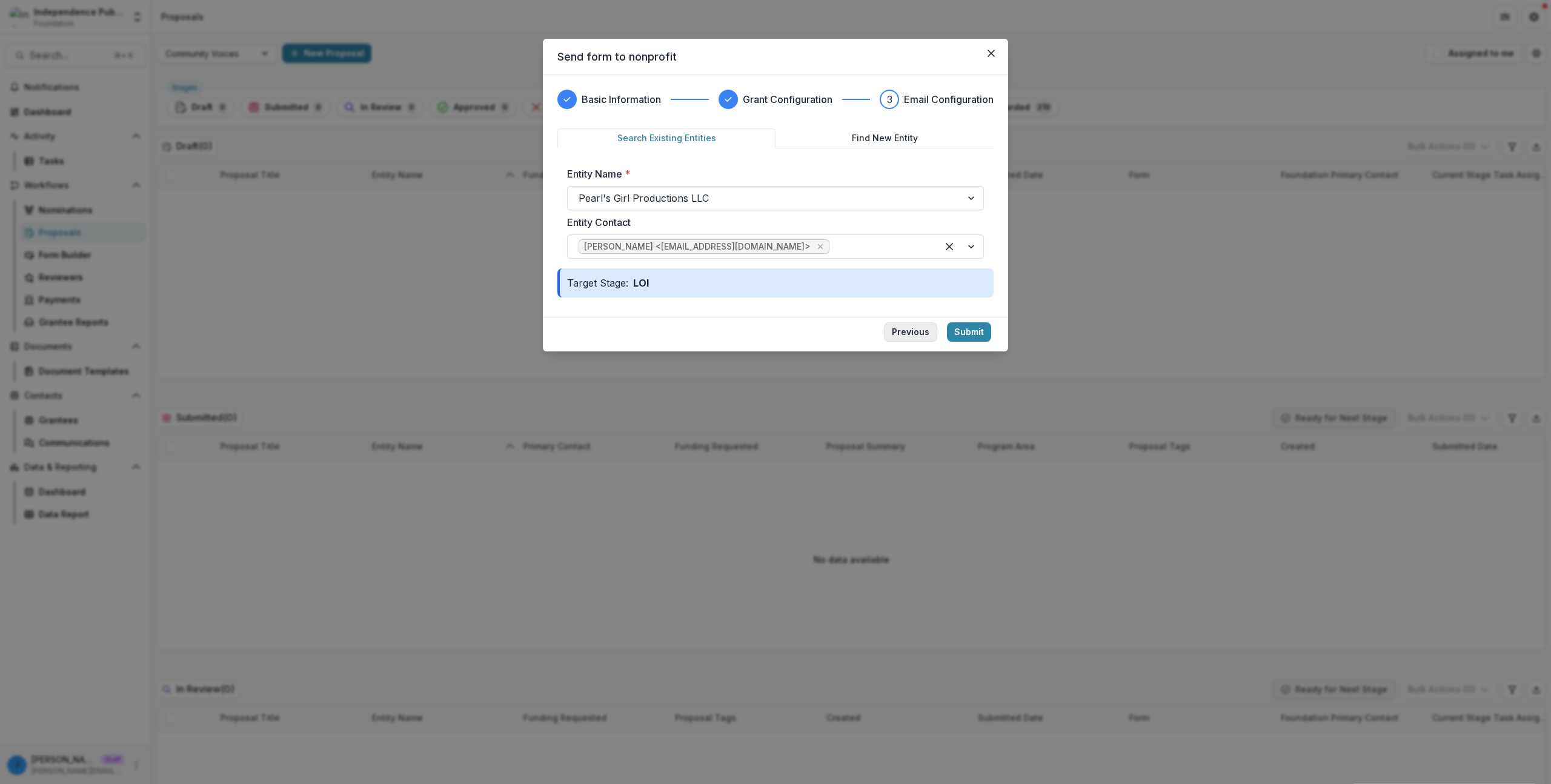
click at [903, 329] on button "Previous" at bounding box center [911, 332] width 54 height 19
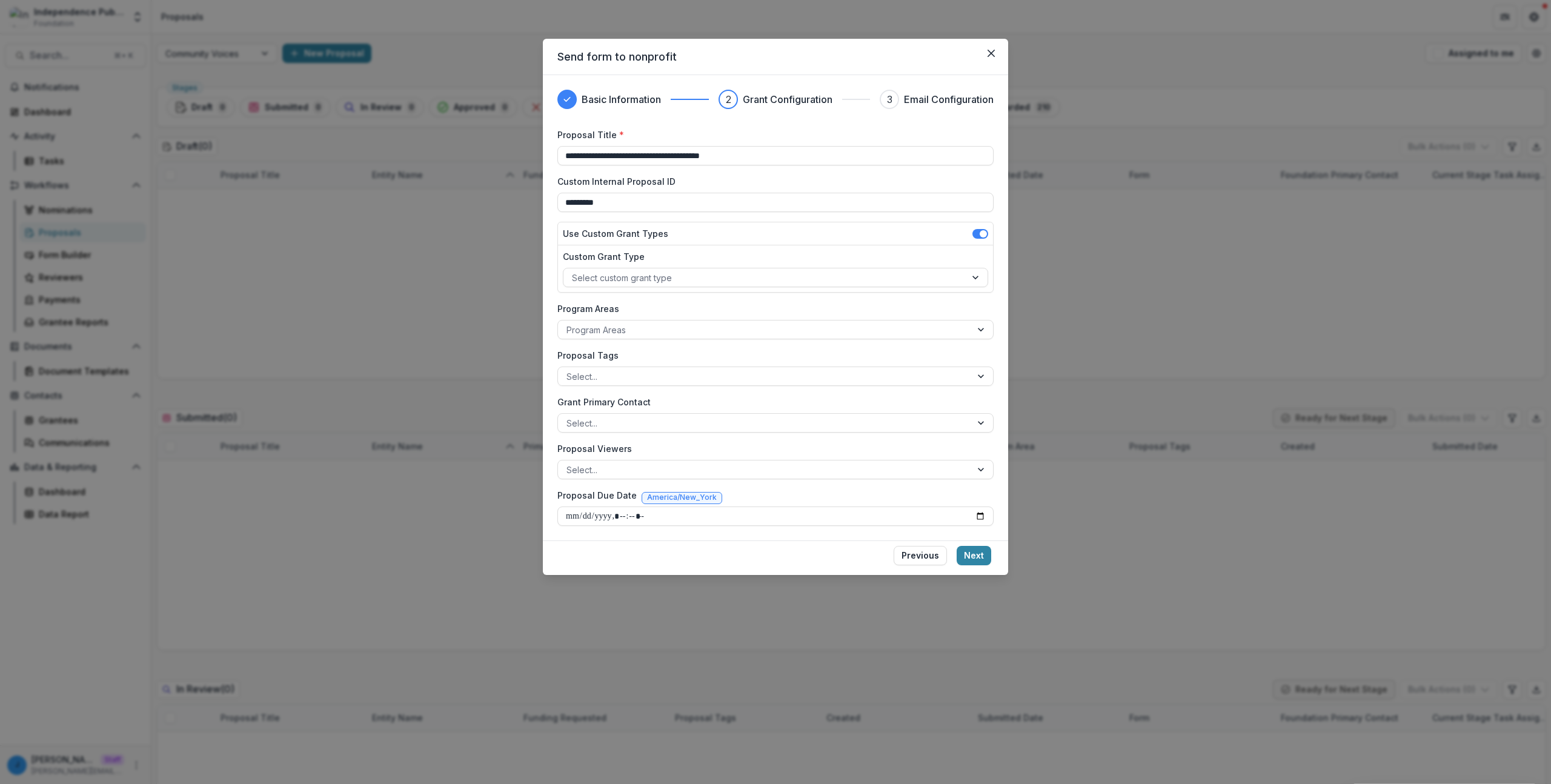
click at [977, 567] on footer "Previous Next" at bounding box center [776, 557] width 465 height 34
click at [972, 560] on button "Next" at bounding box center [974, 555] width 34 height 19
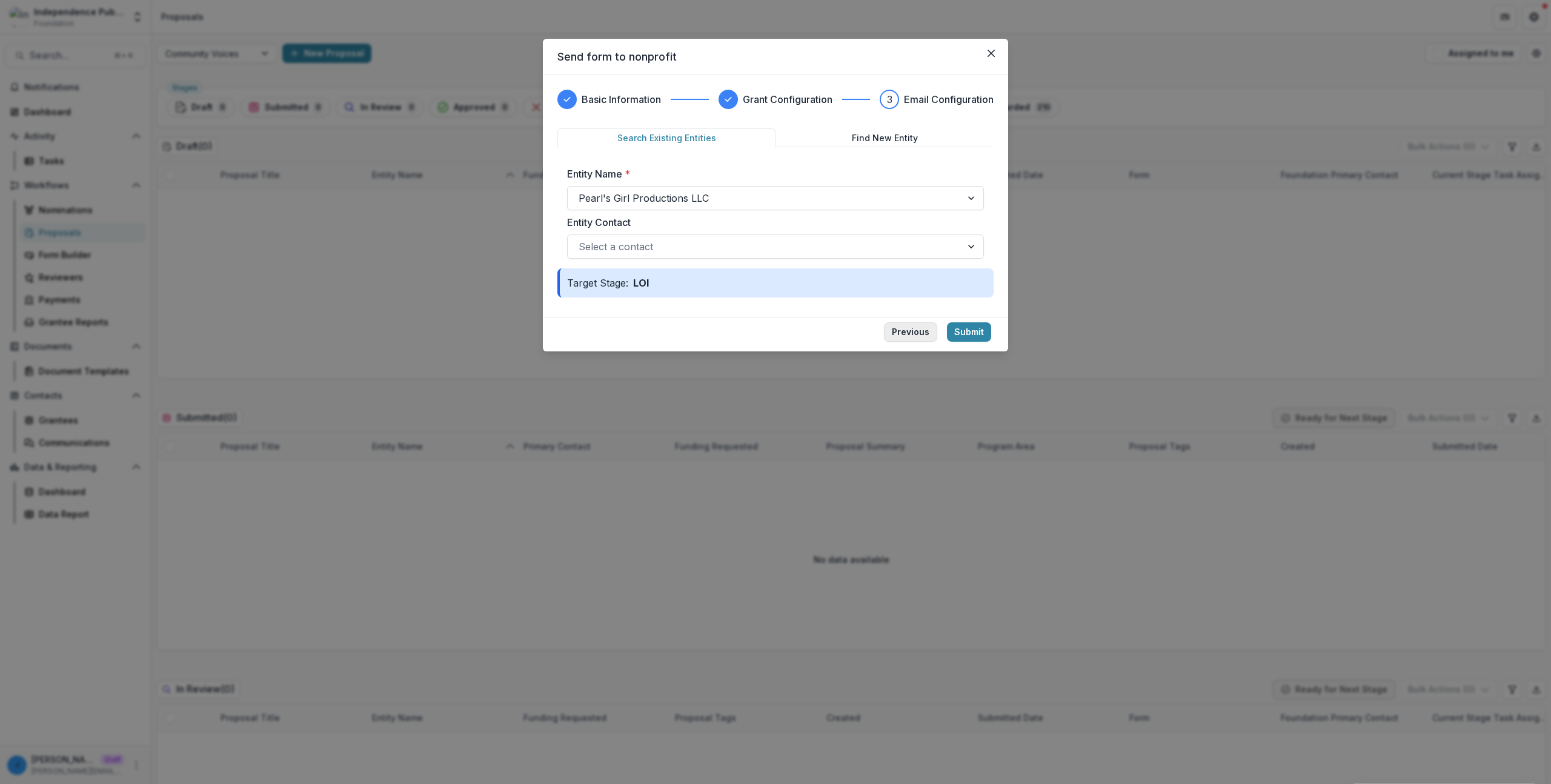
click at [915, 325] on button "Previous" at bounding box center [911, 332] width 54 height 19
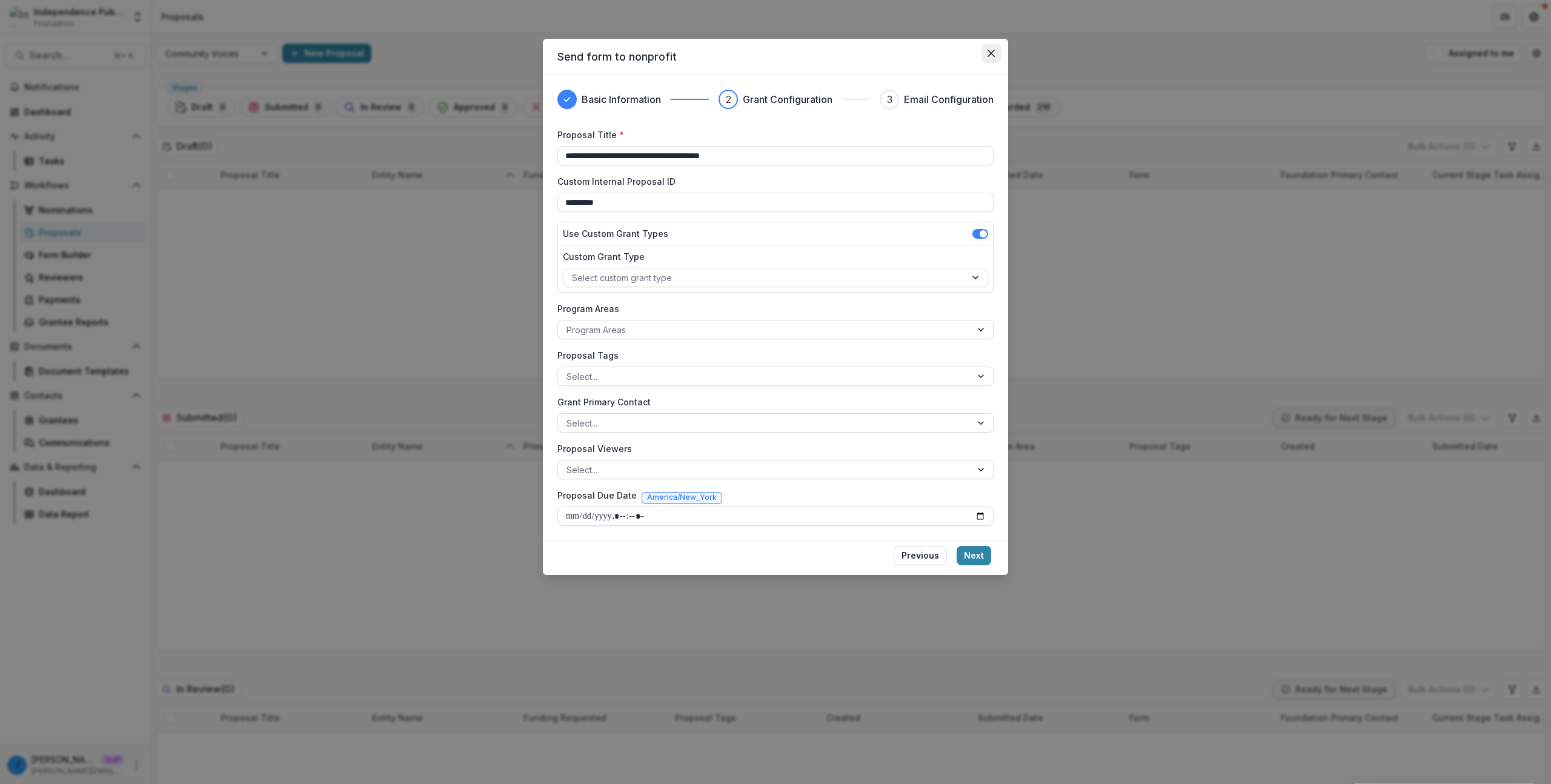
click at [986, 49] on button "Close" at bounding box center [991, 53] width 19 height 19
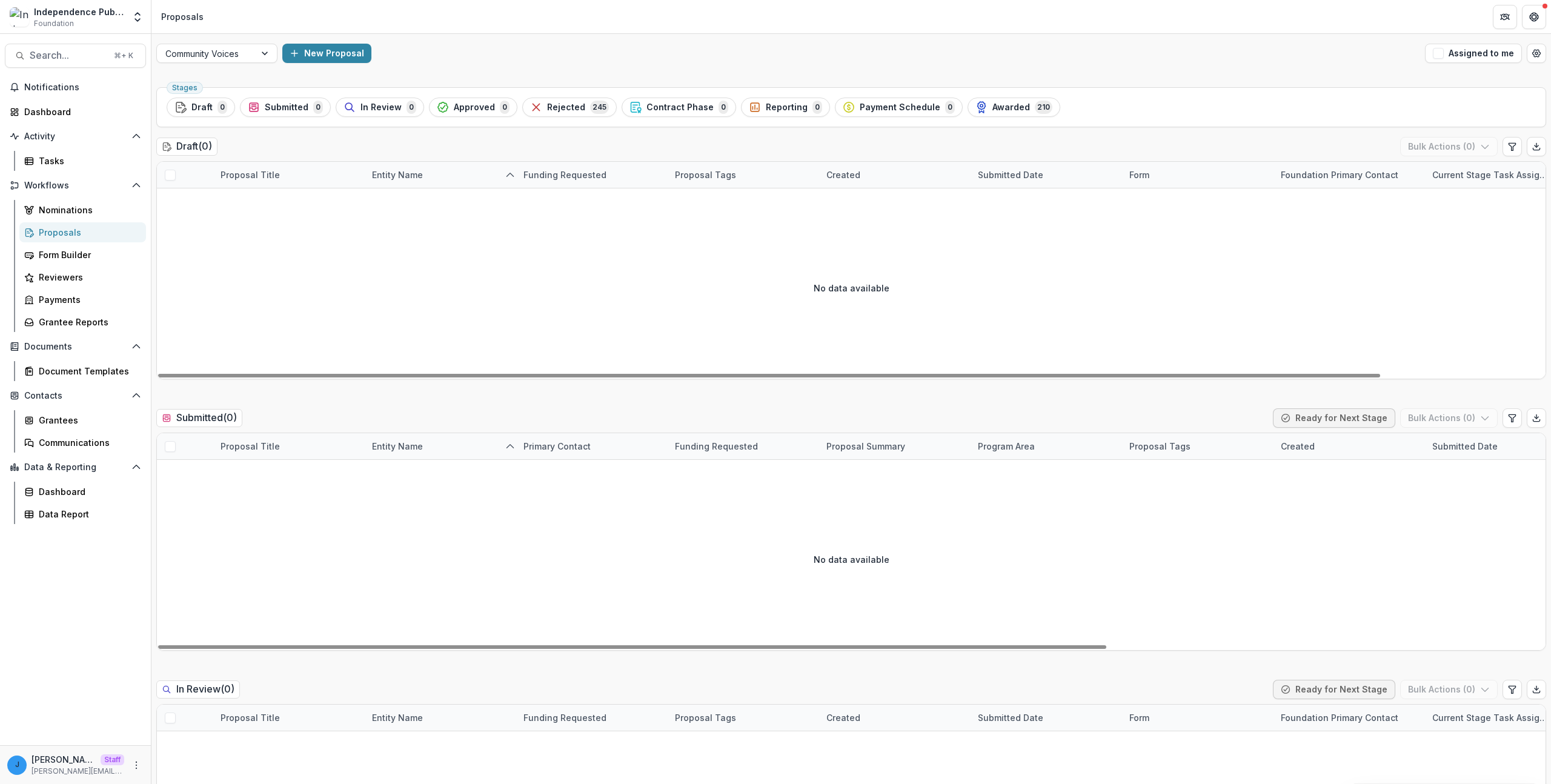
click at [82, 440] on div "Communications" at bounding box center [87, 442] width 97 height 12
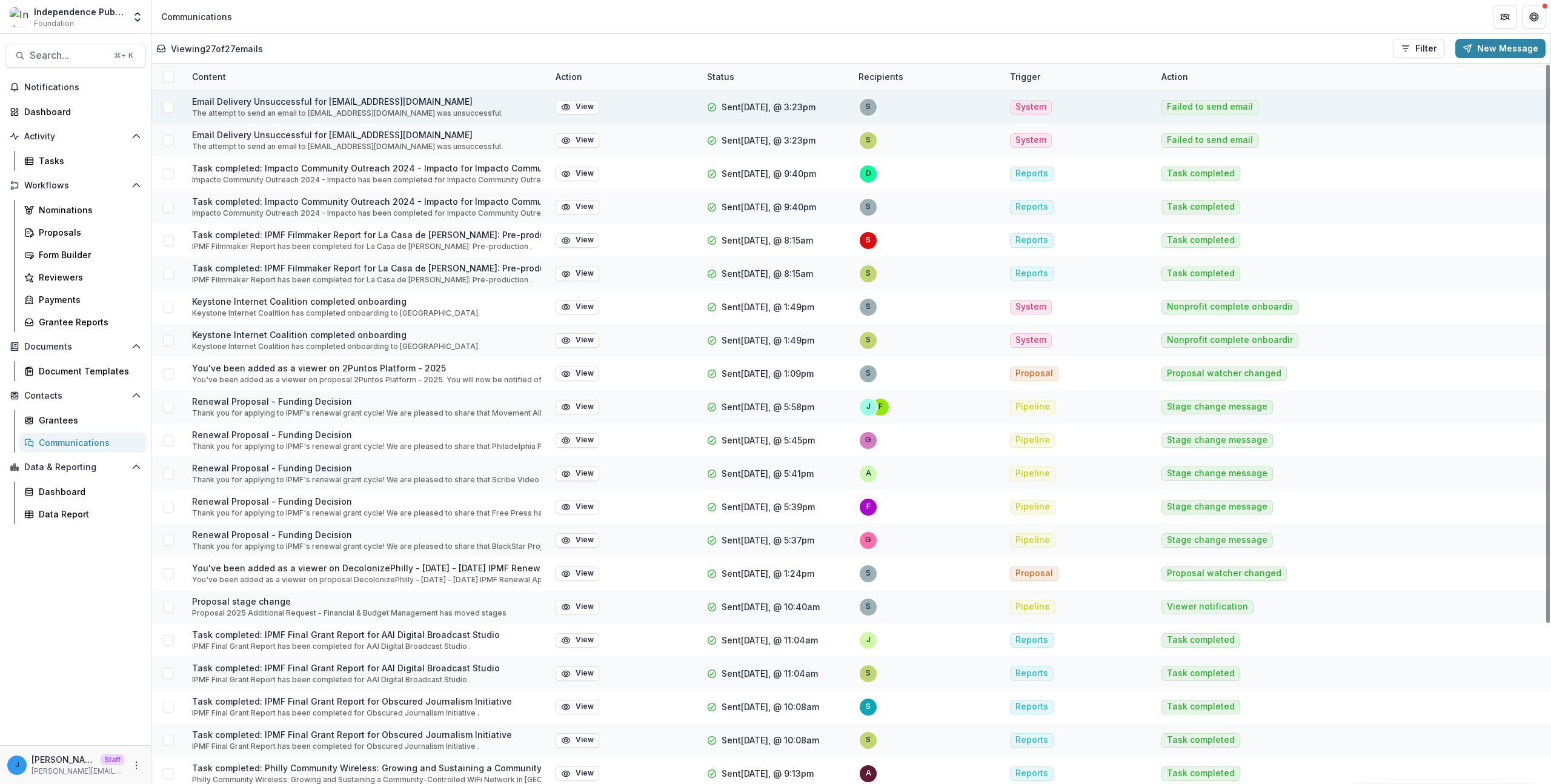
click at [1182, 107] on span "Failed to send email" at bounding box center [1210, 107] width 86 height 11
click at [1204, 106] on span "Failed to send email" at bounding box center [1210, 107] width 86 height 11
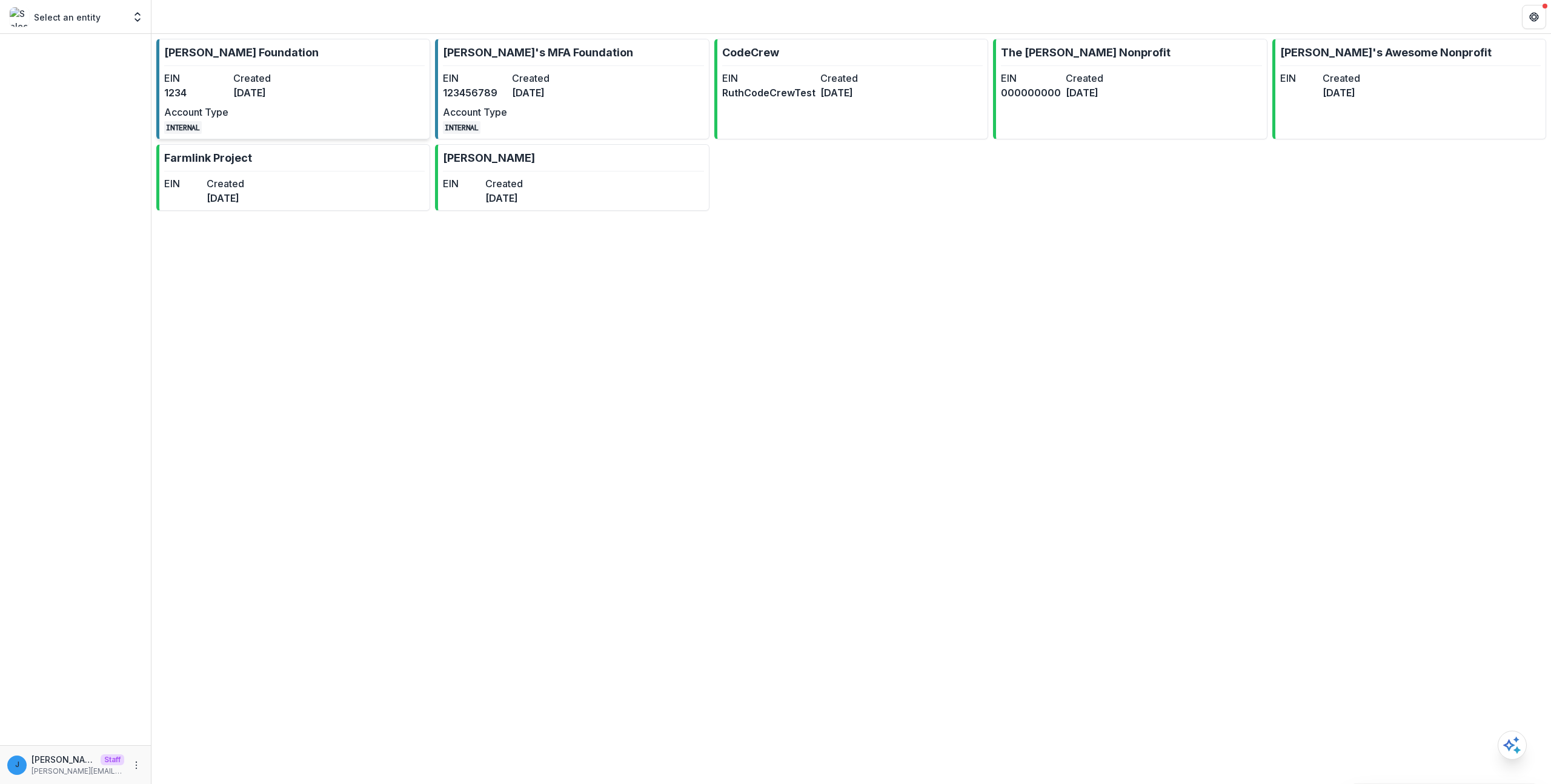
click at [357, 75] on link "[PERSON_NAME] Foundation EIN 1234 Created [DATE] Account Type INTERNAL" at bounding box center [293, 88] width 274 height 100
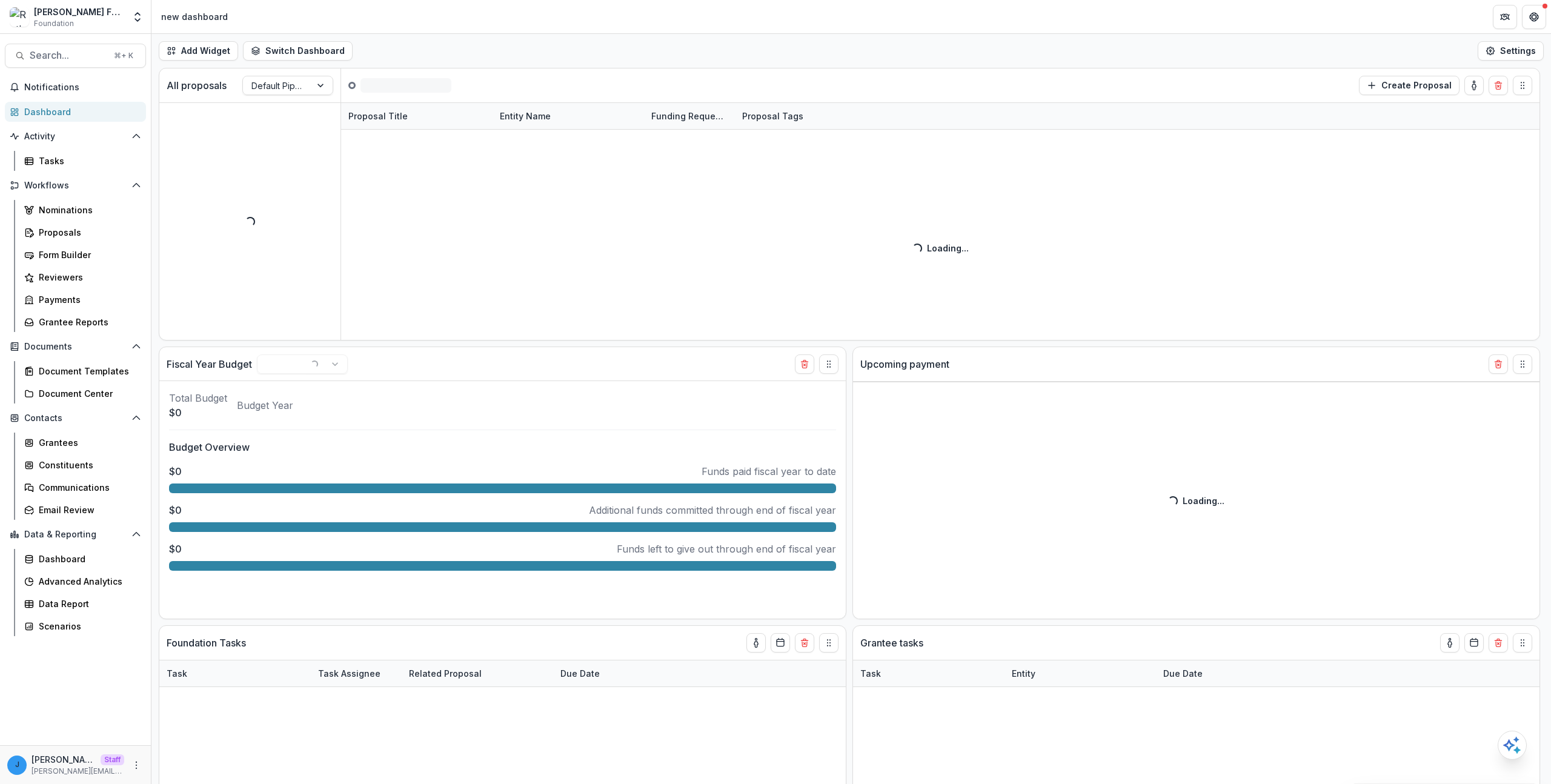
select select "******"
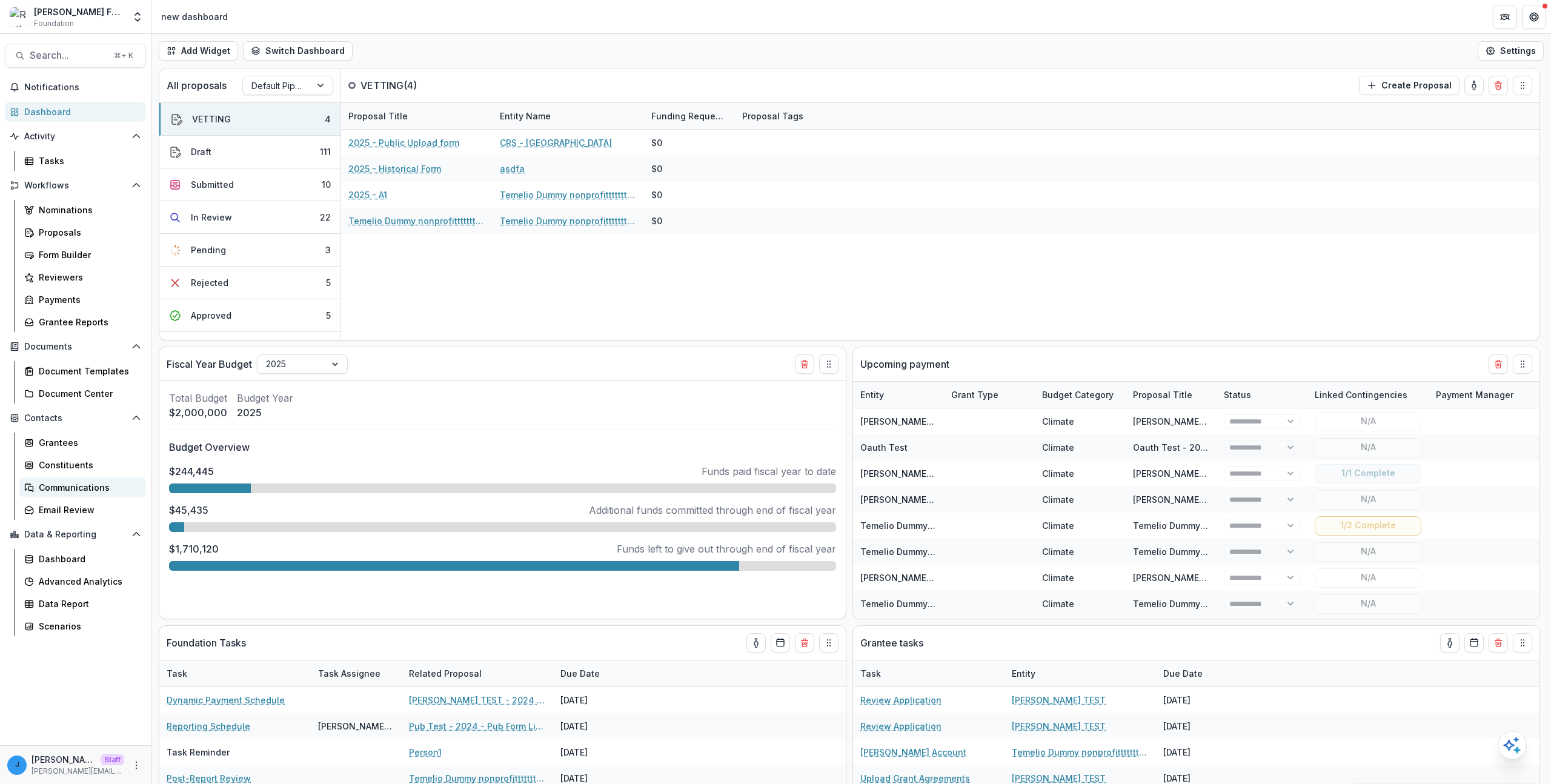
click at [88, 485] on div "Communications" at bounding box center [87, 487] width 97 height 12
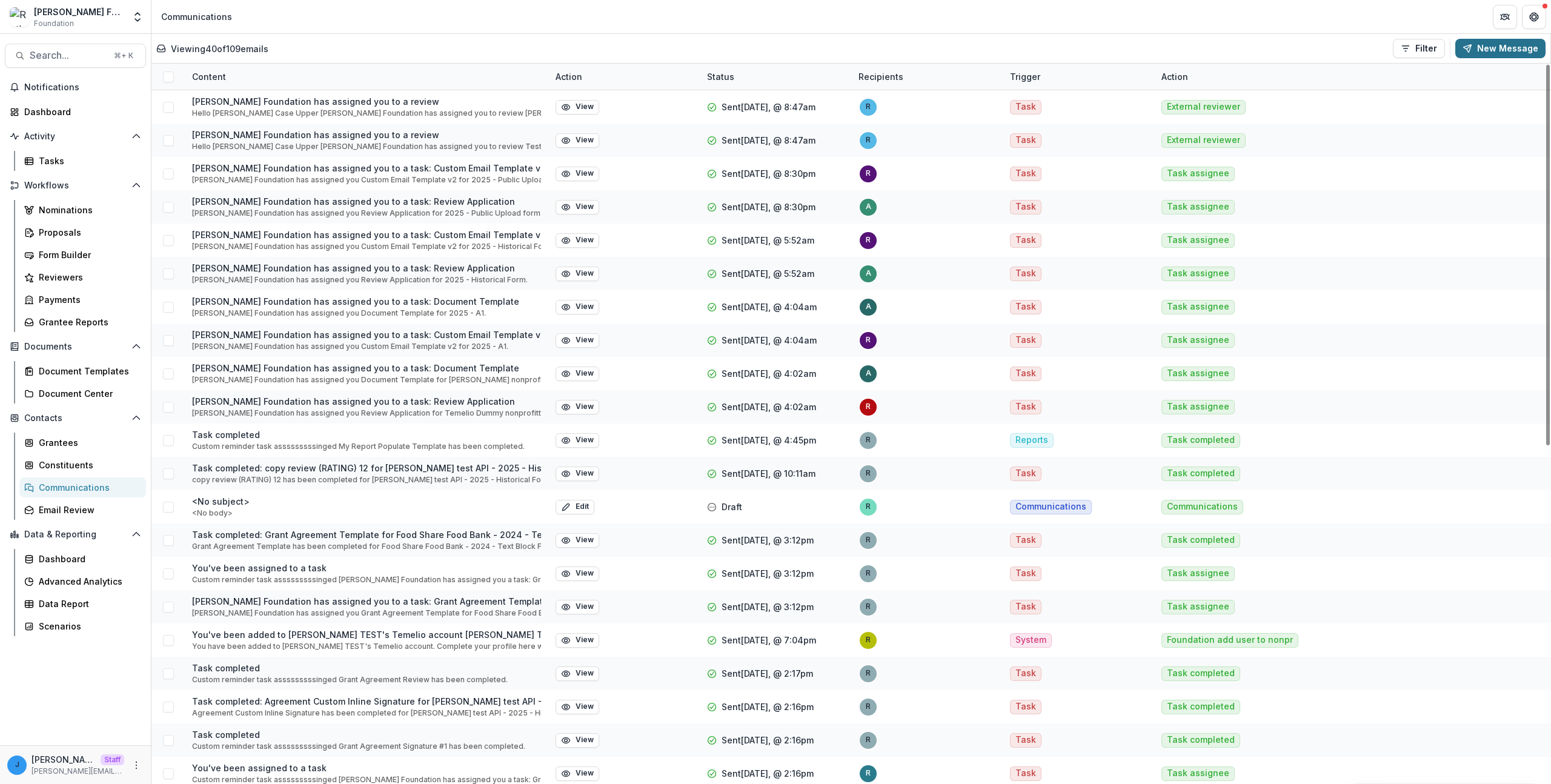
click at [1494, 49] on button "New Message" at bounding box center [1500, 48] width 90 height 19
